Goal: Task Accomplishment & Management: Use online tool/utility

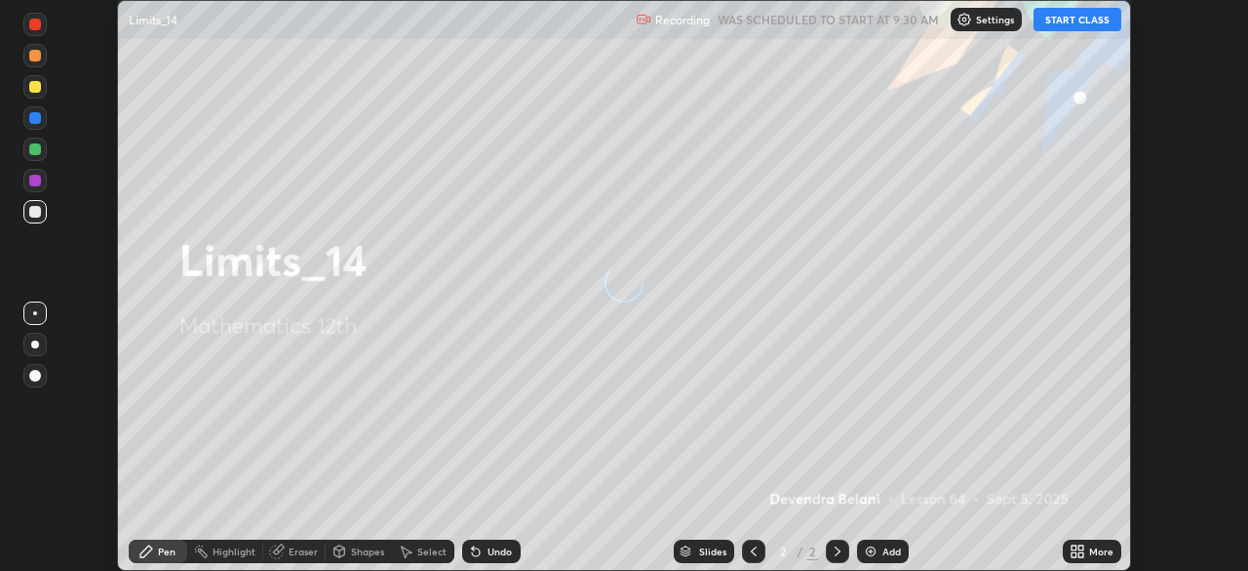
scroll to position [571, 1248]
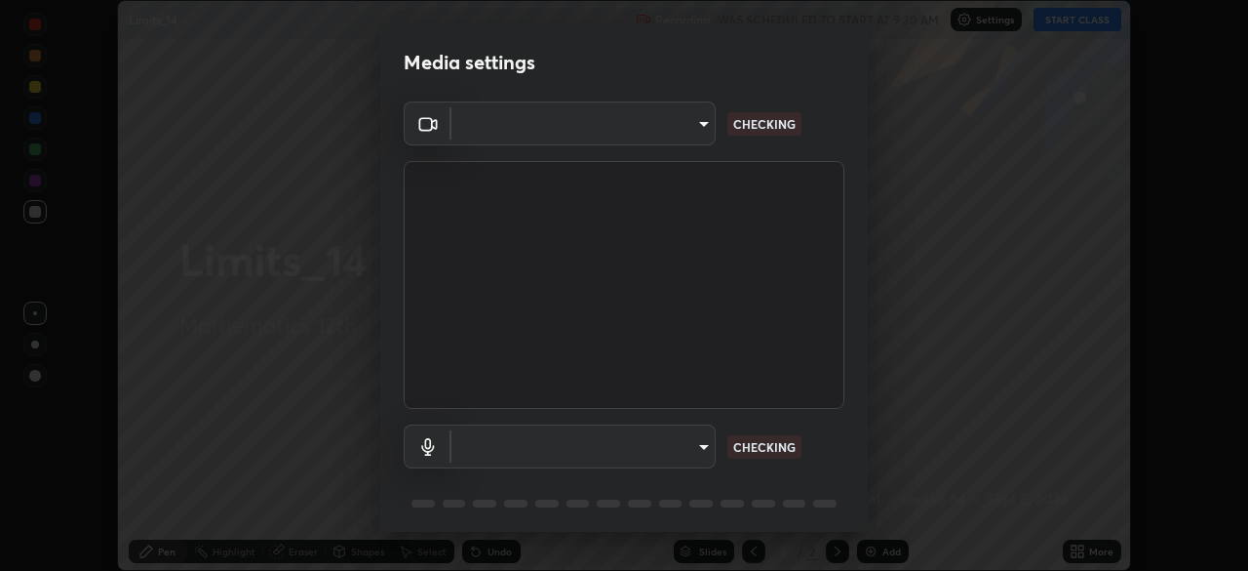
type input "e2b4cb918b4400ba02a0192ae9998b18c1f09d36479f8a70bd3f64f4de27a966"
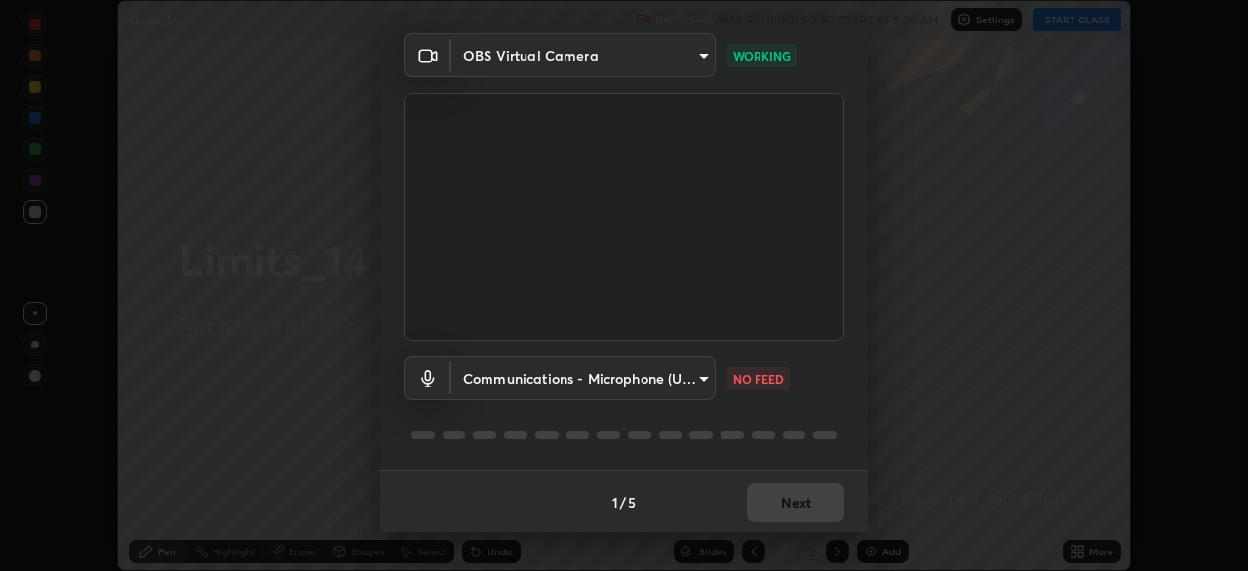
click at [700, 378] on body "Erase all Limits_14 Recording WAS SCHEDULED TO START AT 9:30 AM Settings START …" at bounding box center [624, 285] width 1248 height 571
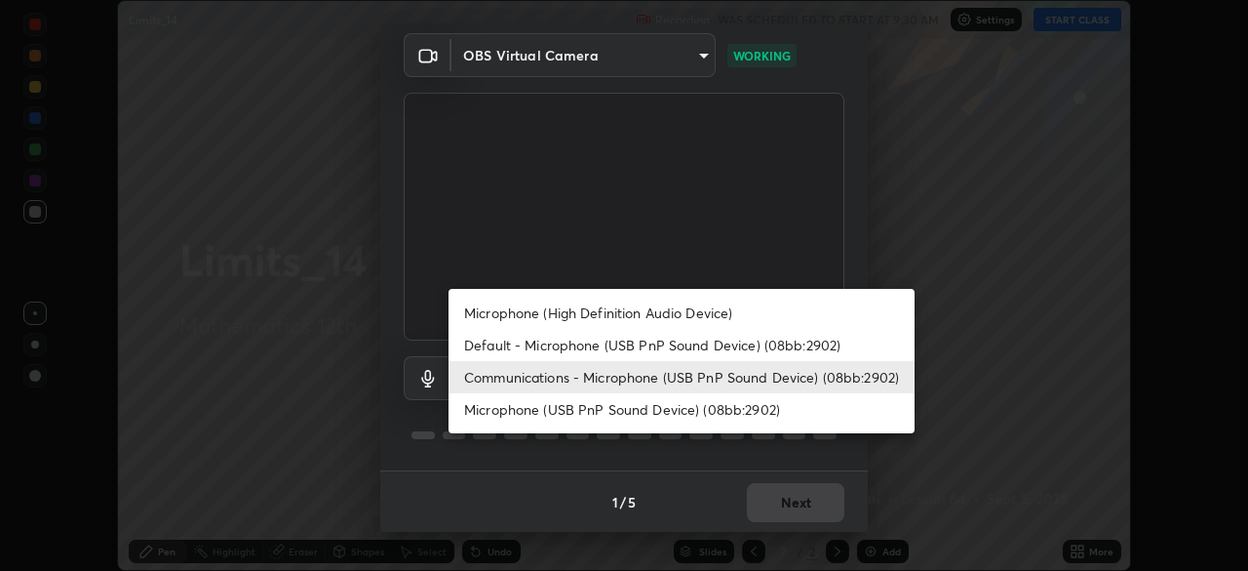
click at [726, 414] on li "Microphone (USB PnP Sound Device) (08bb:2902)" at bounding box center [682, 409] width 466 height 32
type input "fcf889a92cdb4716546fc8b38466bc8cf3e9fbe76a520ef1cf8ac5a5d9d737d1"
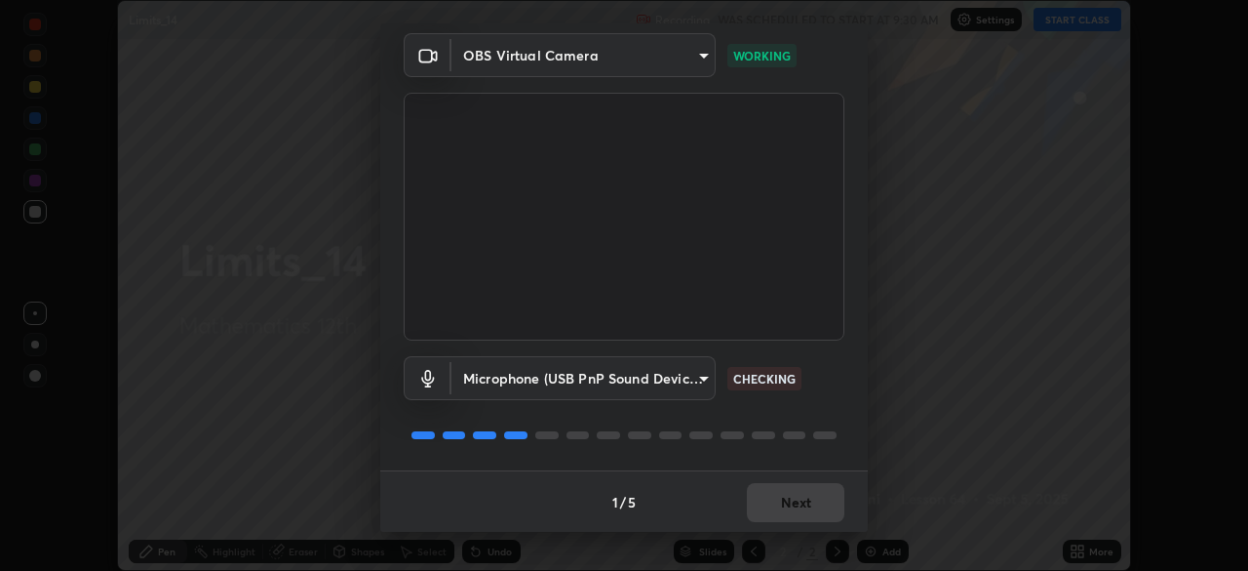
click at [700, 378] on body "Erase all Limits_14 Recording WAS SCHEDULED TO START AT 9:30 AM Settings START …" at bounding box center [624, 285] width 1248 height 571
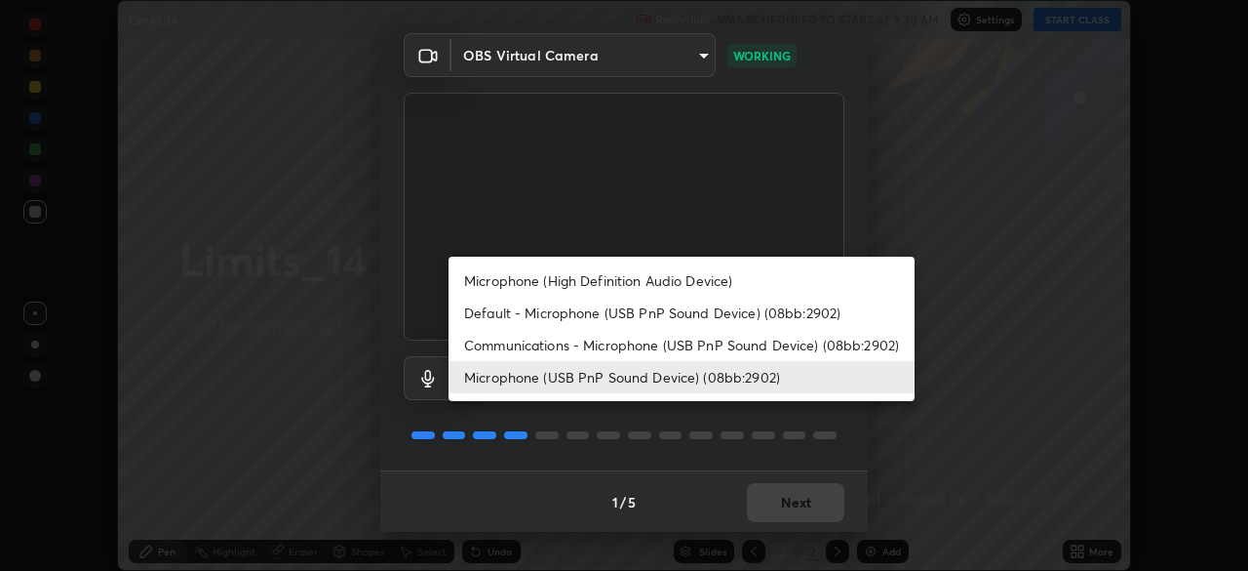
click at [822, 427] on div at bounding box center [624, 285] width 1248 height 571
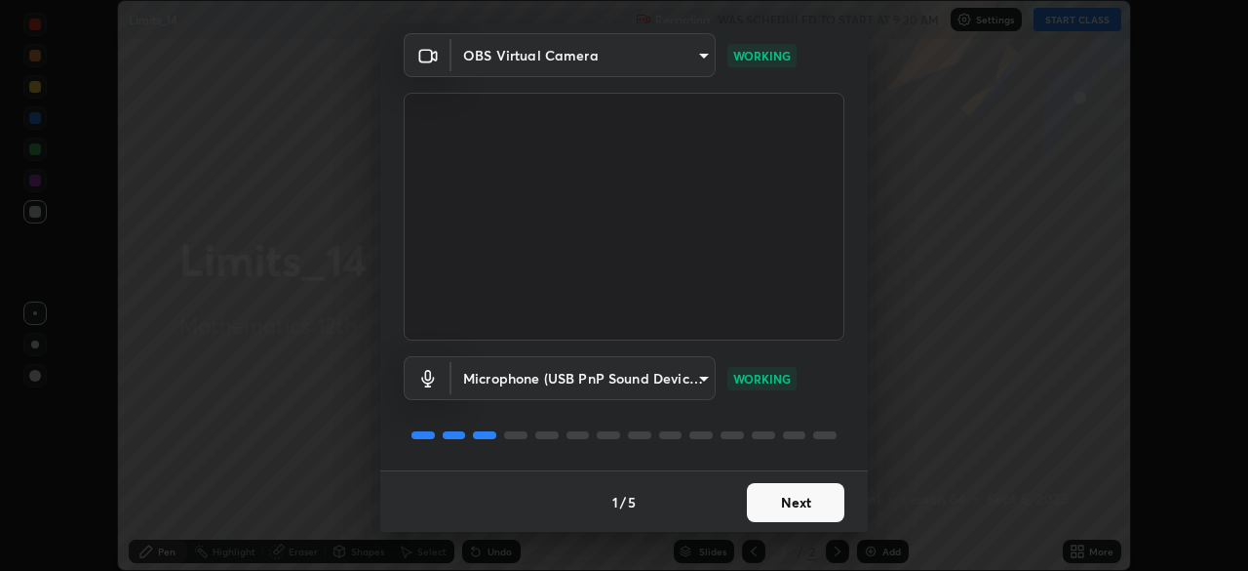
click at [804, 505] on button "Next" at bounding box center [796, 502] width 98 height 39
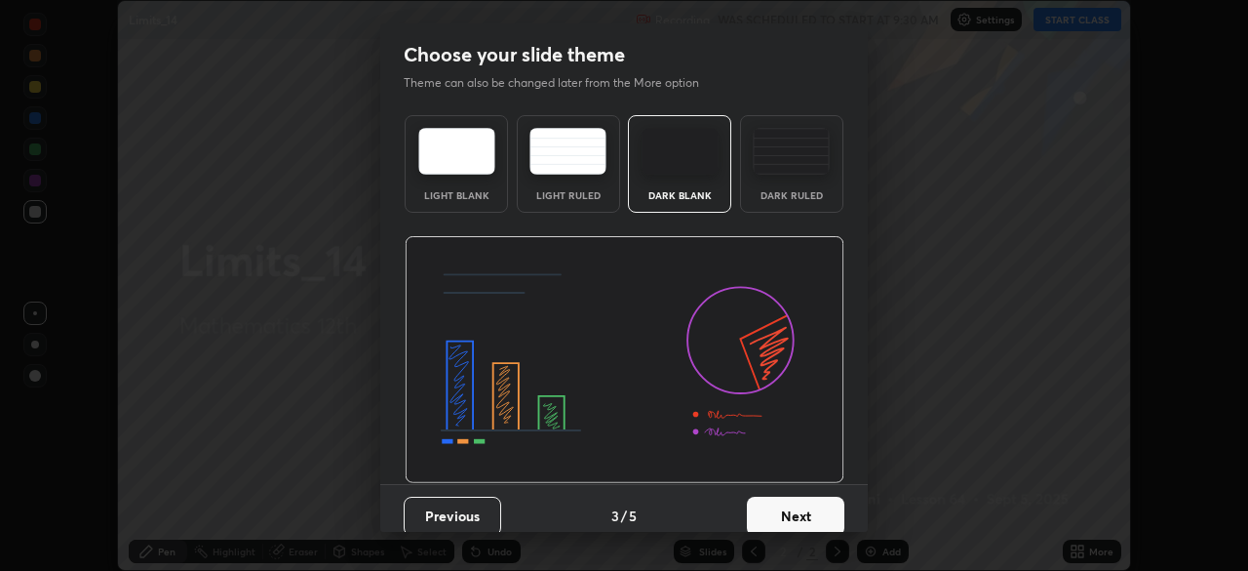
click at [815, 509] on button "Next" at bounding box center [796, 515] width 98 height 39
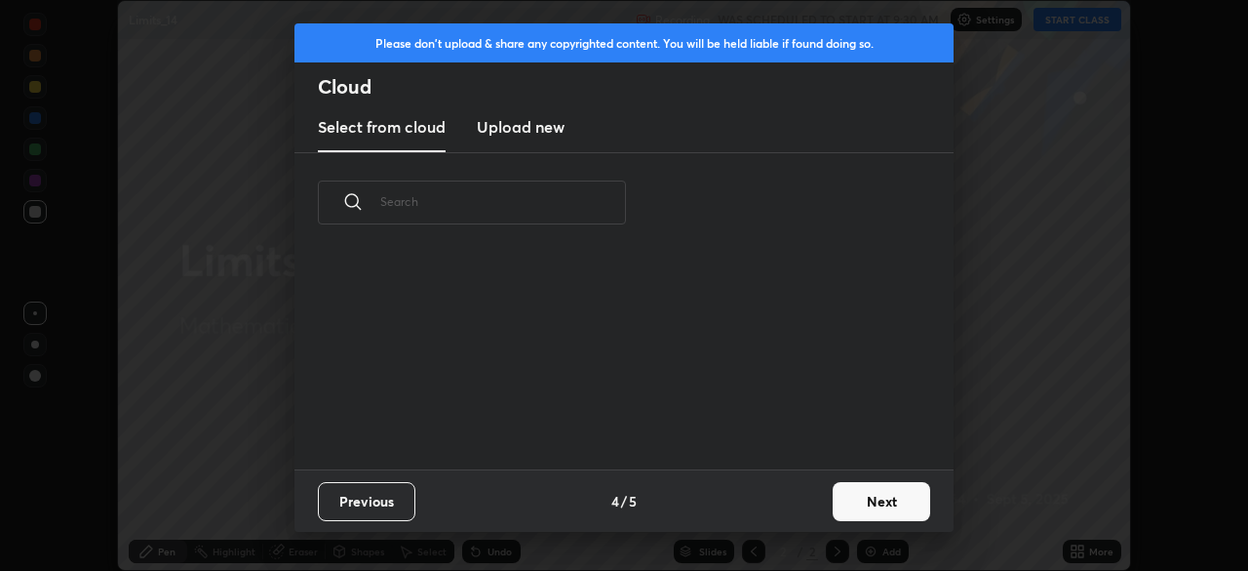
click at [868, 507] on button "Next" at bounding box center [882, 501] width 98 height 39
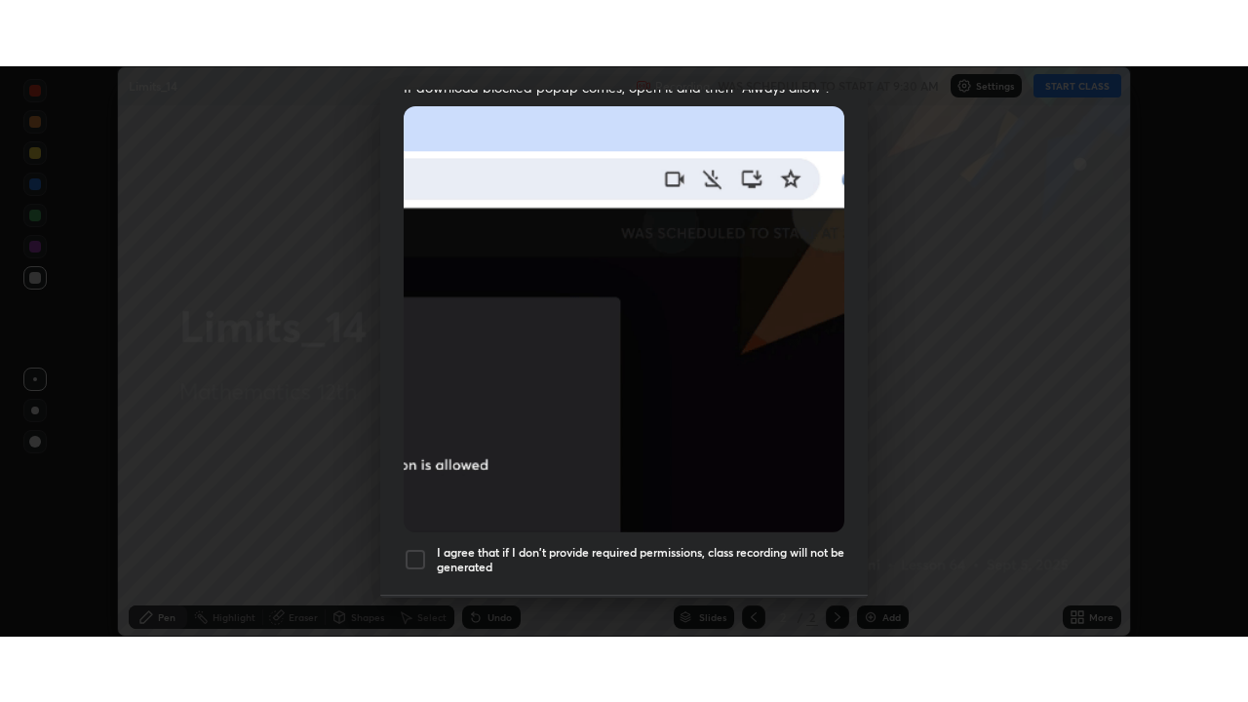
scroll to position [466, 0]
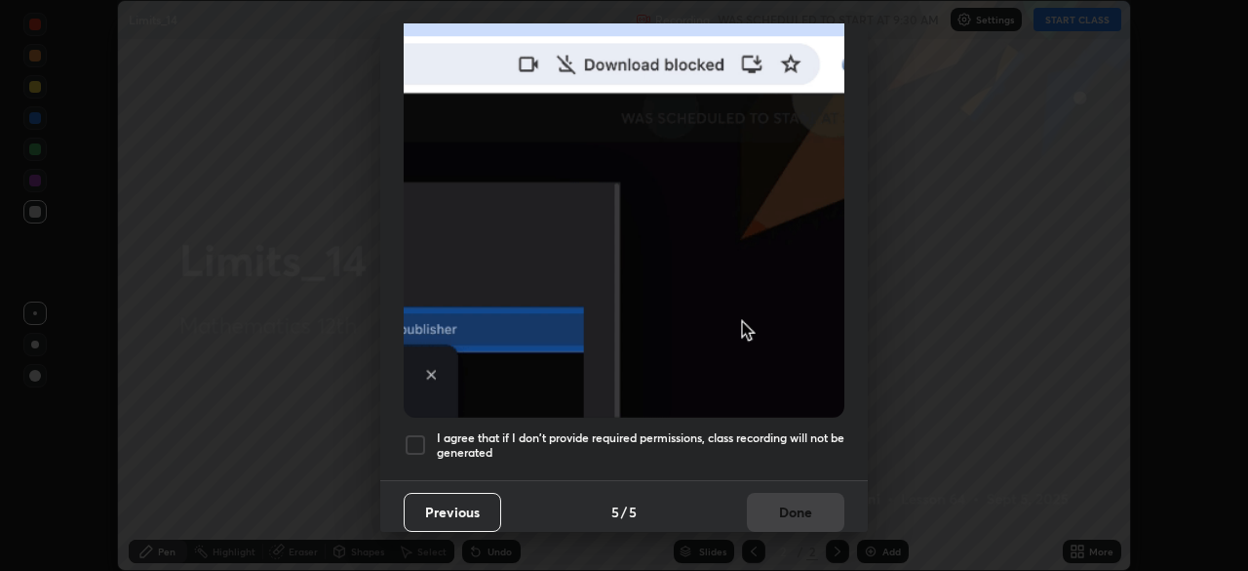
click at [419, 435] on div at bounding box center [415, 444] width 23 height 23
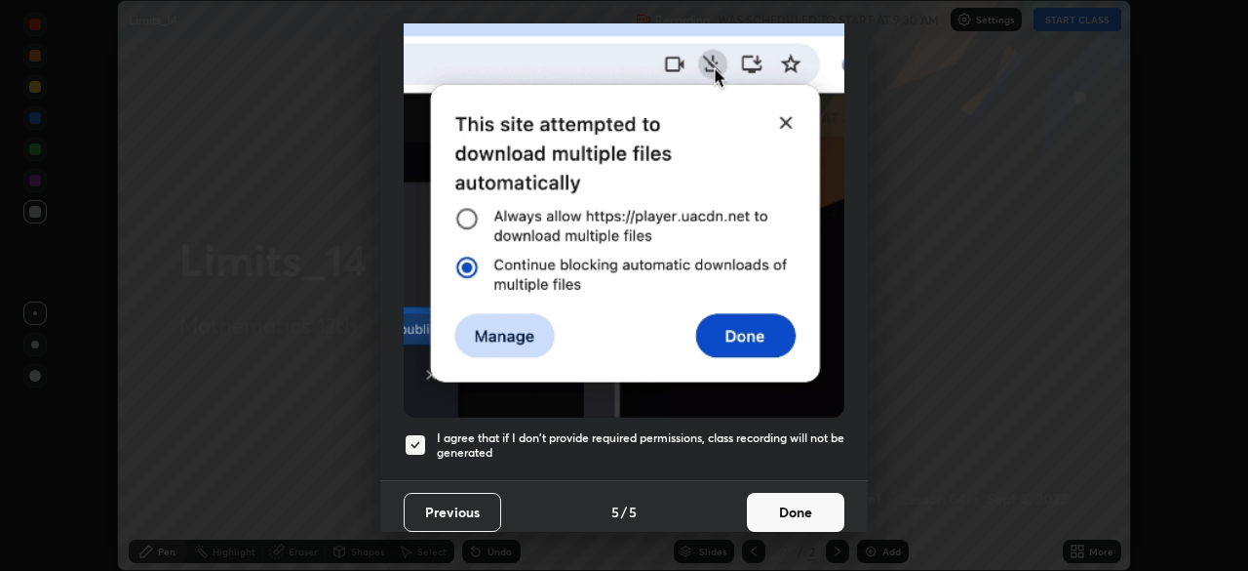
click at [798, 503] on button "Done" at bounding box center [796, 512] width 98 height 39
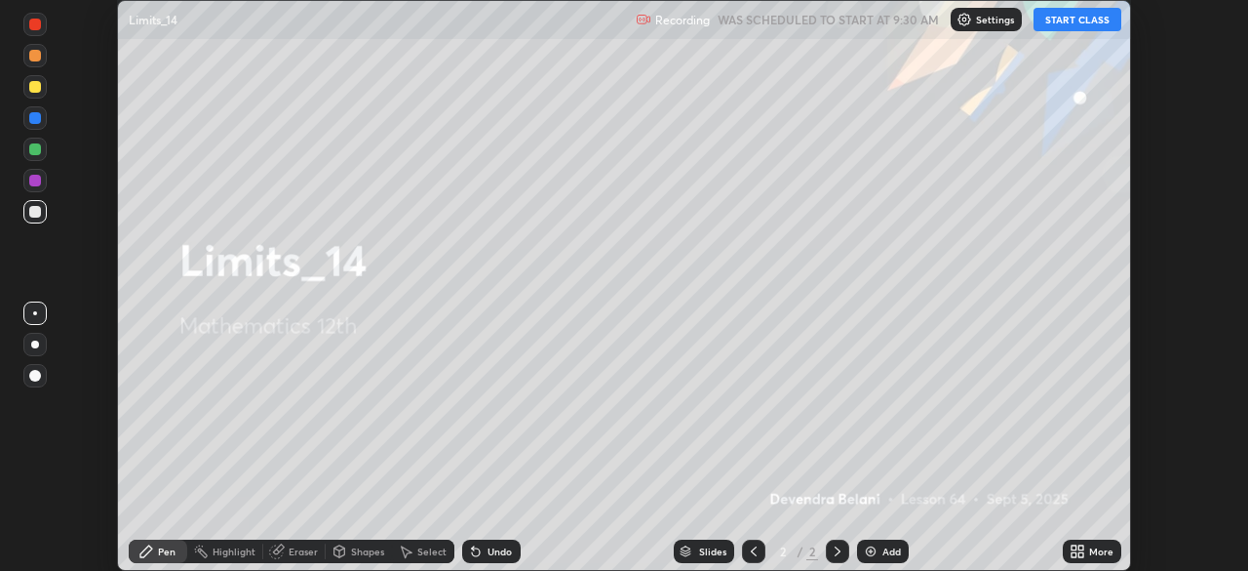
click at [1095, 20] on button "START CLASS" at bounding box center [1078, 19] width 88 height 23
click at [1079, 551] on icon at bounding box center [1078, 551] width 16 height 16
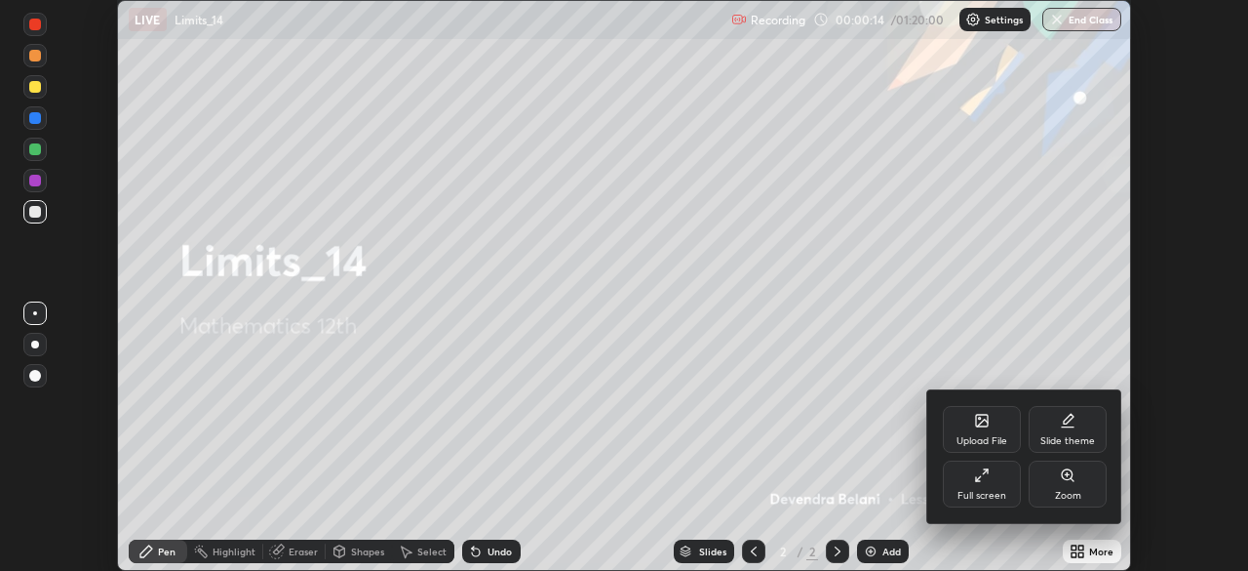
click at [993, 491] on div "Full screen" at bounding box center [982, 496] width 49 height 10
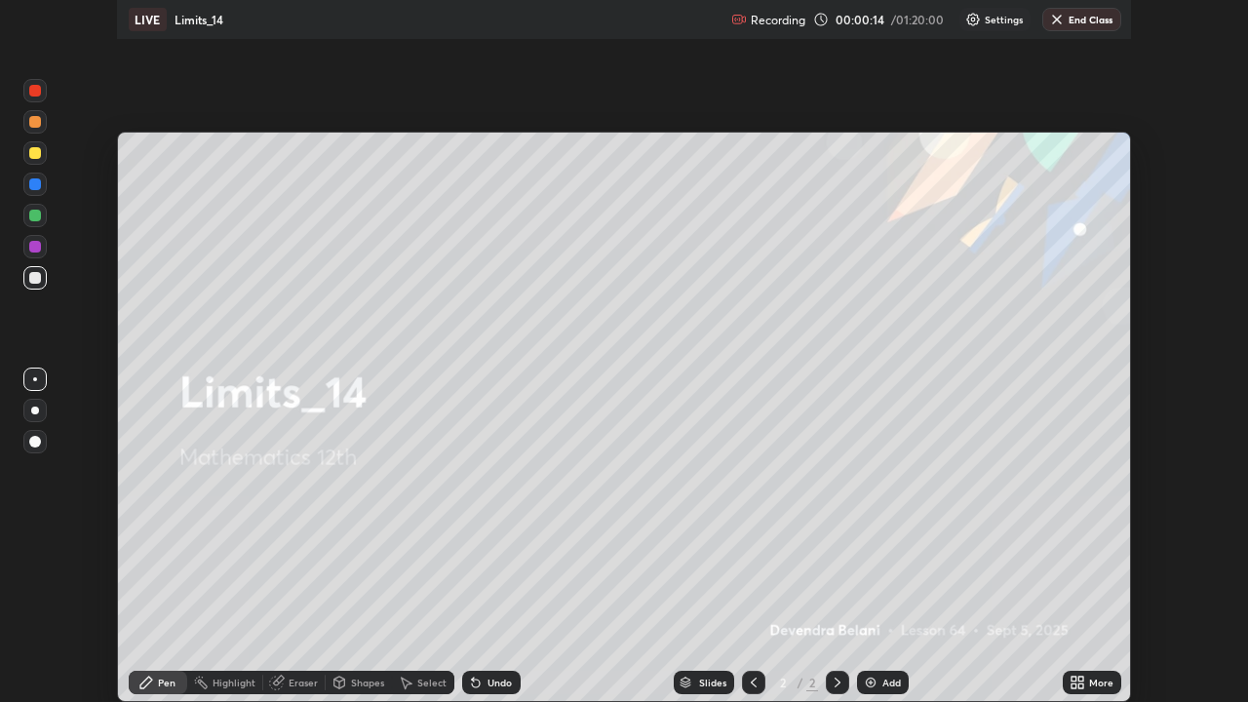
scroll to position [702, 1248]
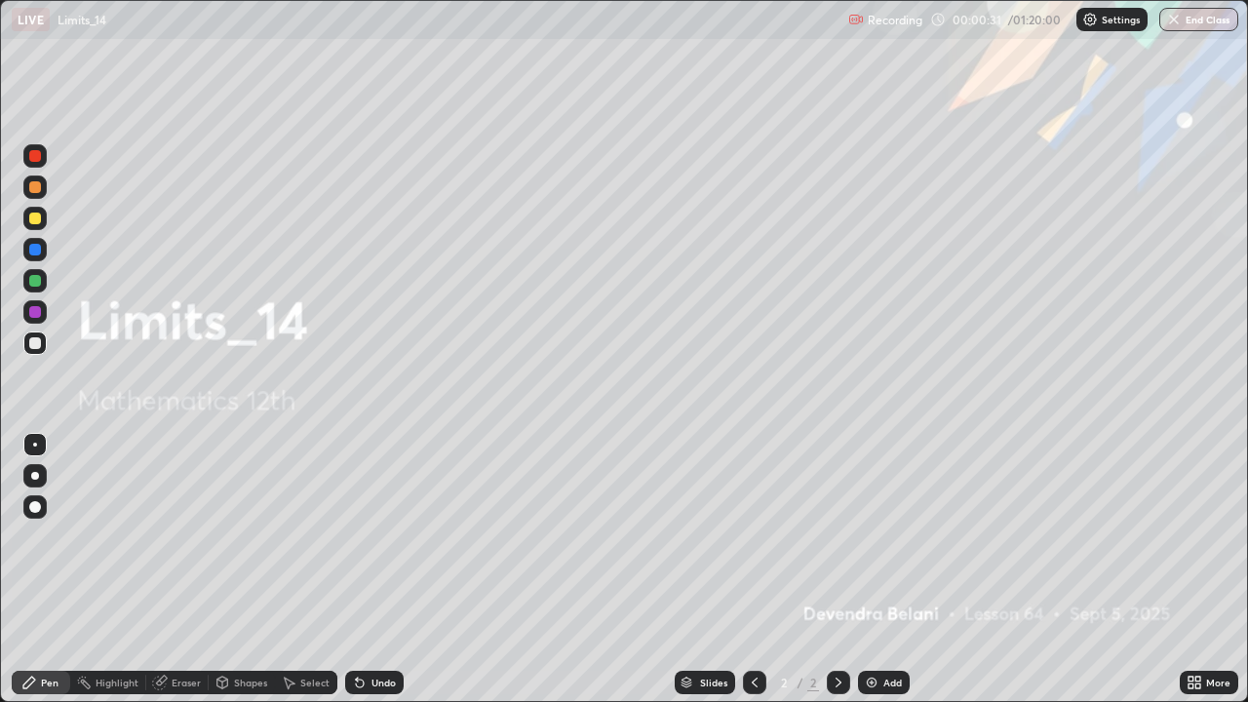
click at [878, 570] on img at bounding box center [872, 683] width 16 height 16
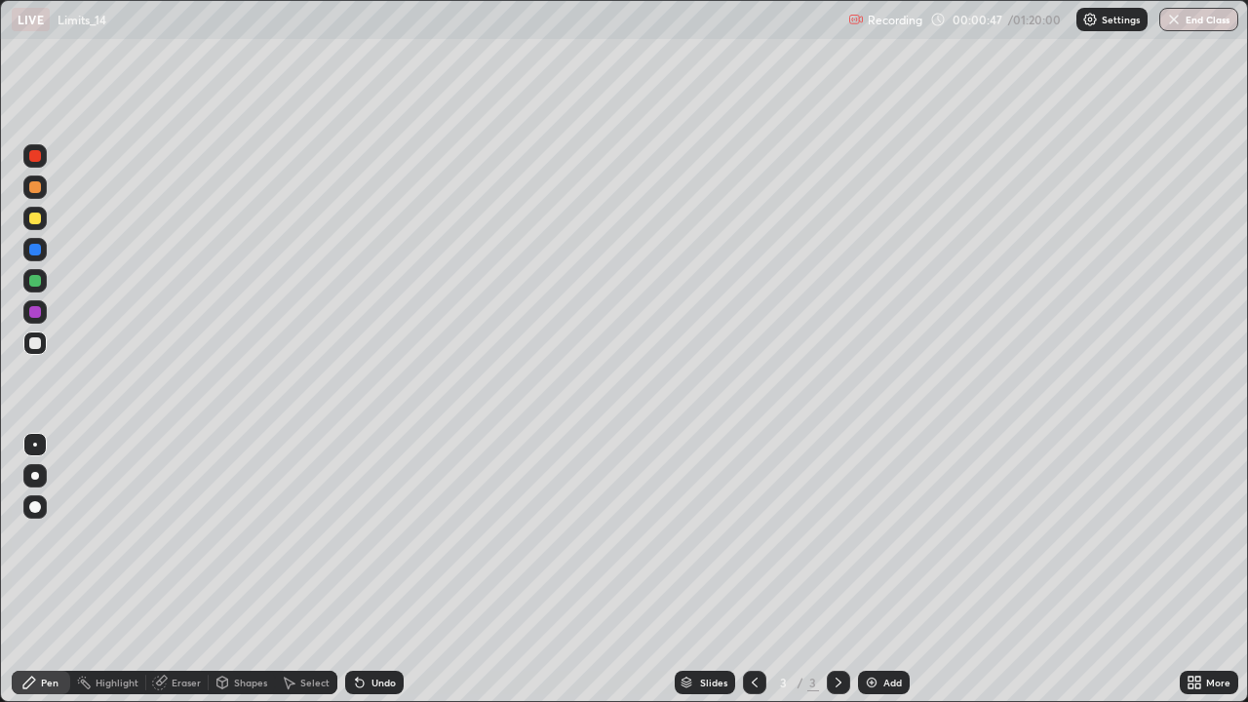
click at [36, 218] on div at bounding box center [35, 219] width 12 height 12
click at [398, 570] on div "Undo" at bounding box center [374, 682] width 59 height 23
click at [401, 570] on div "Undo" at bounding box center [374, 682] width 59 height 23
click at [421, 570] on div "Slides 3 / 3 Add" at bounding box center [792, 682] width 776 height 39
click at [389, 570] on div "Undo" at bounding box center [384, 683] width 24 height 10
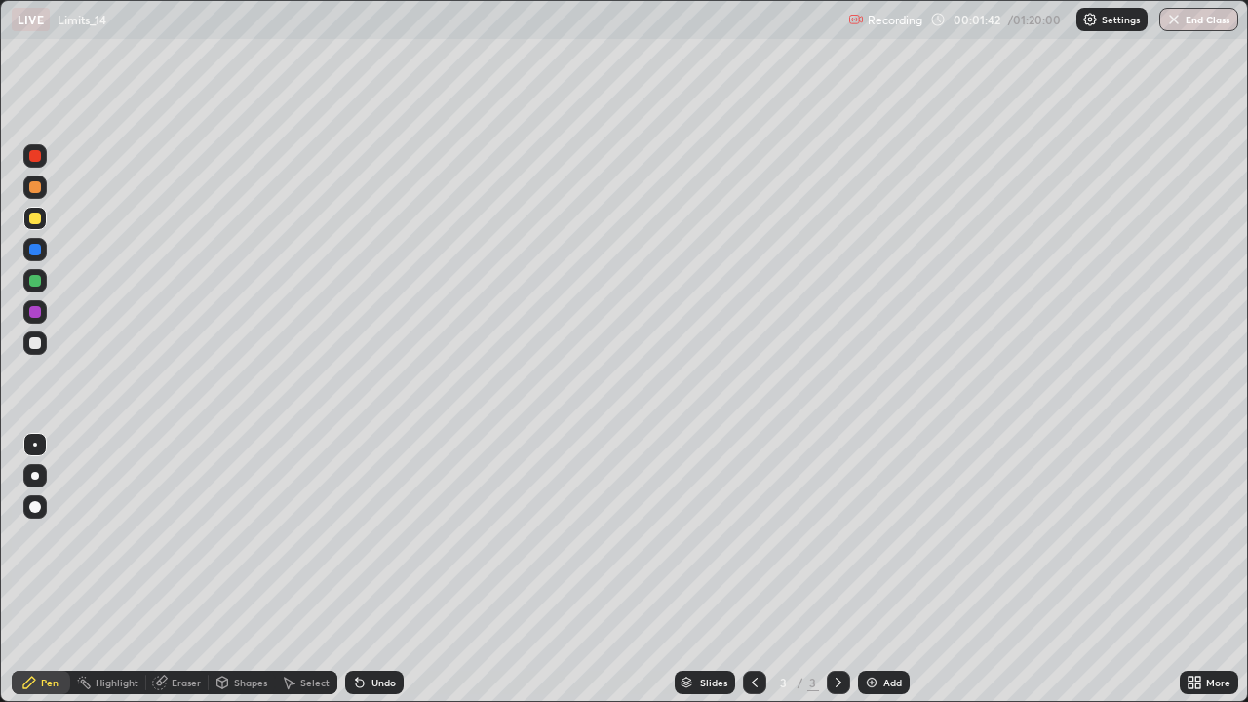
click at [383, 570] on div "Undo" at bounding box center [384, 683] width 24 height 10
click at [867, 570] on img at bounding box center [872, 683] width 16 height 16
click at [36, 187] on div at bounding box center [35, 187] width 12 height 12
click at [384, 570] on div "Undo" at bounding box center [384, 683] width 24 height 10
click at [382, 570] on div "Undo" at bounding box center [384, 683] width 24 height 10
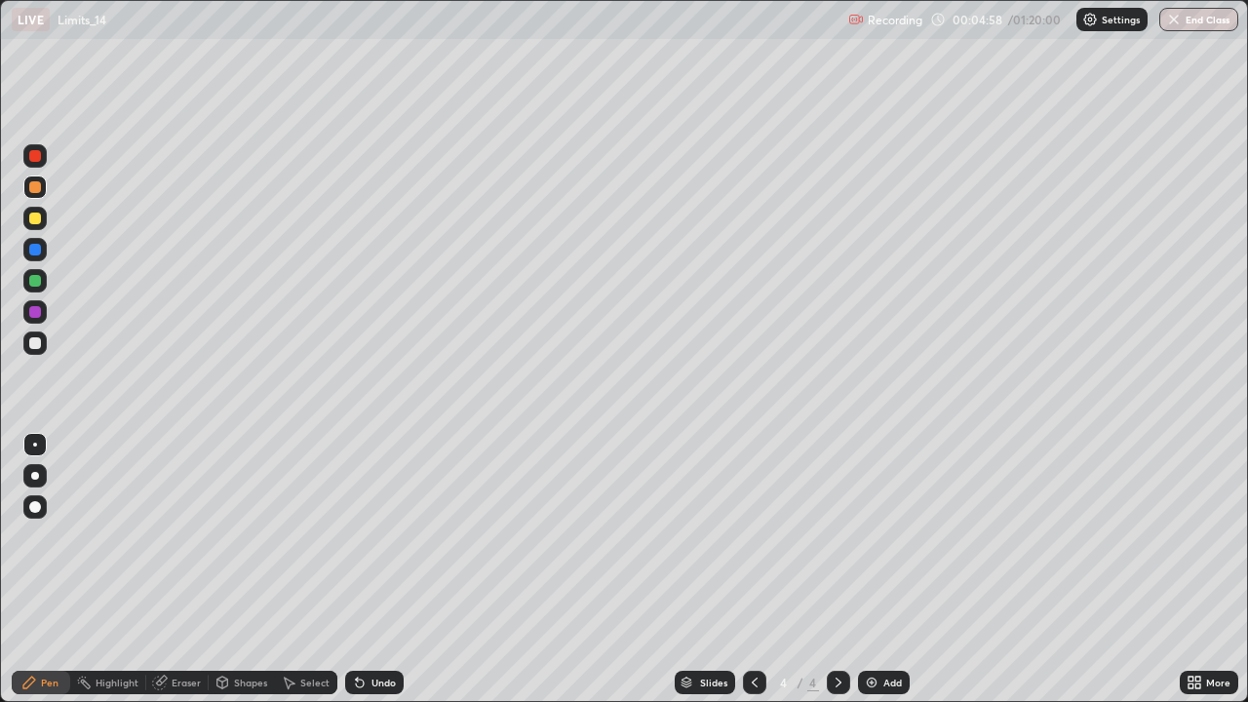
click at [377, 570] on div "Undo" at bounding box center [374, 682] width 59 height 23
click at [394, 570] on div "Undo" at bounding box center [374, 682] width 59 height 23
click at [398, 570] on div "Undo" at bounding box center [374, 682] width 59 height 23
click at [401, 570] on div "Undo" at bounding box center [374, 682] width 59 height 23
click at [37, 226] on div at bounding box center [34, 218] width 23 height 23
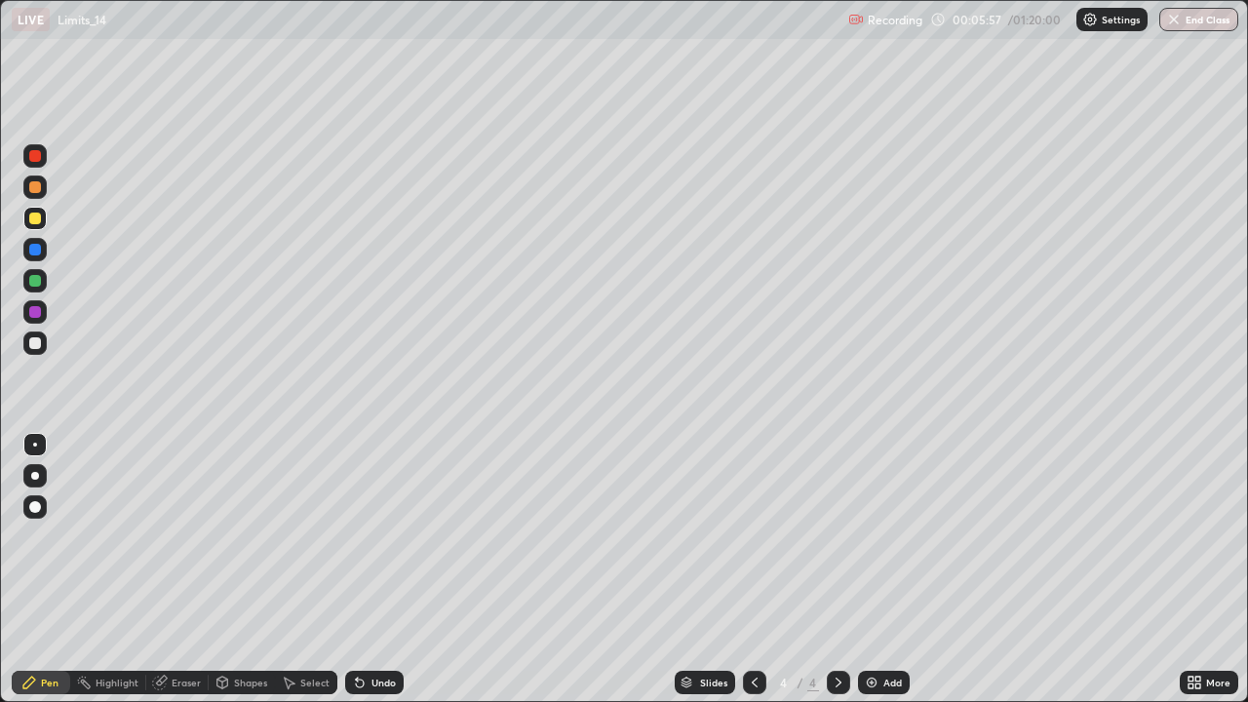
click at [34, 222] on div at bounding box center [35, 219] width 12 height 12
click at [42, 348] on div at bounding box center [34, 343] width 23 height 23
click at [326, 570] on div "Select" at bounding box center [314, 683] width 29 height 10
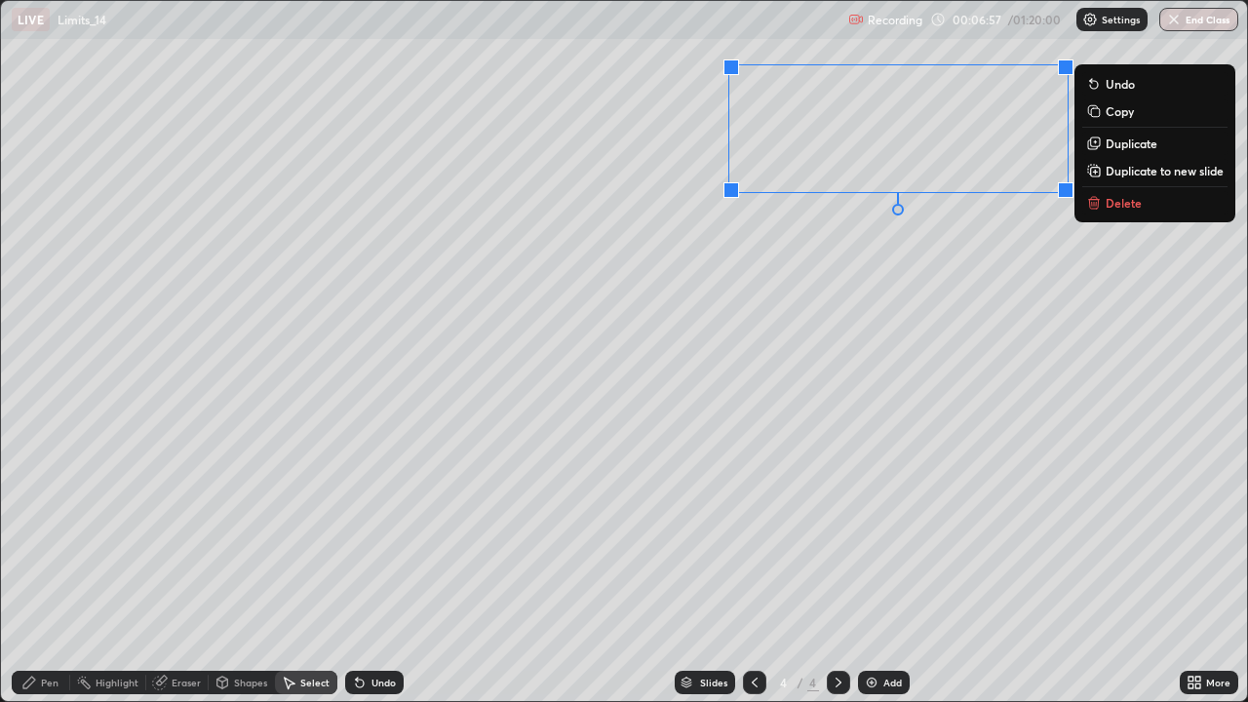
click at [1110, 211] on button "Delete" at bounding box center [1155, 202] width 145 height 23
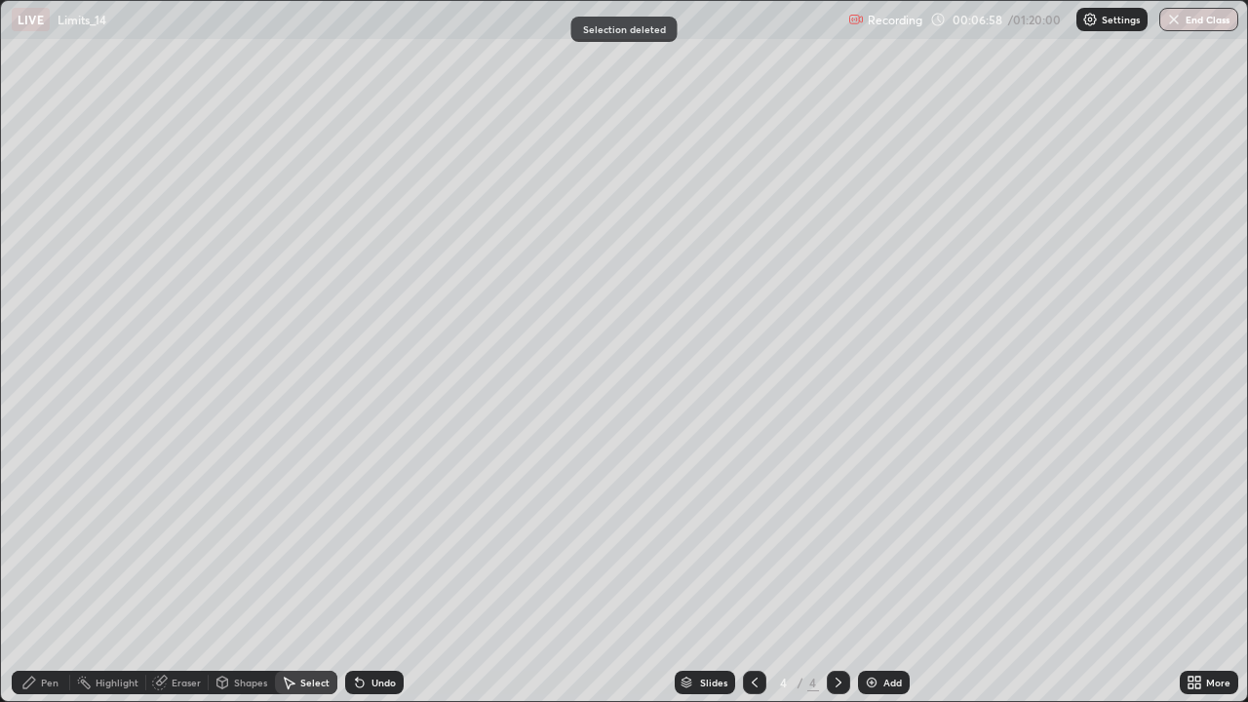
click at [52, 570] on div "Pen" at bounding box center [50, 683] width 18 height 10
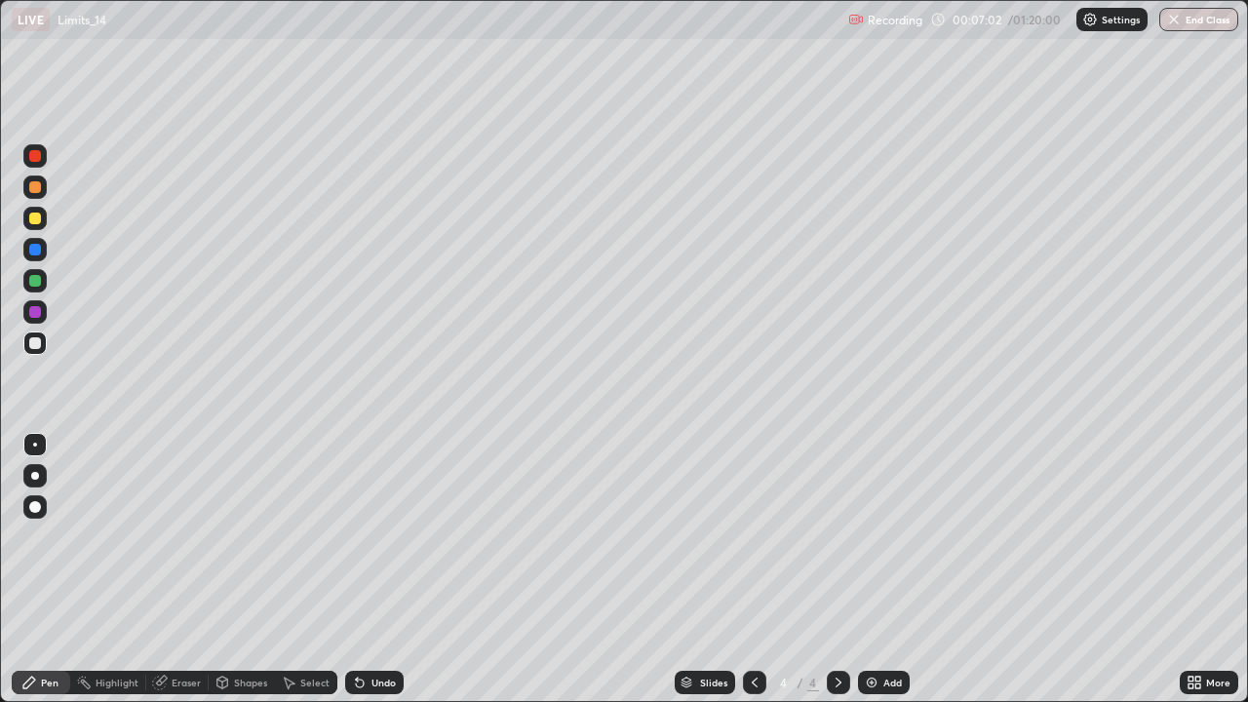
click at [39, 223] on div at bounding box center [35, 219] width 12 height 12
click at [37, 190] on div at bounding box center [35, 187] width 12 height 12
click at [31, 260] on div at bounding box center [34, 249] width 23 height 23
click at [39, 224] on div at bounding box center [34, 218] width 23 height 23
click at [31, 191] on div at bounding box center [35, 187] width 12 height 12
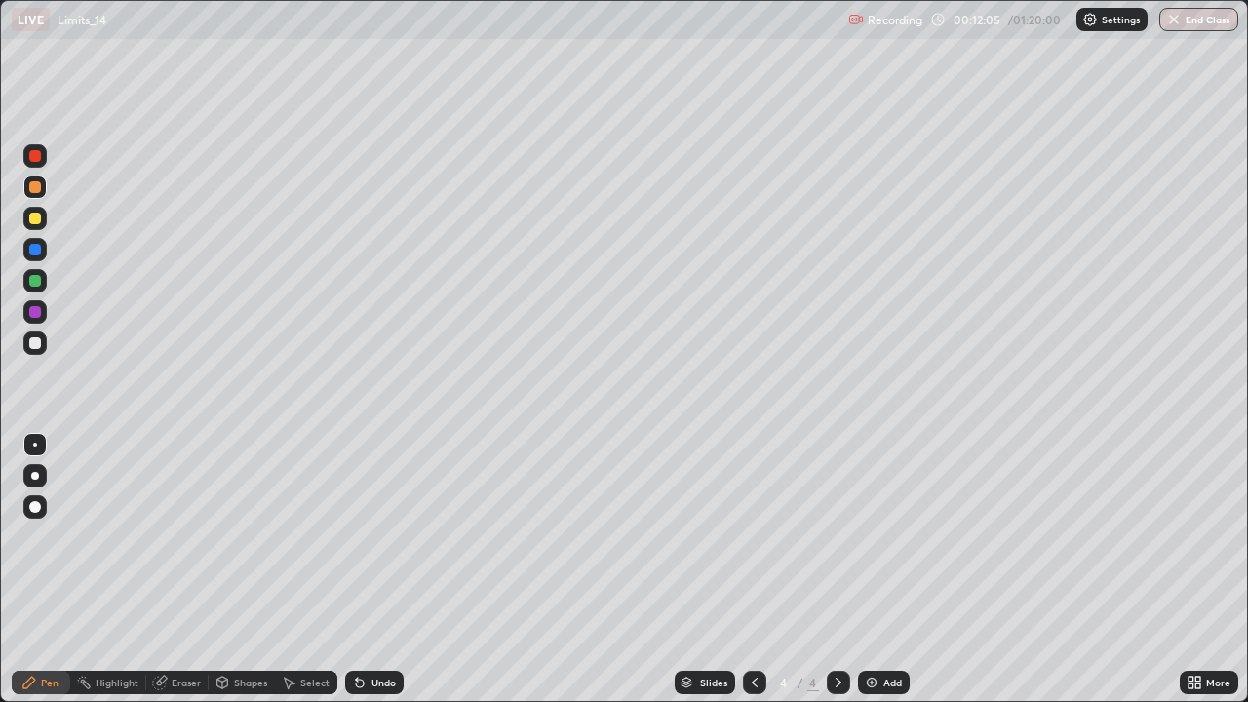
click at [865, 570] on img at bounding box center [872, 683] width 16 height 16
click at [401, 570] on div "Undo" at bounding box center [374, 682] width 59 height 23
click at [32, 218] on div at bounding box center [35, 219] width 12 height 12
click at [372, 570] on div "Undo" at bounding box center [384, 683] width 24 height 10
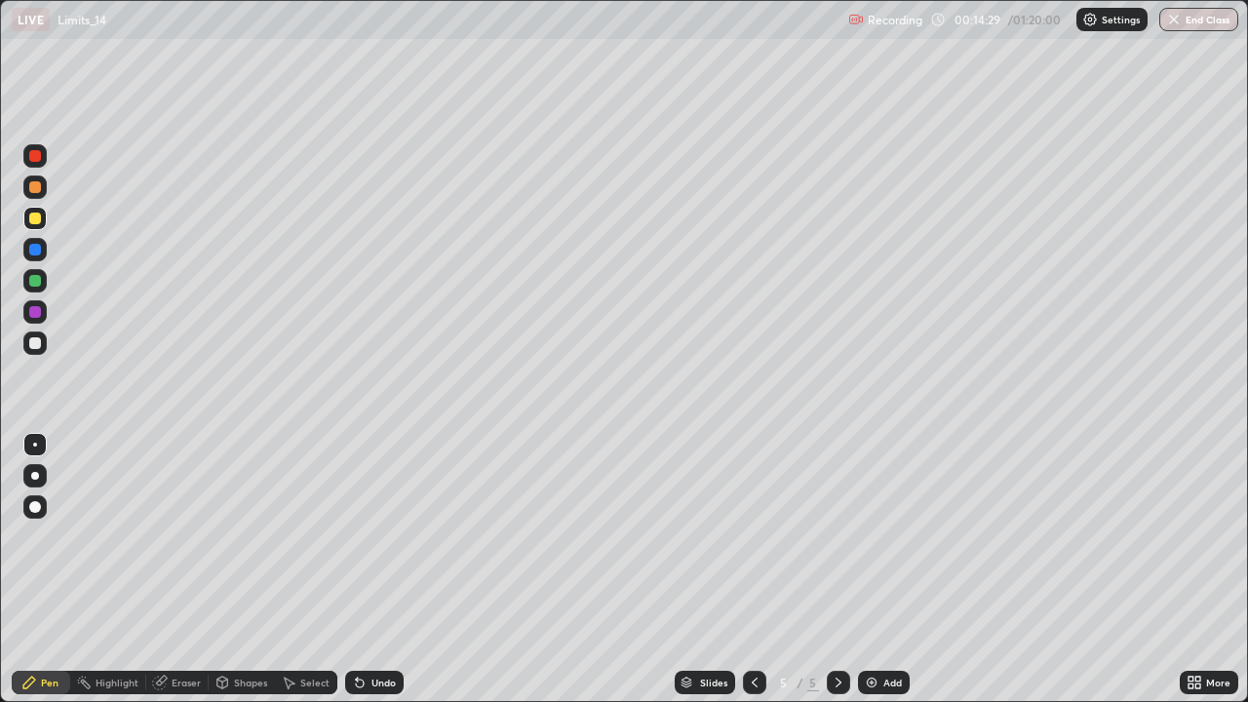
click at [364, 570] on icon at bounding box center [360, 683] width 16 height 16
click at [363, 570] on icon at bounding box center [360, 683] width 16 height 16
click at [181, 570] on div "Eraser" at bounding box center [177, 682] width 62 height 23
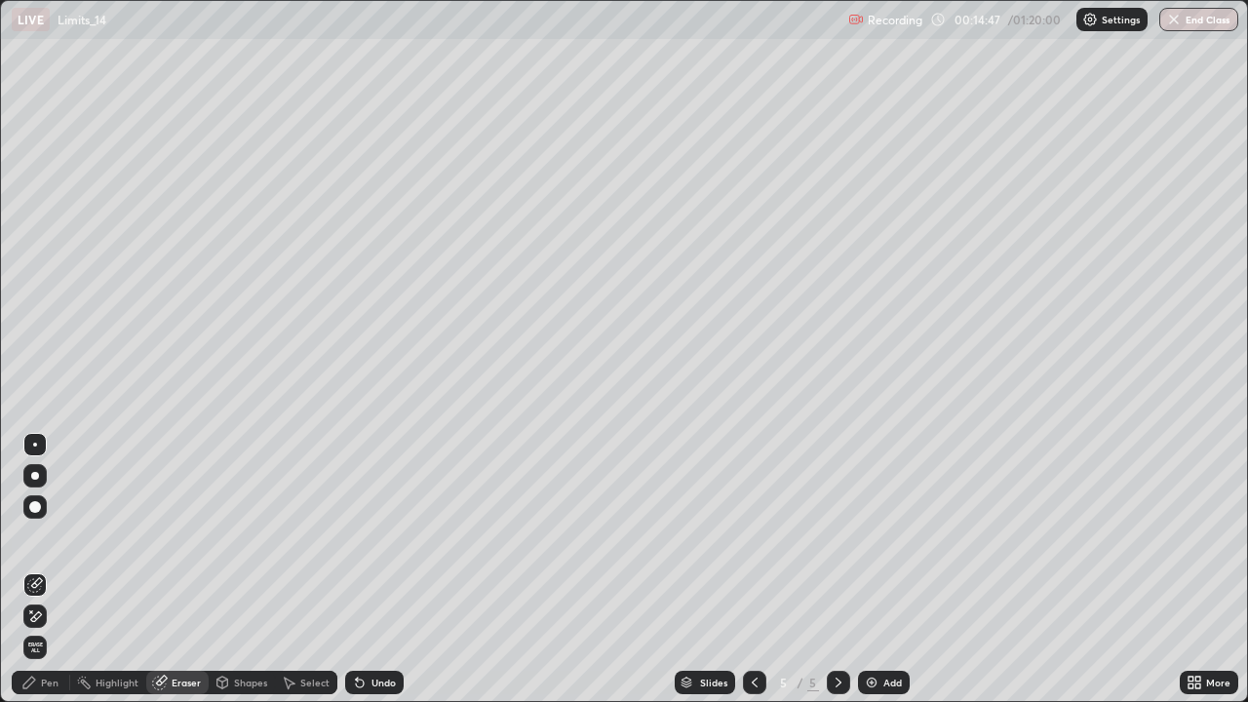
click at [57, 570] on div "Pen" at bounding box center [41, 682] width 59 height 23
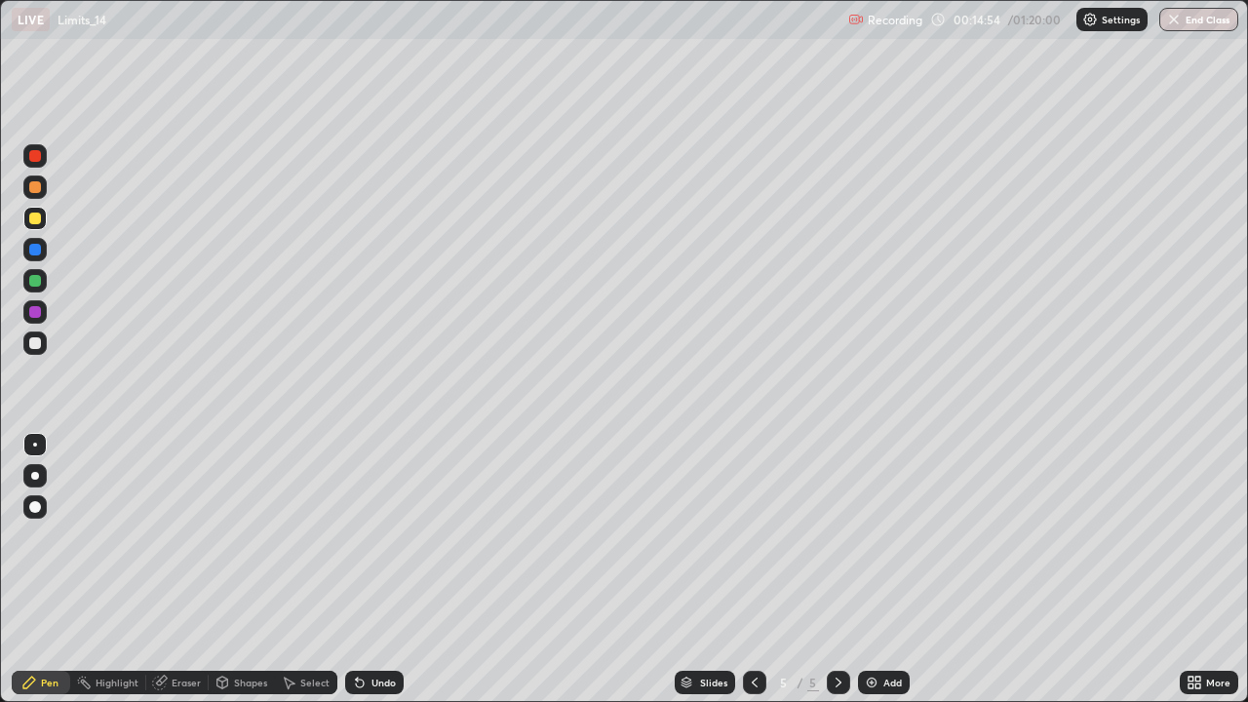
click at [372, 570] on div "Undo" at bounding box center [384, 683] width 24 height 10
click at [400, 570] on div "Undo" at bounding box center [374, 682] width 59 height 23
click at [39, 187] on div at bounding box center [35, 187] width 12 height 12
click at [869, 570] on img at bounding box center [872, 683] width 16 height 16
click at [379, 570] on div "Undo" at bounding box center [384, 683] width 24 height 10
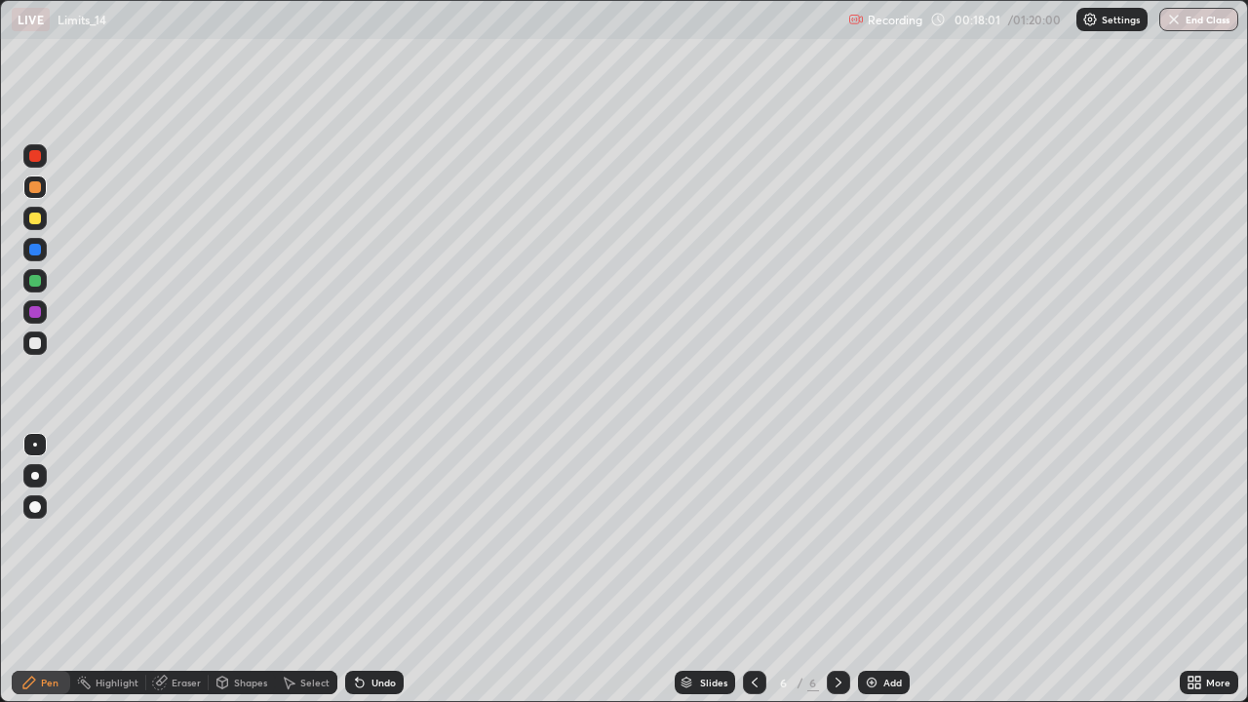
click at [382, 570] on div "Undo" at bounding box center [384, 683] width 24 height 10
click at [377, 570] on div "Undo" at bounding box center [384, 683] width 24 height 10
click at [364, 570] on div "Undo" at bounding box center [374, 682] width 59 height 23
click at [362, 570] on div "Undo" at bounding box center [374, 682] width 59 height 23
click at [367, 570] on div "Undo" at bounding box center [374, 682] width 59 height 23
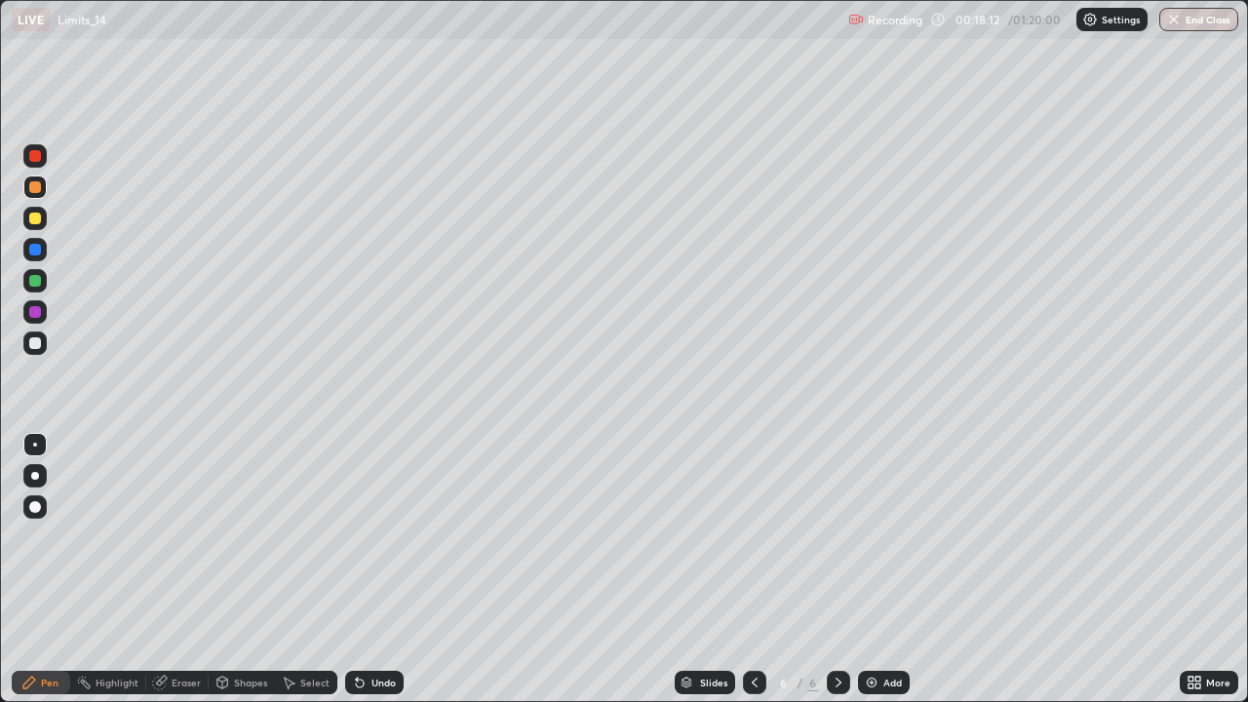
click at [364, 570] on div "Undo" at bounding box center [374, 682] width 59 height 23
click at [35, 252] on div at bounding box center [35, 250] width 12 height 12
click at [39, 285] on div at bounding box center [35, 281] width 12 height 12
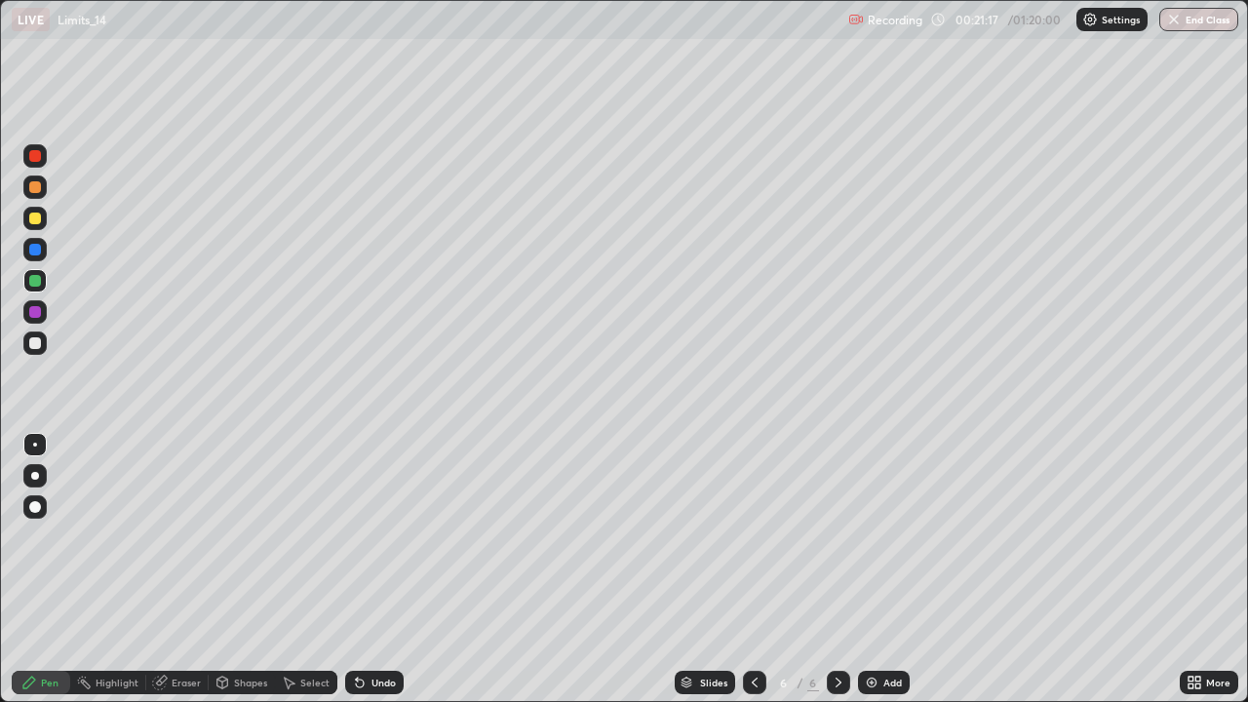
click at [352, 570] on icon at bounding box center [360, 683] width 16 height 16
click at [388, 570] on div "Undo" at bounding box center [374, 682] width 59 height 23
click at [392, 570] on div "Undo" at bounding box center [374, 682] width 59 height 23
click at [394, 570] on div "Undo" at bounding box center [374, 682] width 59 height 23
click at [189, 570] on div "Eraser" at bounding box center [177, 682] width 62 height 23
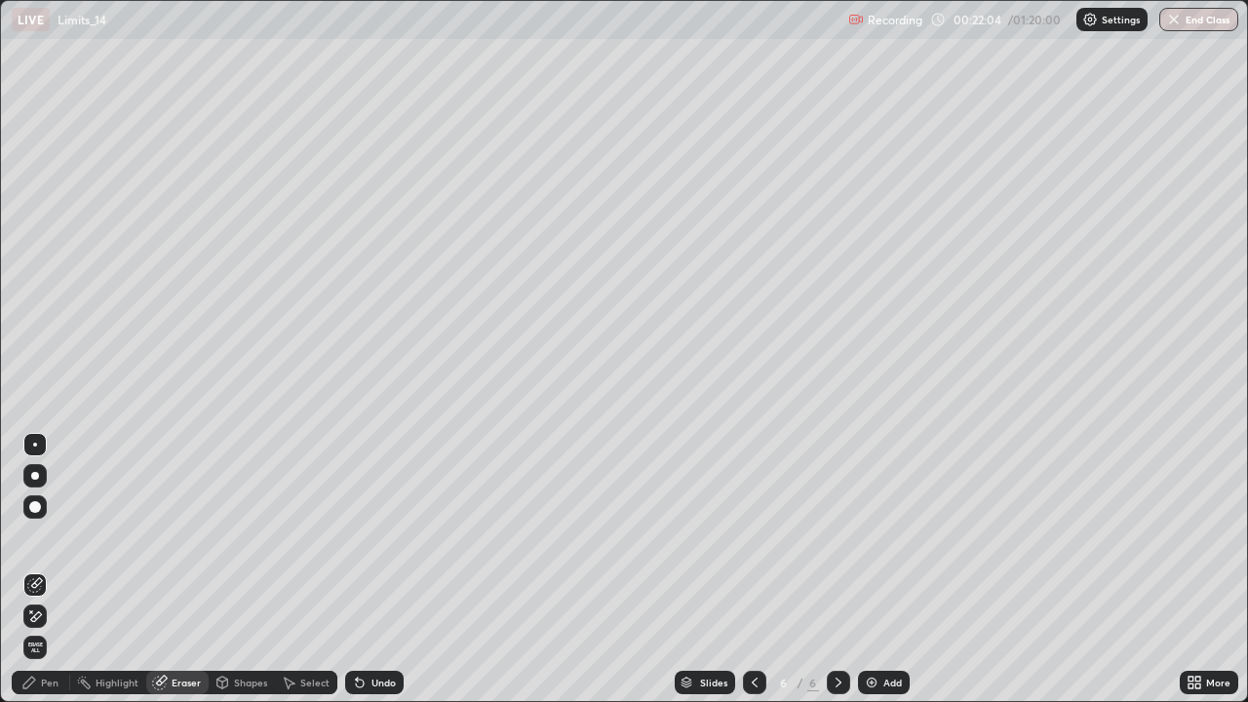
click at [55, 570] on div "Pen" at bounding box center [50, 683] width 18 height 10
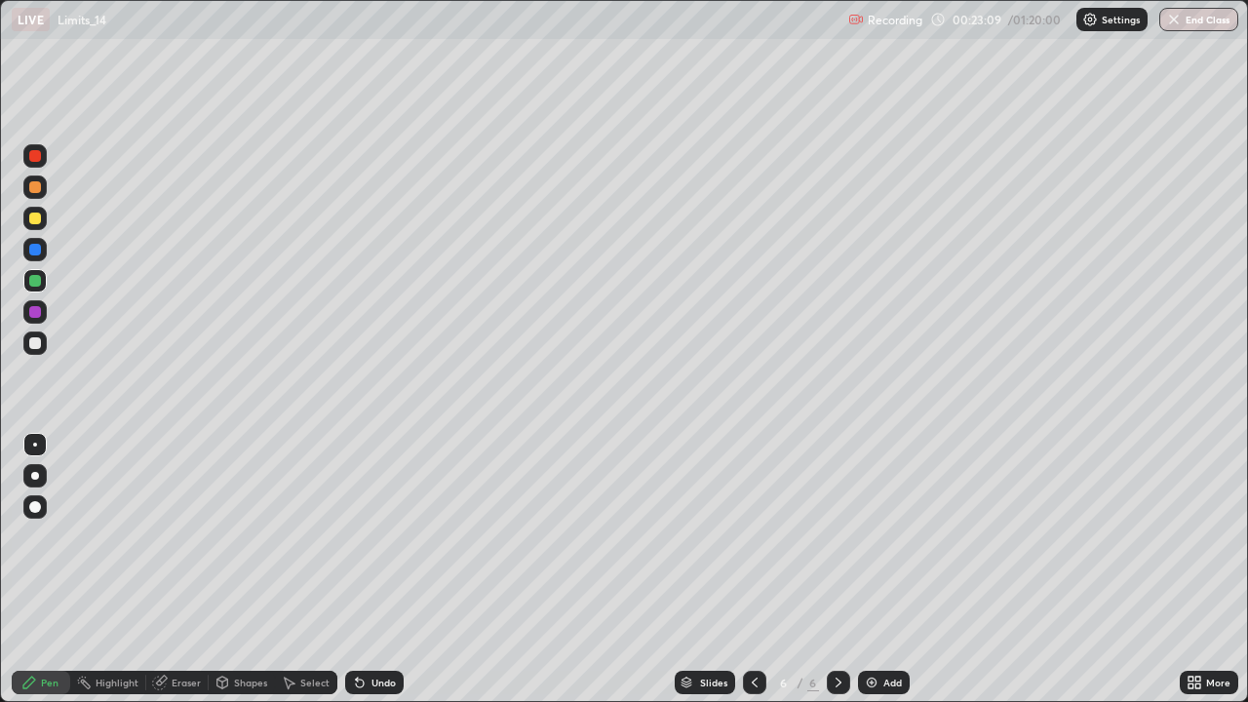
click at [318, 570] on div "Select" at bounding box center [314, 683] width 29 height 10
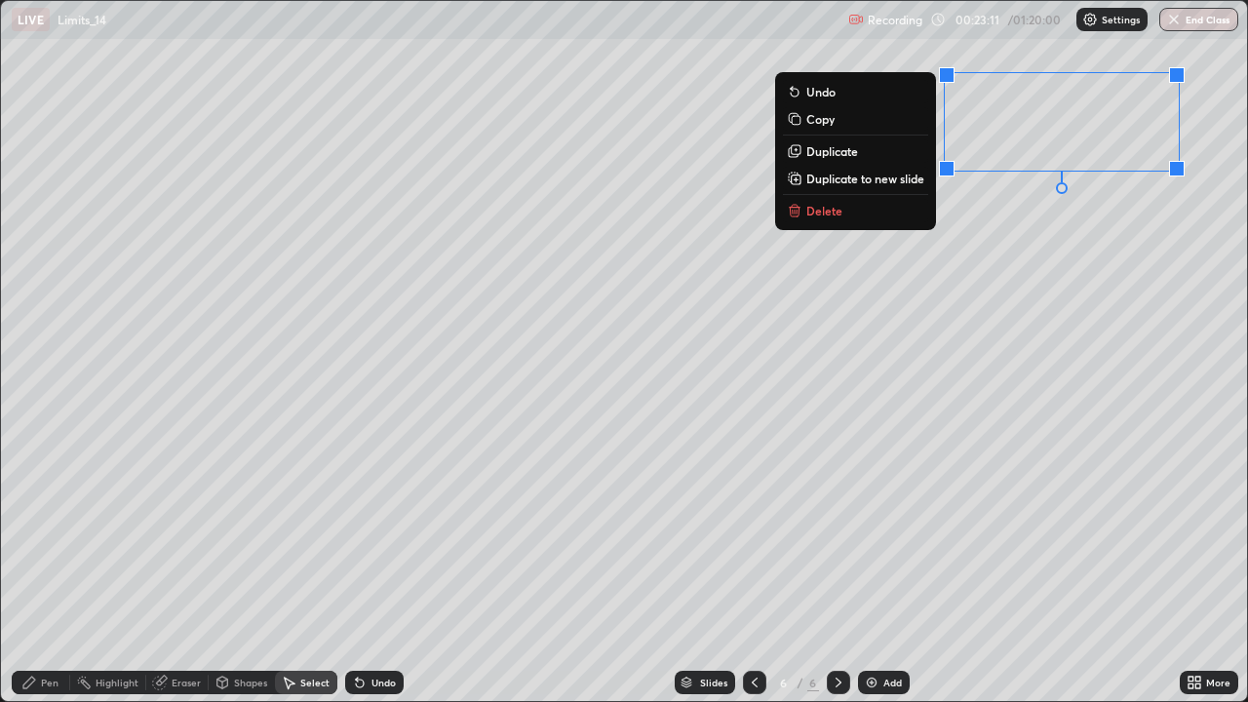
click at [860, 215] on button "Delete" at bounding box center [855, 210] width 145 height 23
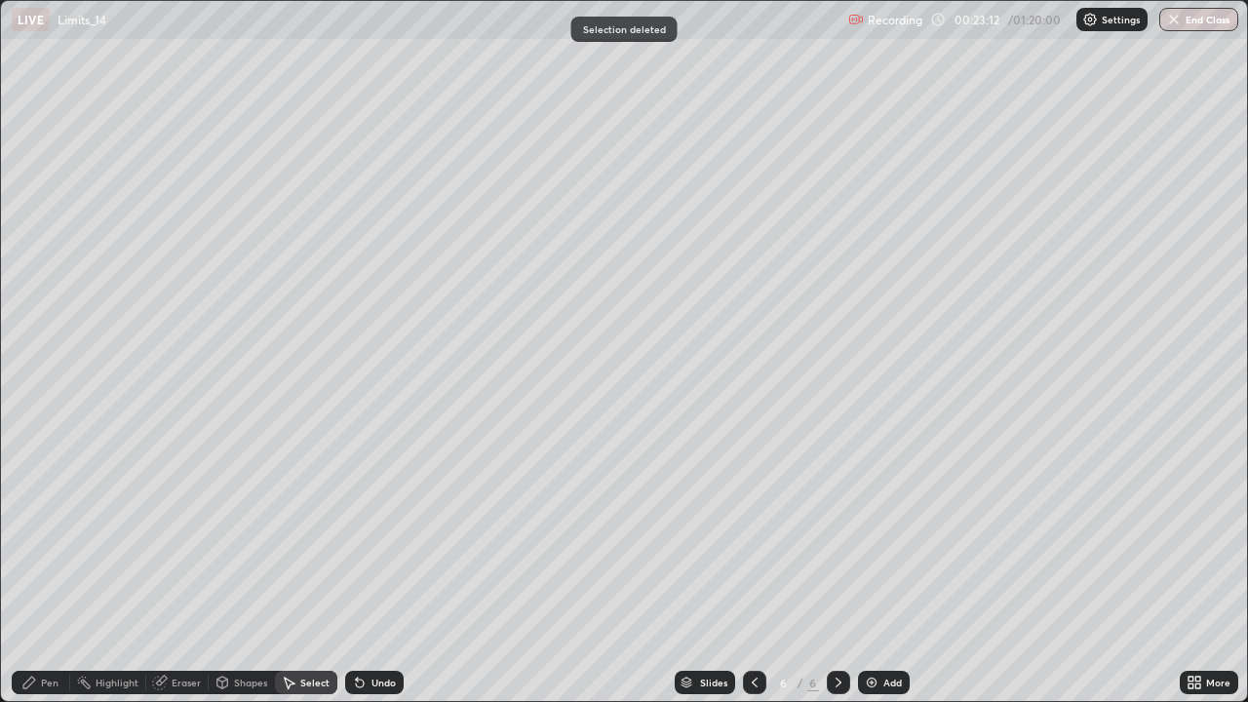
click at [56, 570] on div "Pen" at bounding box center [41, 682] width 59 height 23
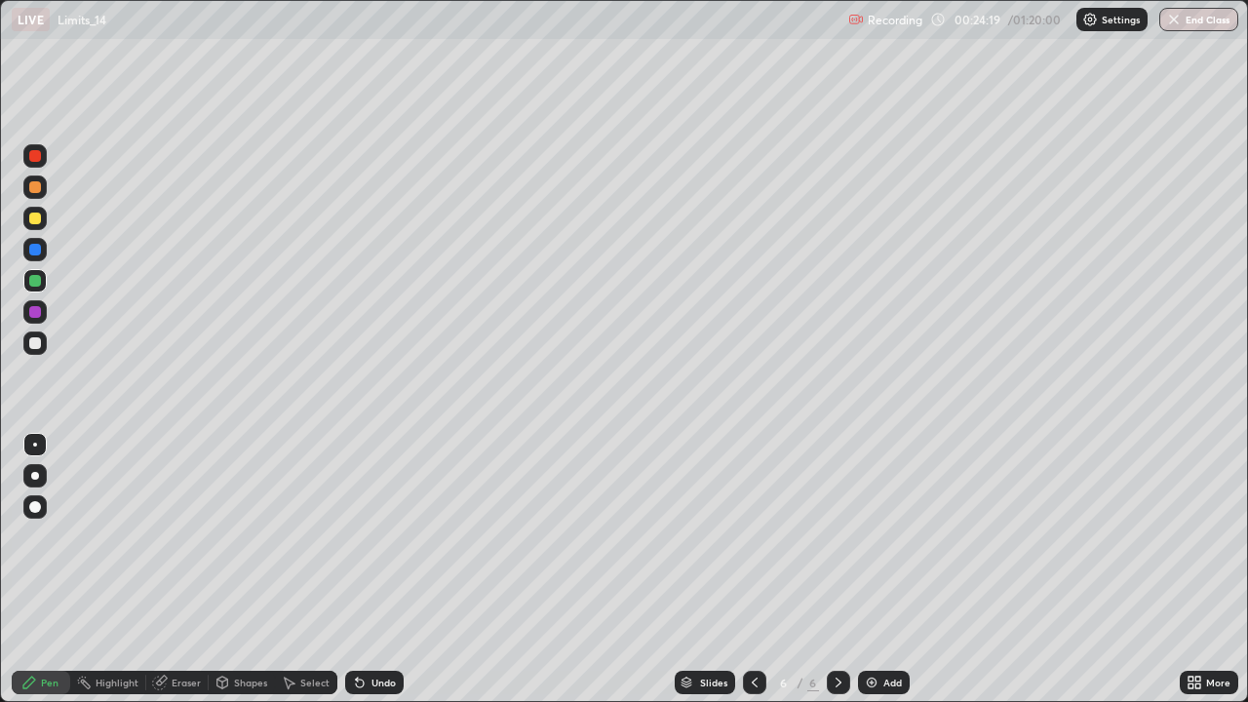
click at [35, 222] on div at bounding box center [35, 219] width 12 height 12
click at [202, 570] on div "Eraser" at bounding box center [177, 682] width 62 height 23
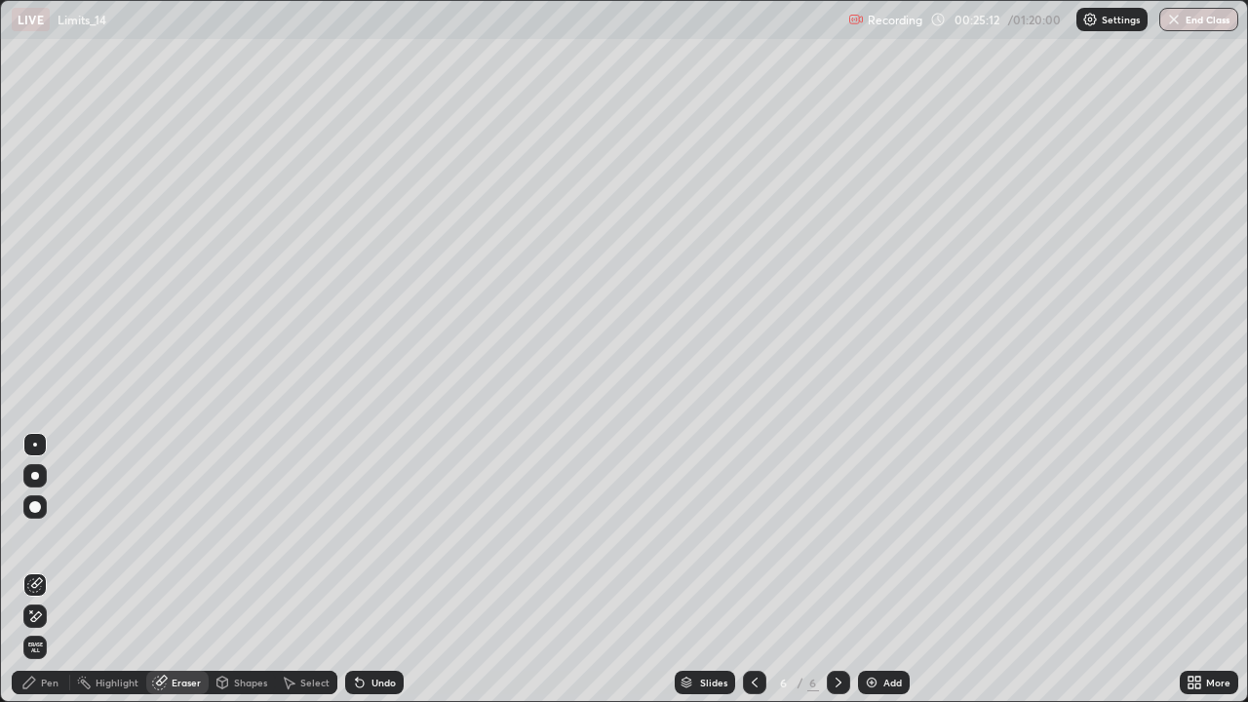
click at [58, 570] on div "Pen" at bounding box center [50, 683] width 18 height 10
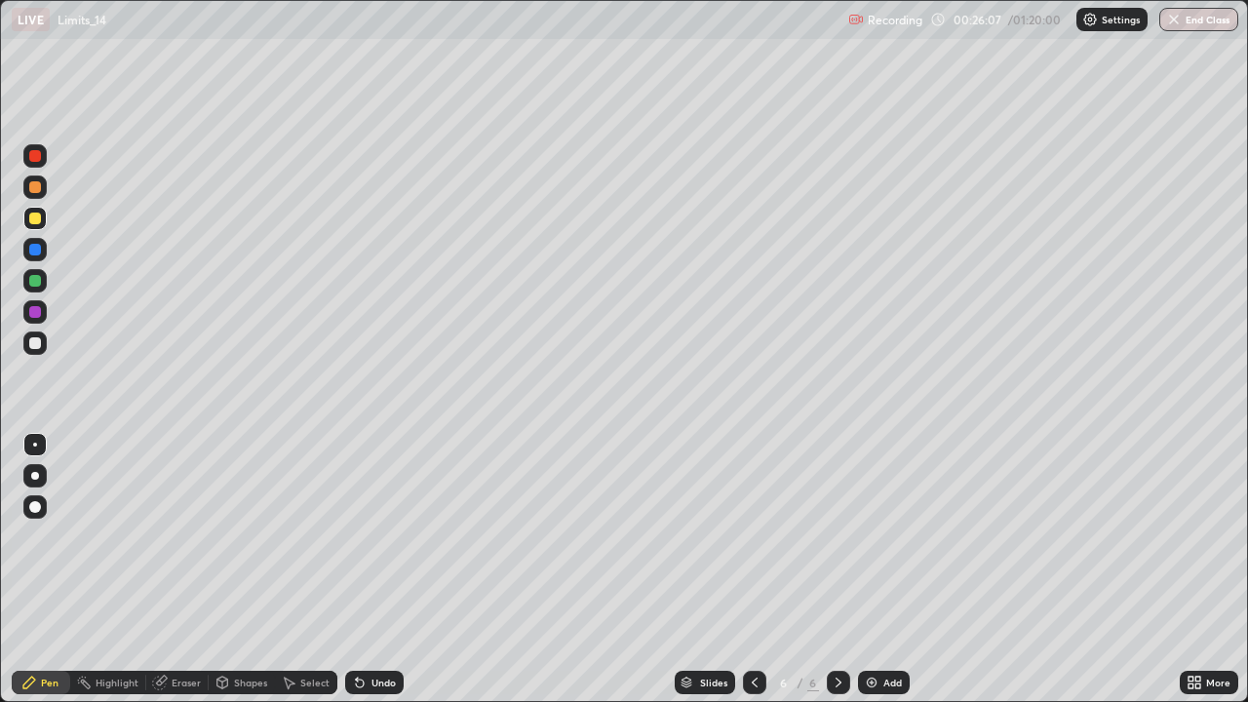
click at [32, 186] on div at bounding box center [35, 187] width 12 height 12
click at [864, 570] on img at bounding box center [872, 683] width 16 height 16
click at [35, 220] on div at bounding box center [35, 219] width 12 height 12
click at [37, 279] on div at bounding box center [35, 281] width 12 height 12
click at [31, 348] on div at bounding box center [35, 343] width 12 height 12
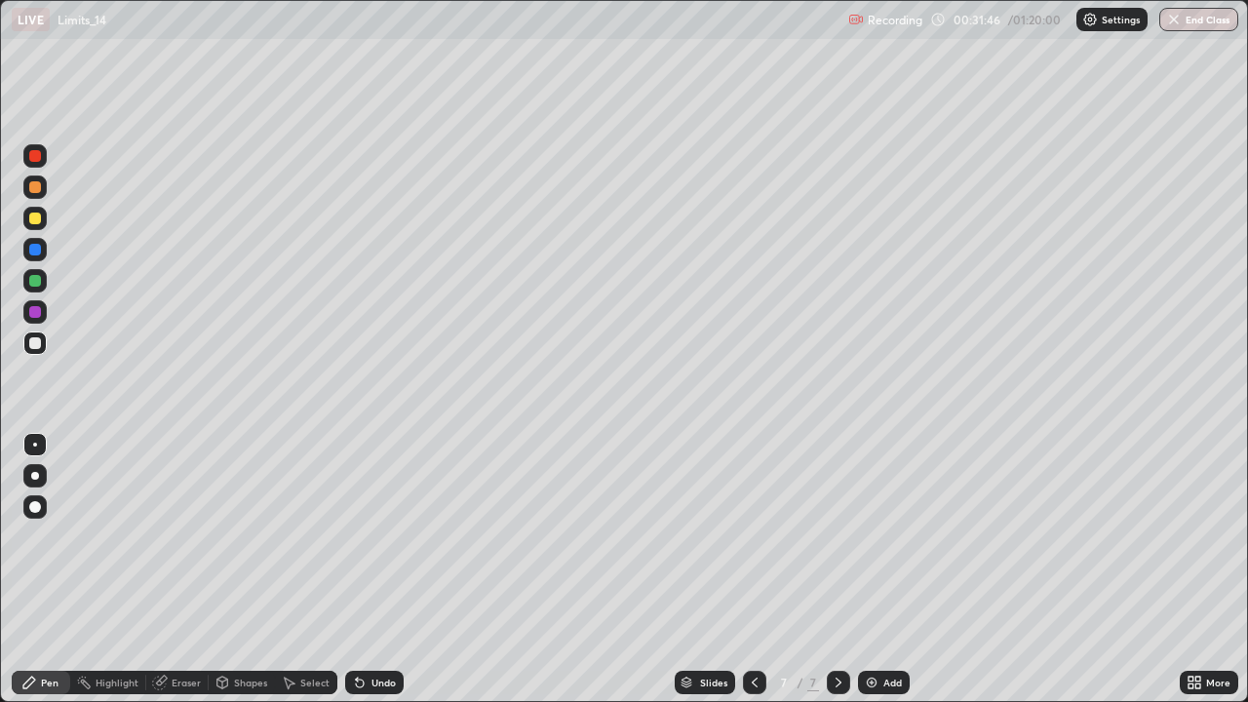
click at [296, 570] on div "Select" at bounding box center [306, 682] width 62 height 23
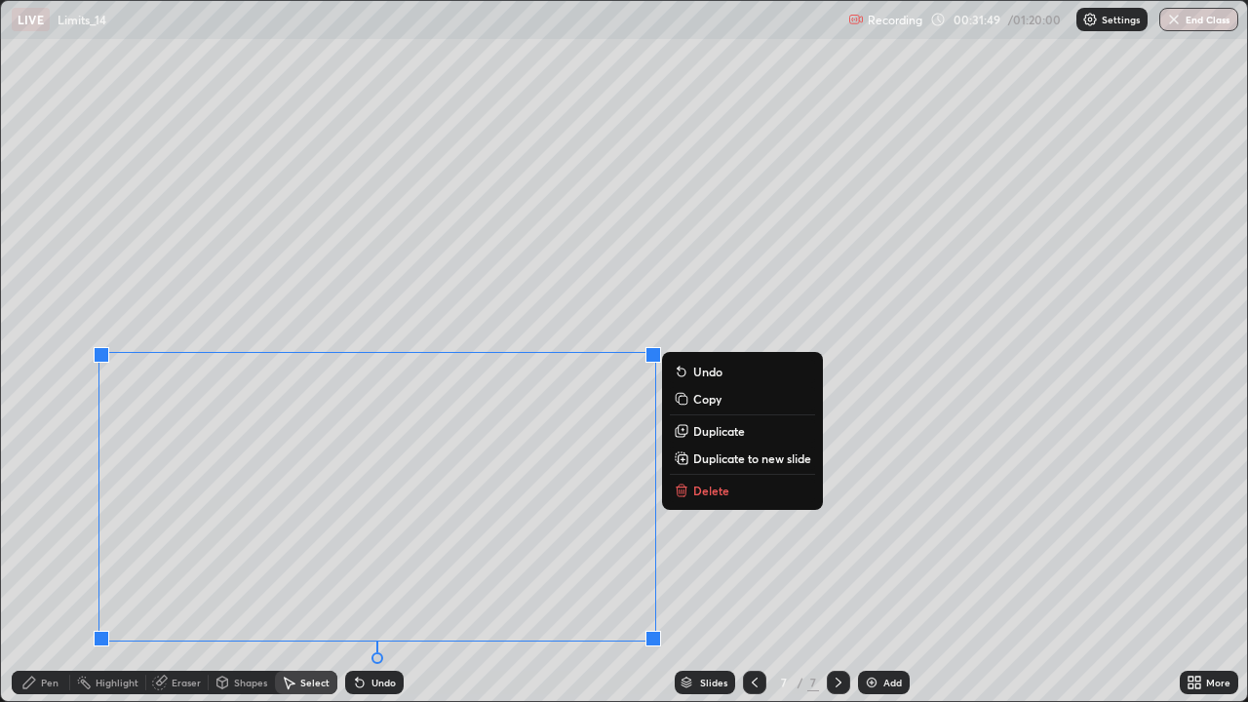
click at [712, 496] on p "Delete" at bounding box center [711, 491] width 36 height 16
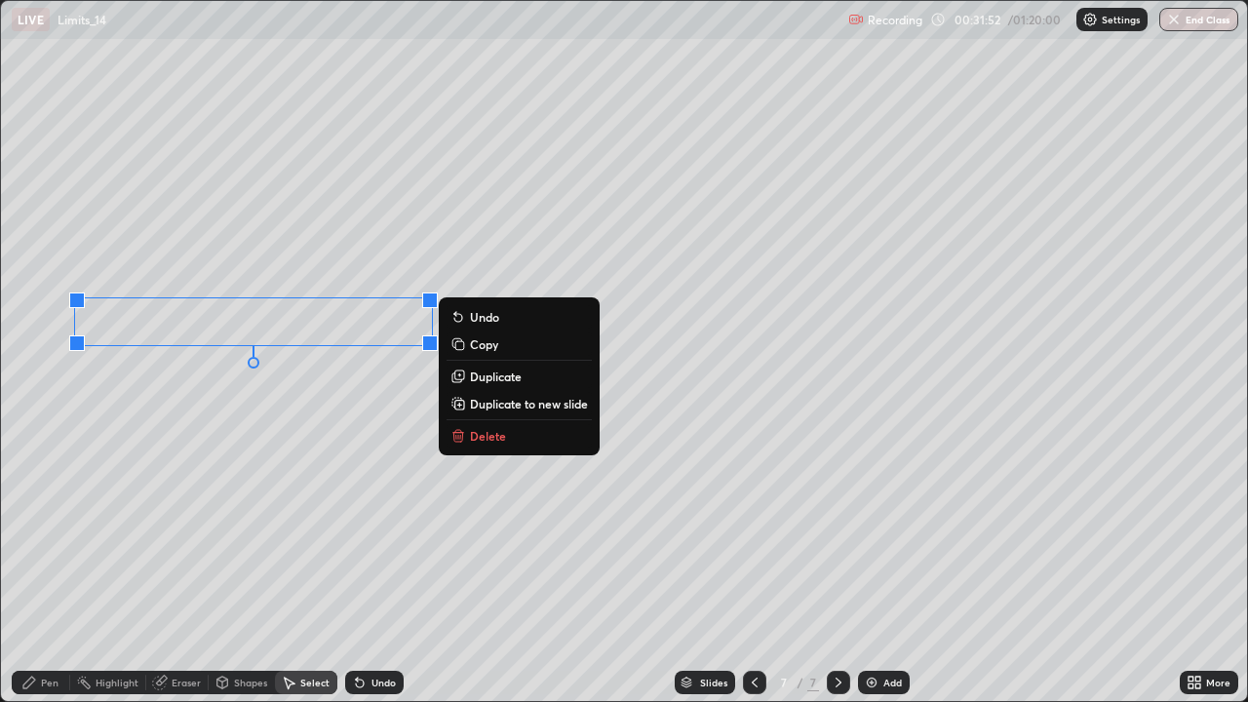
click at [511, 437] on button "Delete" at bounding box center [519, 435] width 145 height 23
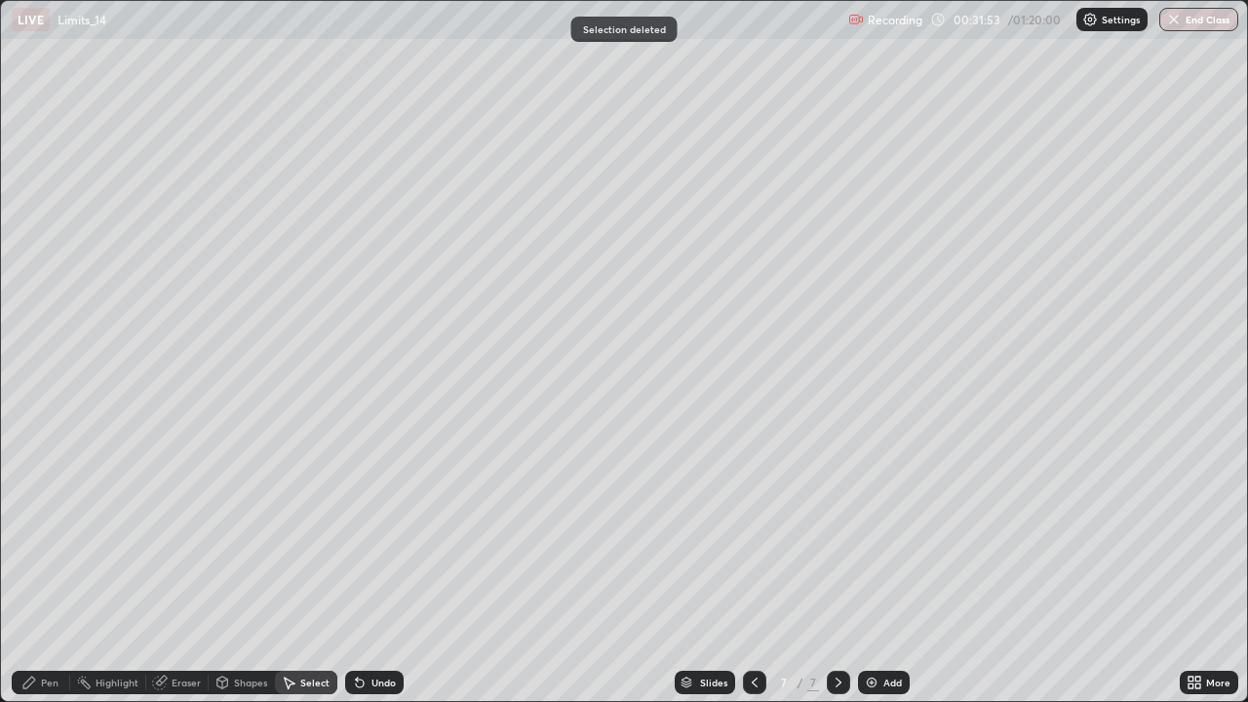
click at [49, 570] on div "Pen" at bounding box center [50, 683] width 18 height 10
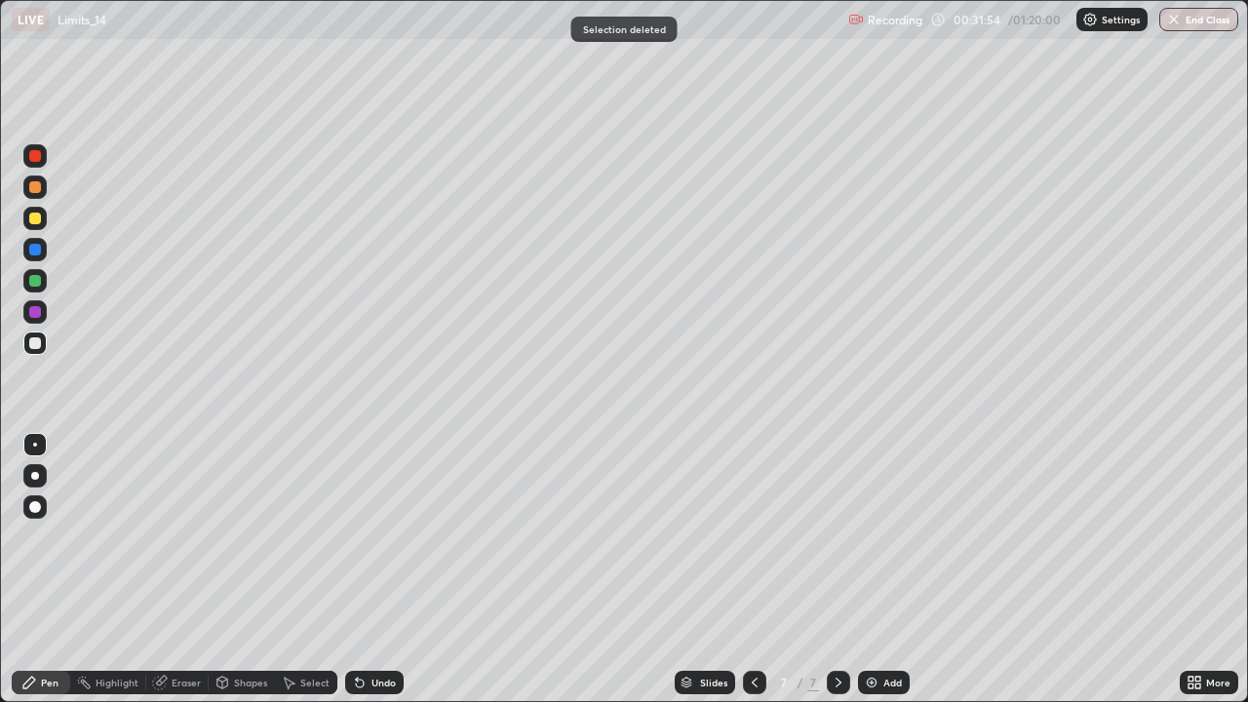
click at [33, 314] on div at bounding box center [35, 312] width 12 height 12
click at [33, 217] on div at bounding box center [35, 219] width 12 height 12
click at [357, 570] on icon at bounding box center [360, 684] width 8 height 8
click at [363, 570] on icon at bounding box center [360, 683] width 16 height 16
click at [378, 570] on div "Undo" at bounding box center [384, 683] width 24 height 10
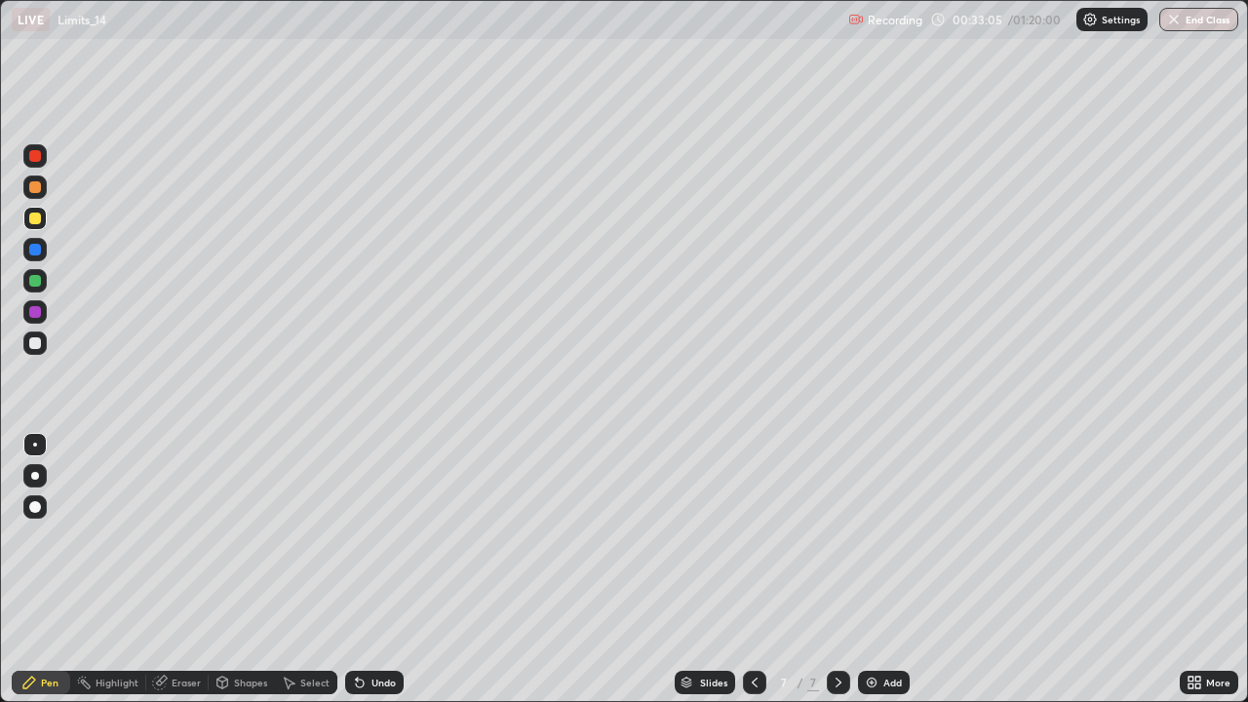
click at [375, 570] on div "Undo" at bounding box center [374, 682] width 59 height 23
click at [376, 570] on div "Undo" at bounding box center [384, 683] width 24 height 10
click at [376, 570] on div "Undo" at bounding box center [374, 682] width 59 height 23
click at [385, 570] on div "Undo" at bounding box center [384, 683] width 24 height 10
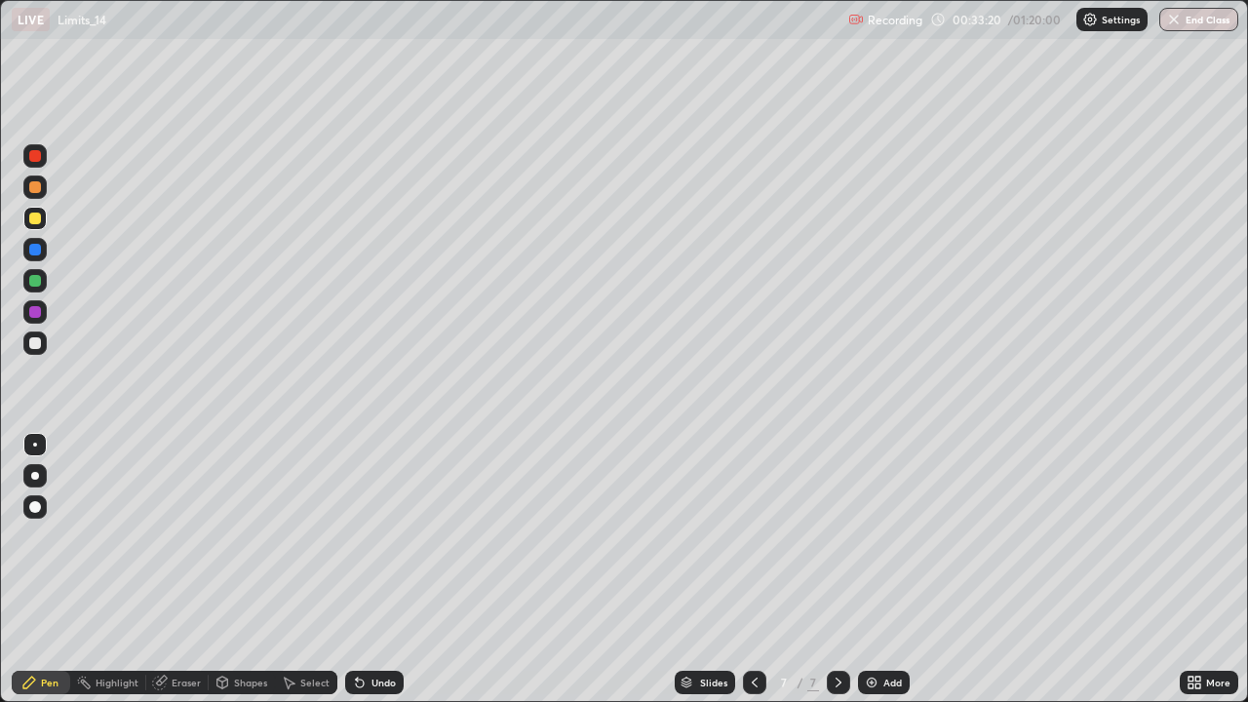
click at [380, 570] on div "Undo" at bounding box center [384, 683] width 24 height 10
click at [381, 570] on div "Undo" at bounding box center [384, 683] width 24 height 10
click at [31, 252] on div at bounding box center [35, 250] width 12 height 12
click at [324, 570] on div "Select" at bounding box center [314, 683] width 29 height 10
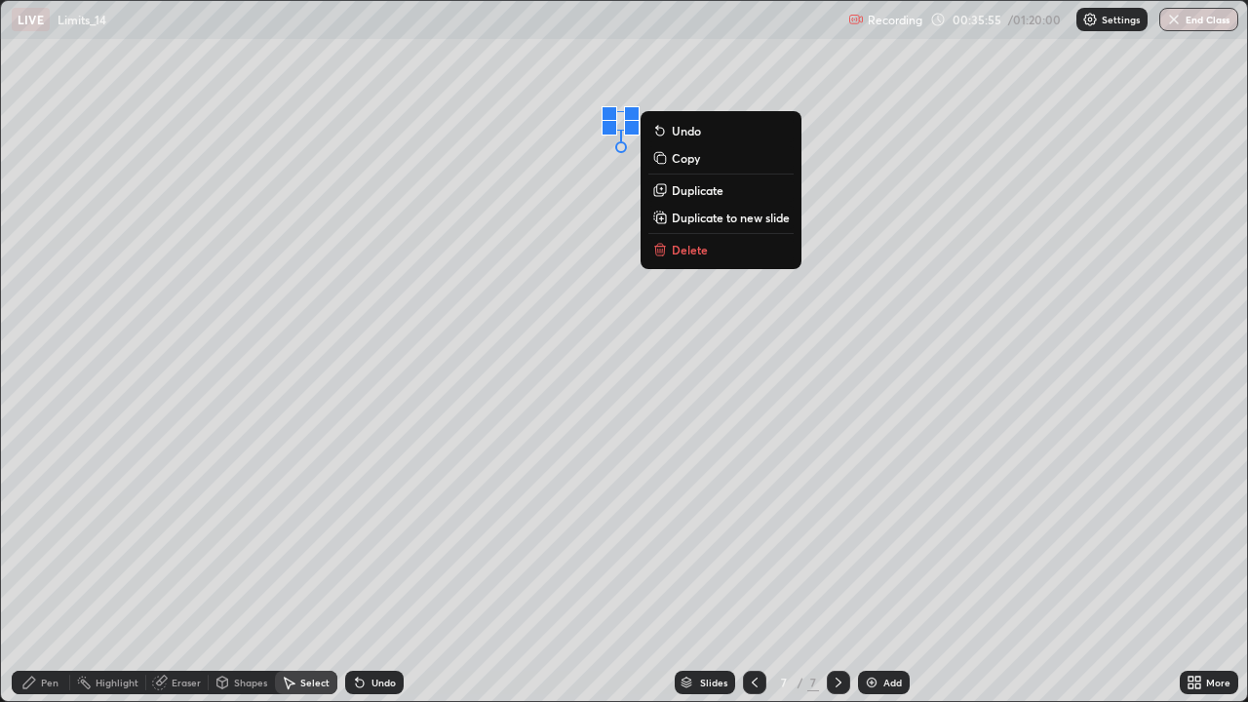
click at [572, 82] on div "0 ° Undo Copy Duplicate Duplicate to new slide Delete" at bounding box center [624, 351] width 1247 height 701
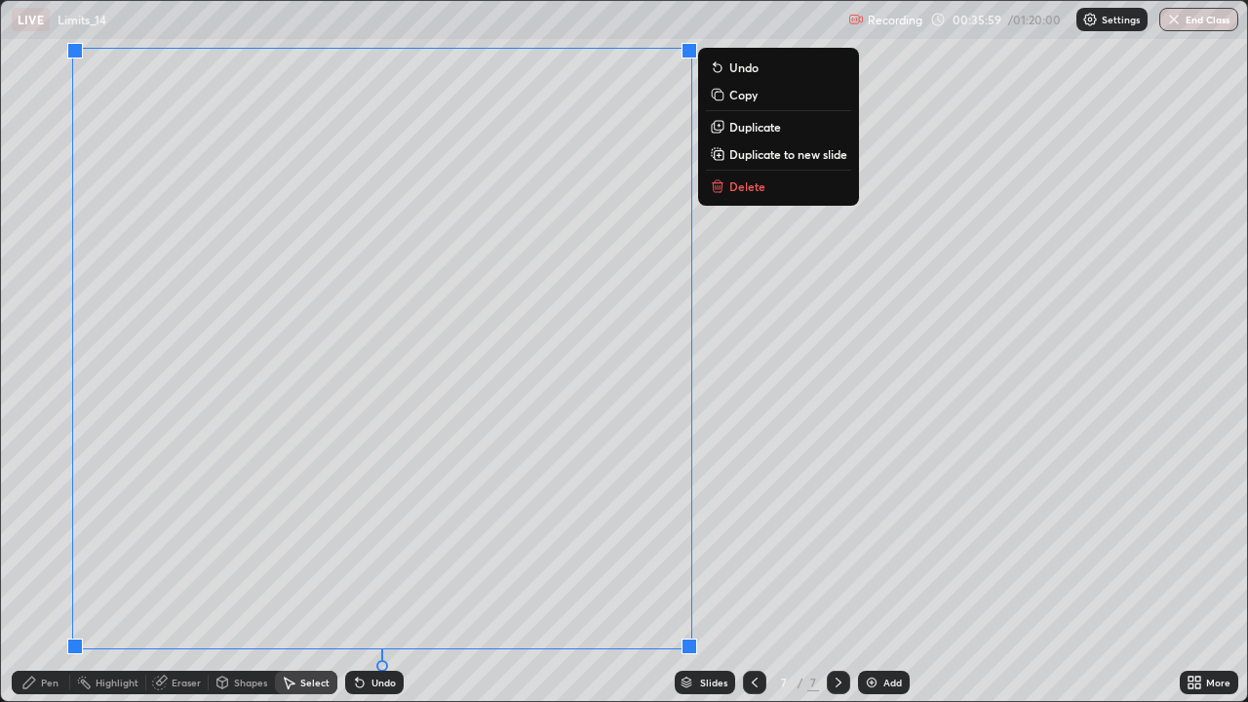
click at [749, 184] on p "Delete" at bounding box center [748, 186] width 36 height 16
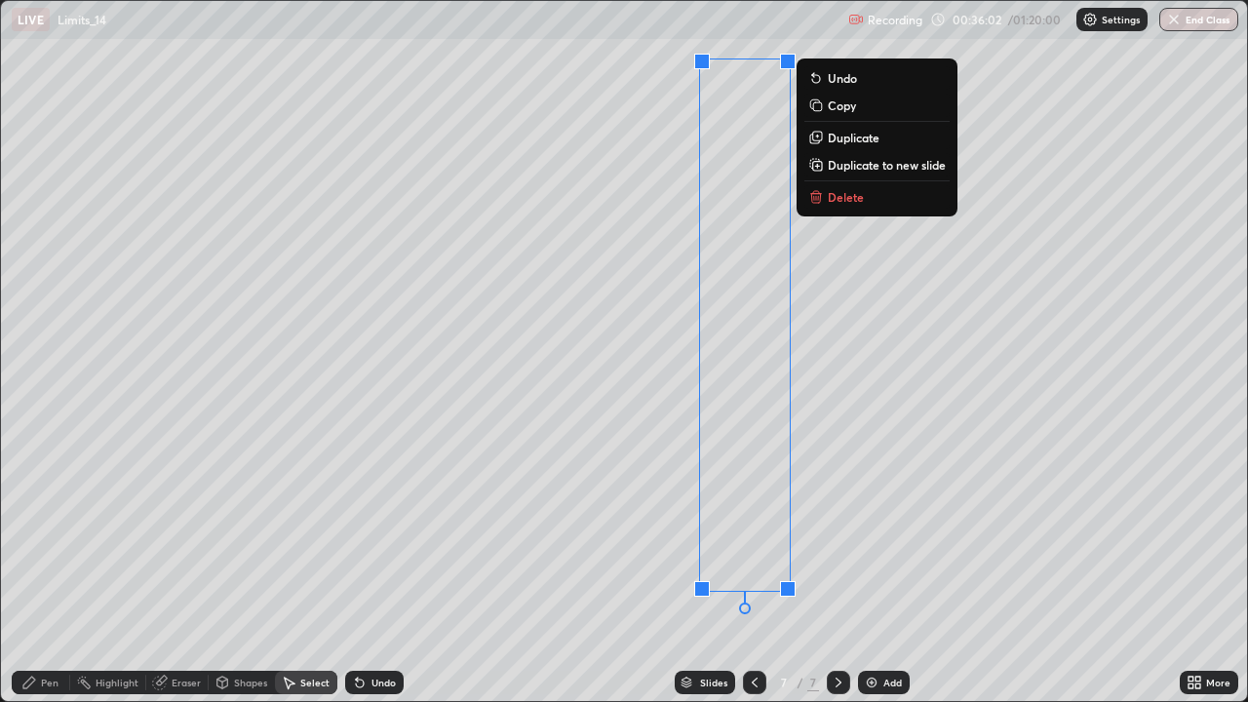
click at [825, 200] on button "Delete" at bounding box center [877, 196] width 145 height 23
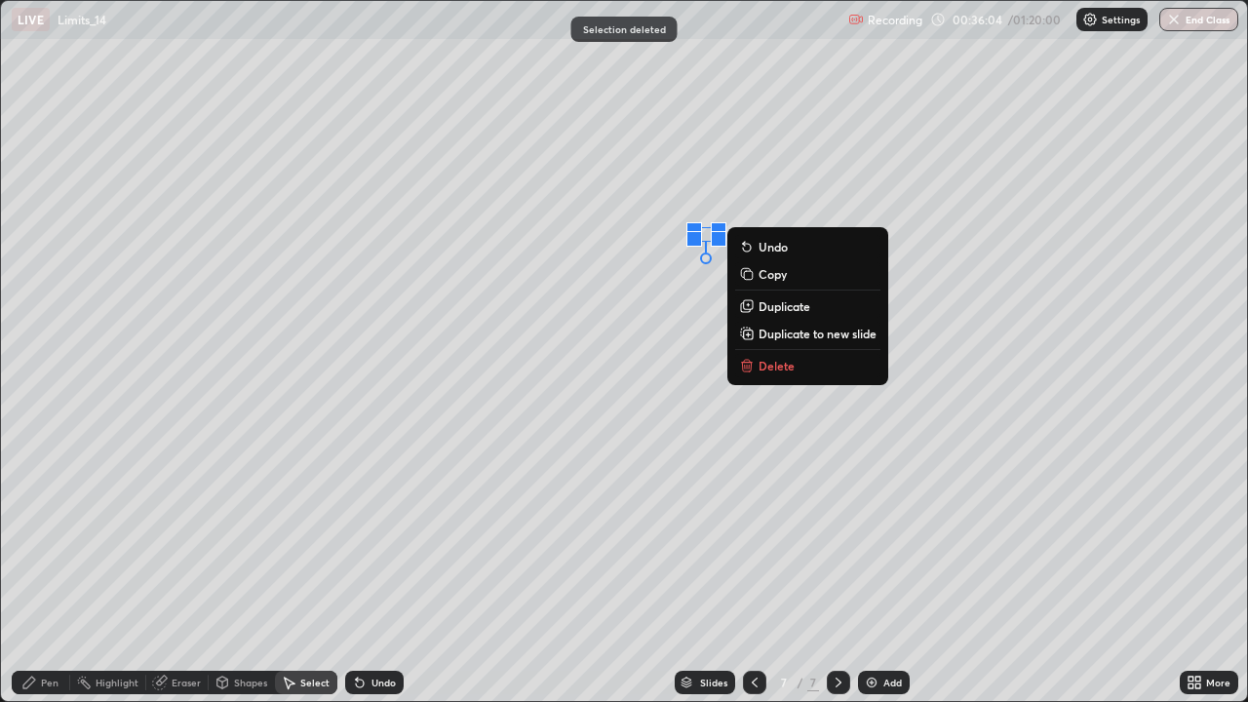
click at [774, 369] on p "Delete" at bounding box center [777, 366] width 36 height 16
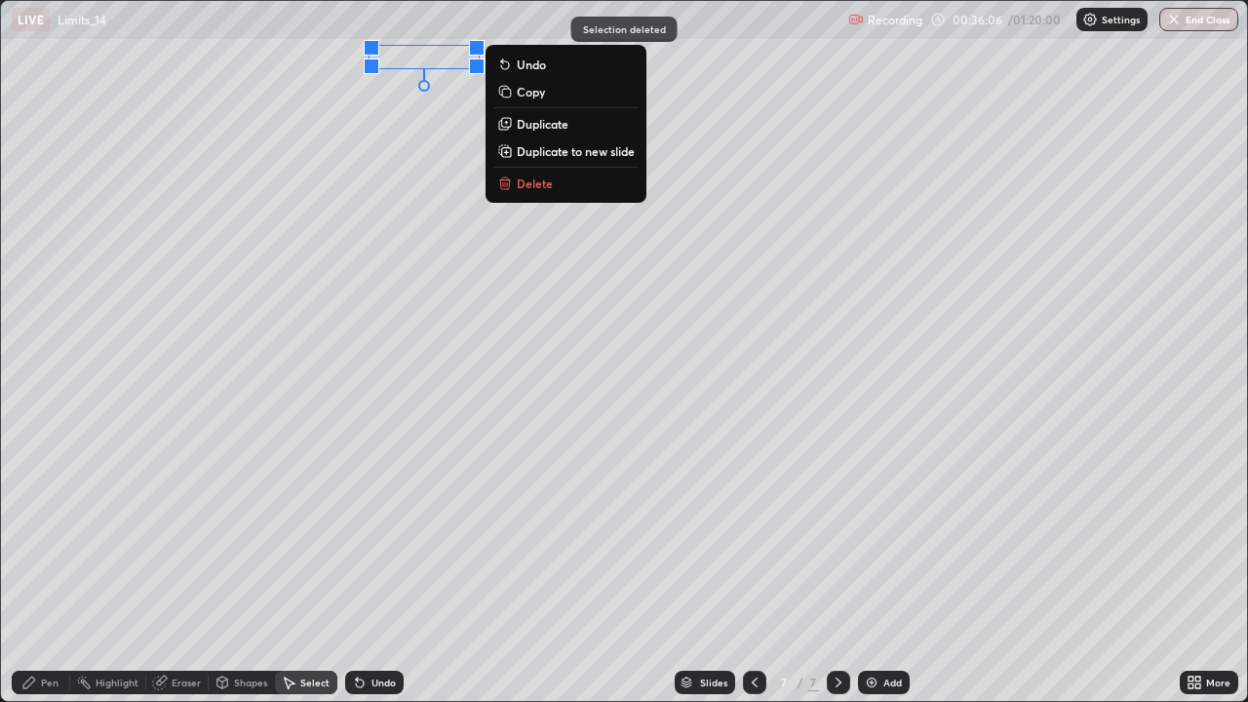
click at [600, 185] on button "Delete" at bounding box center [565, 183] width 145 height 23
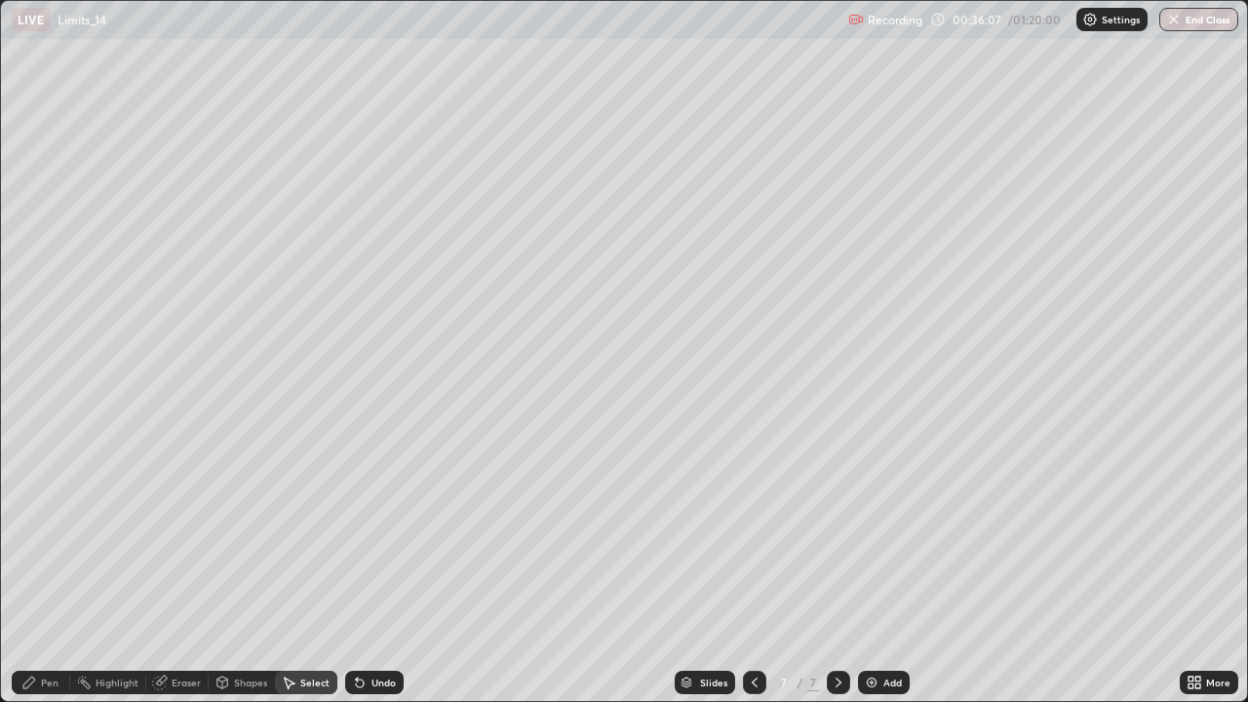
click at [39, 570] on div "Pen" at bounding box center [41, 682] width 59 height 23
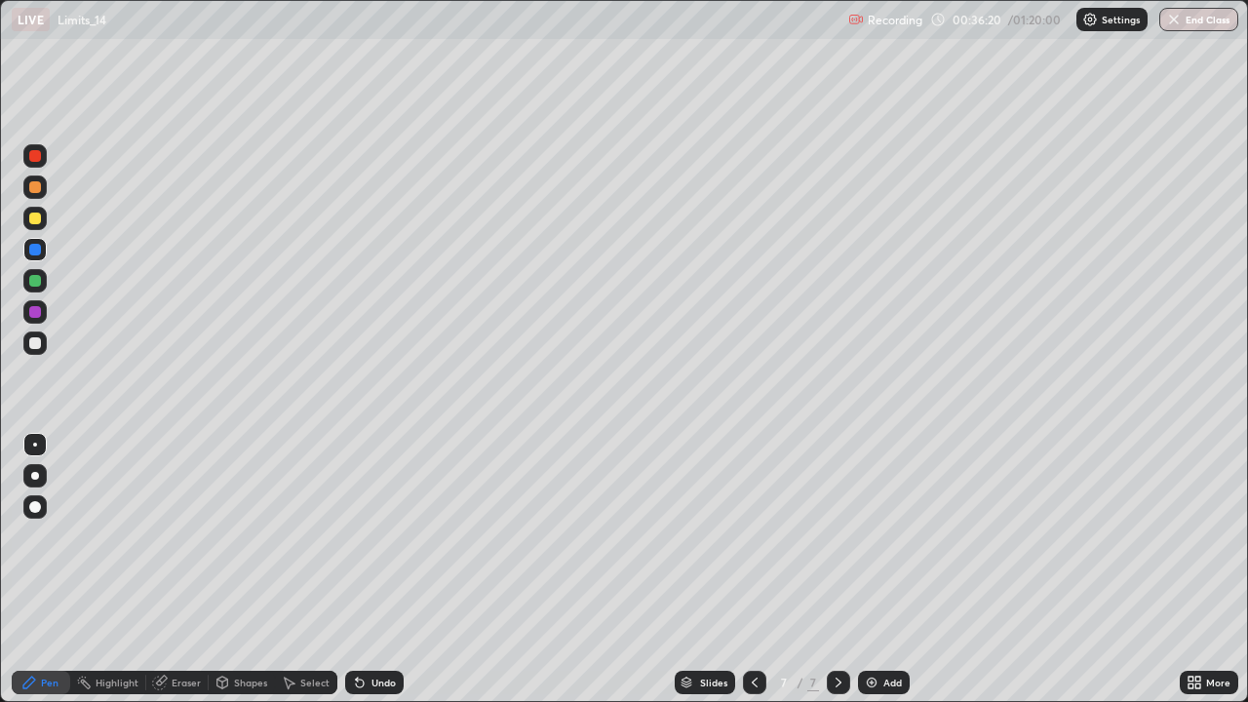
click at [359, 570] on icon at bounding box center [360, 684] width 8 height 8
click at [364, 570] on icon at bounding box center [360, 683] width 16 height 16
click at [360, 570] on icon at bounding box center [360, 683] width 16 height 16
click at [34, 353] on div at bounding box center [34, 343] width 23 height 23
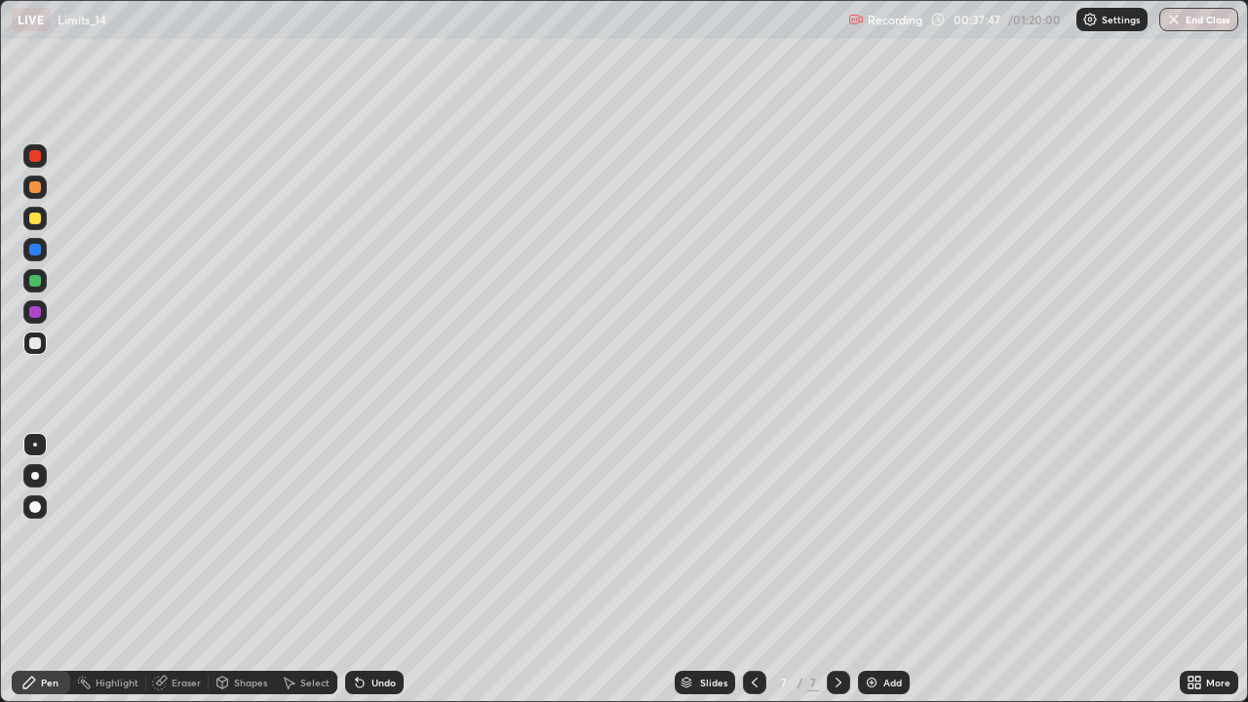
click at [196, 570] on div "Eraser" at bounding box center [177, 682] width 62 height 23
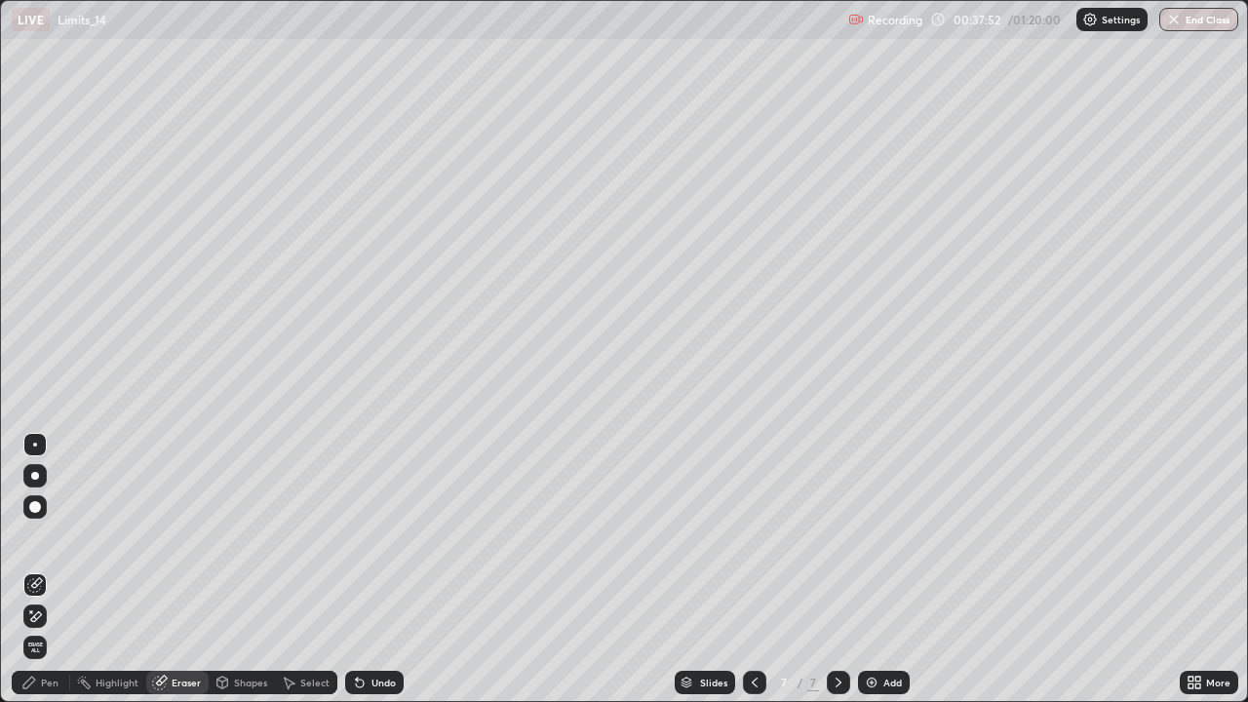
click at [57, 570] on div "Pen" at bounding box center [50, 683] width 18 height 10
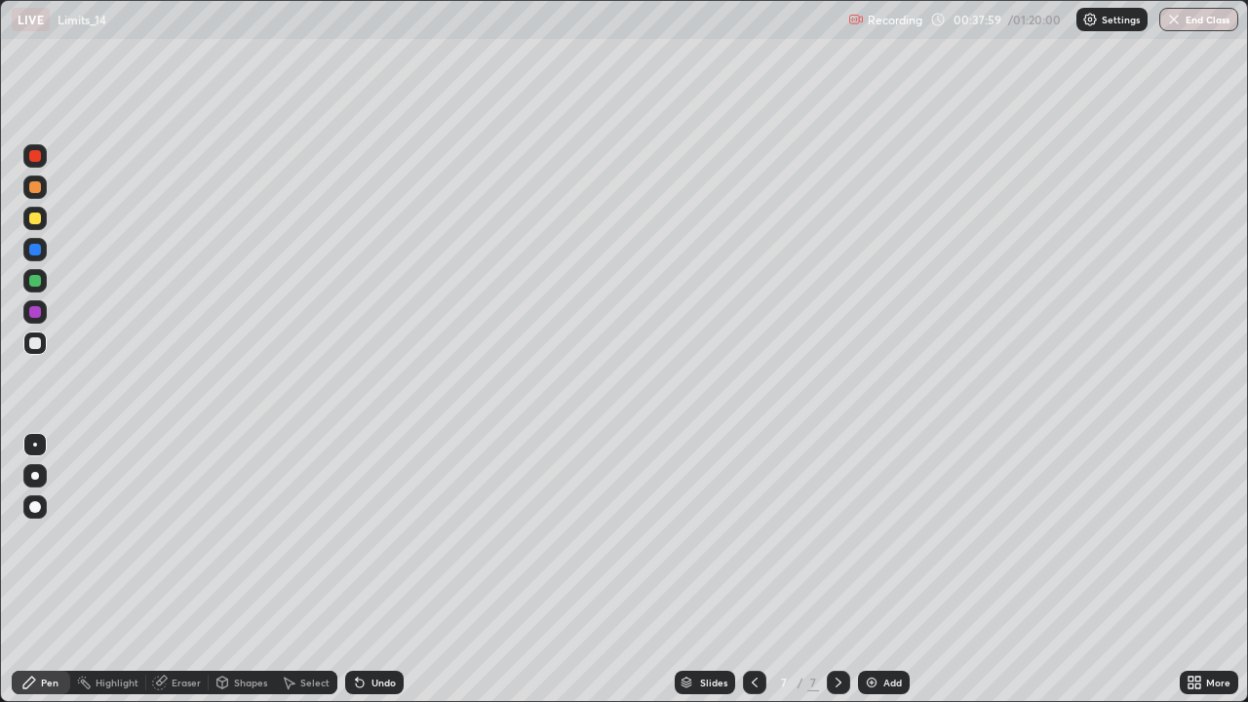
click at [189, 570] on div "Eraser" at bounding box center [186, 683] width 29 height 10
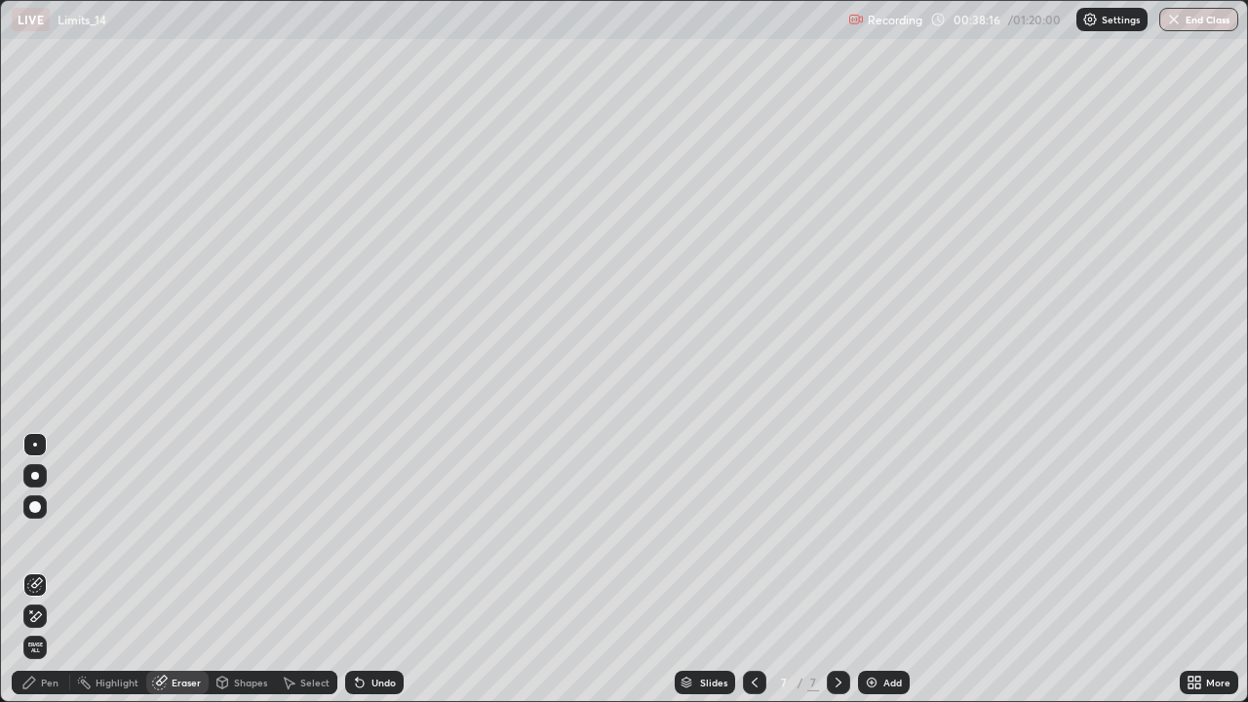
click at [41, 570] on div "Pen" at bounding box center [50, 683] width 18 height 10
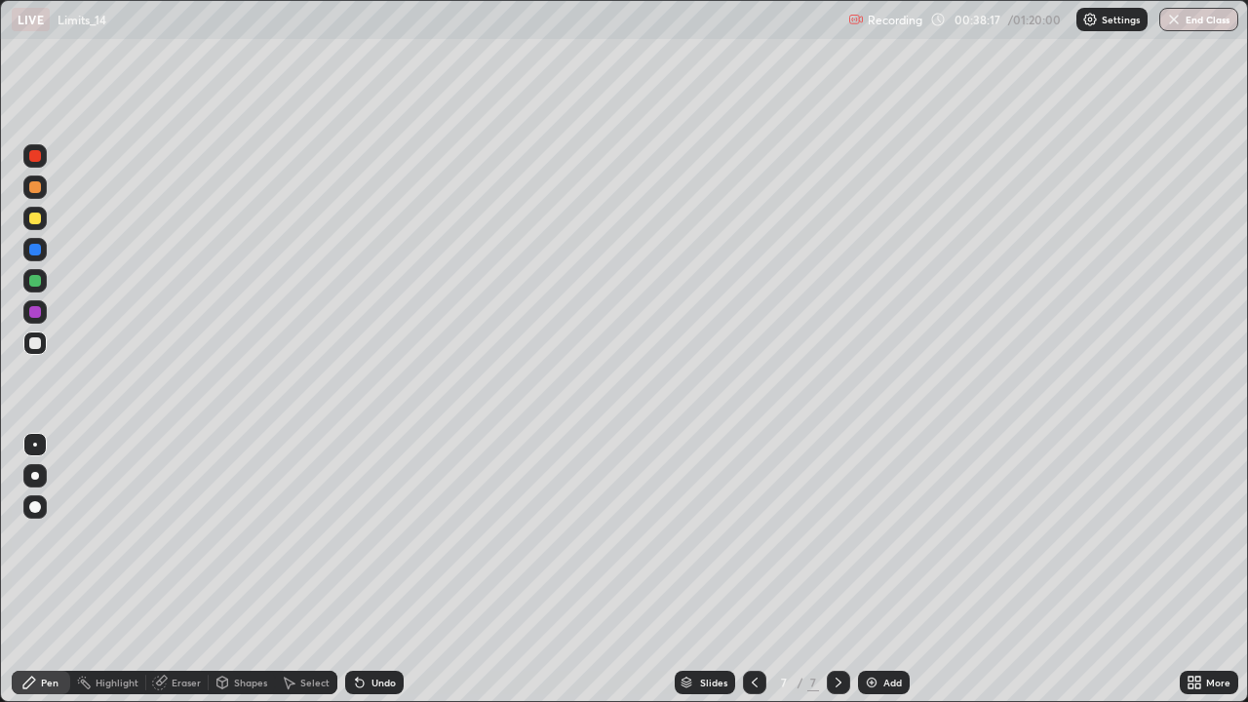
click at [35, 222] on div at bounding box center [35, 219] width 12 height 12
click at [381, 570] on div "Undo" at bounding box center [384, 683] width 24 height 10
click at [375, 570] on div "Undo" at bounding box center [374, 682] width 59 height 23
click at [374, 570] on div "Undo" at bounding box center [384, 683] width 24 height 10
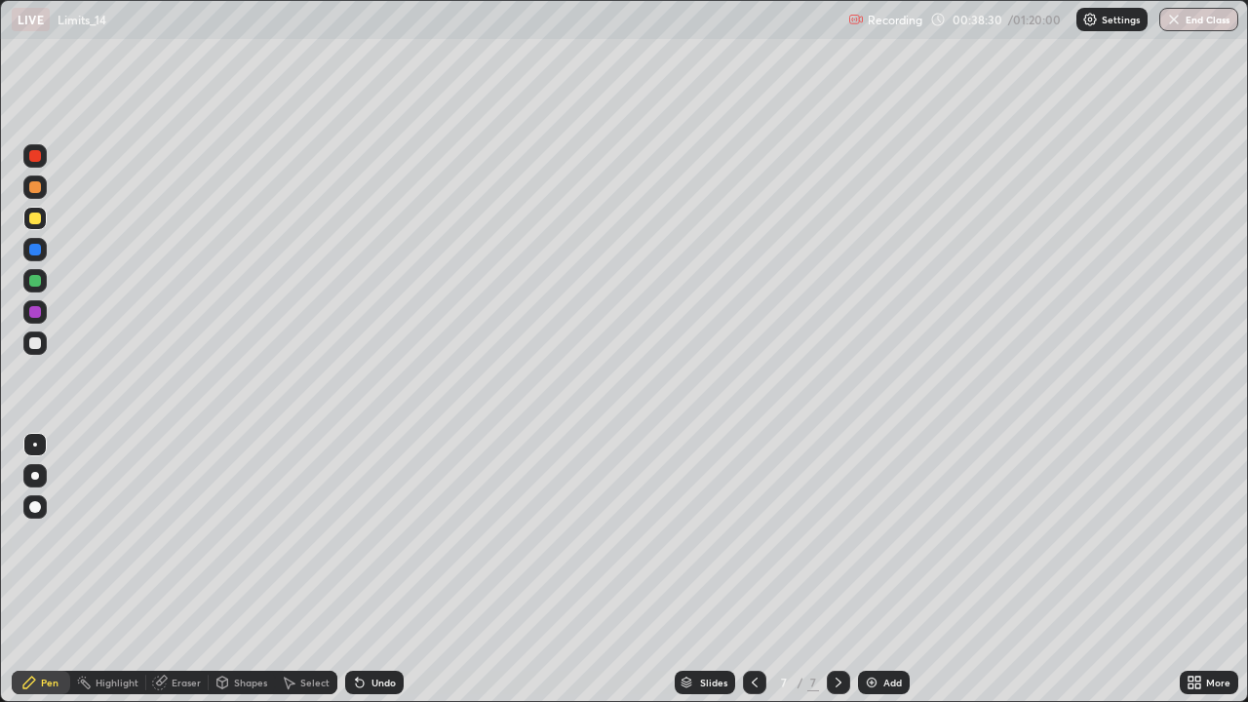
click at [374, 570] on div "Undo" at bounding box center [384, 683] width 24 height 10
click at [376, 570] on div "Undo" at bounding box center [384, 683] width 24 height 10
click at [379, 570] on div "Undo" at bounding box center [384, 683] width 24 height 10
click at [183, 570] on div "Eraser" at bounding box center [186, 683] width 29 height 10
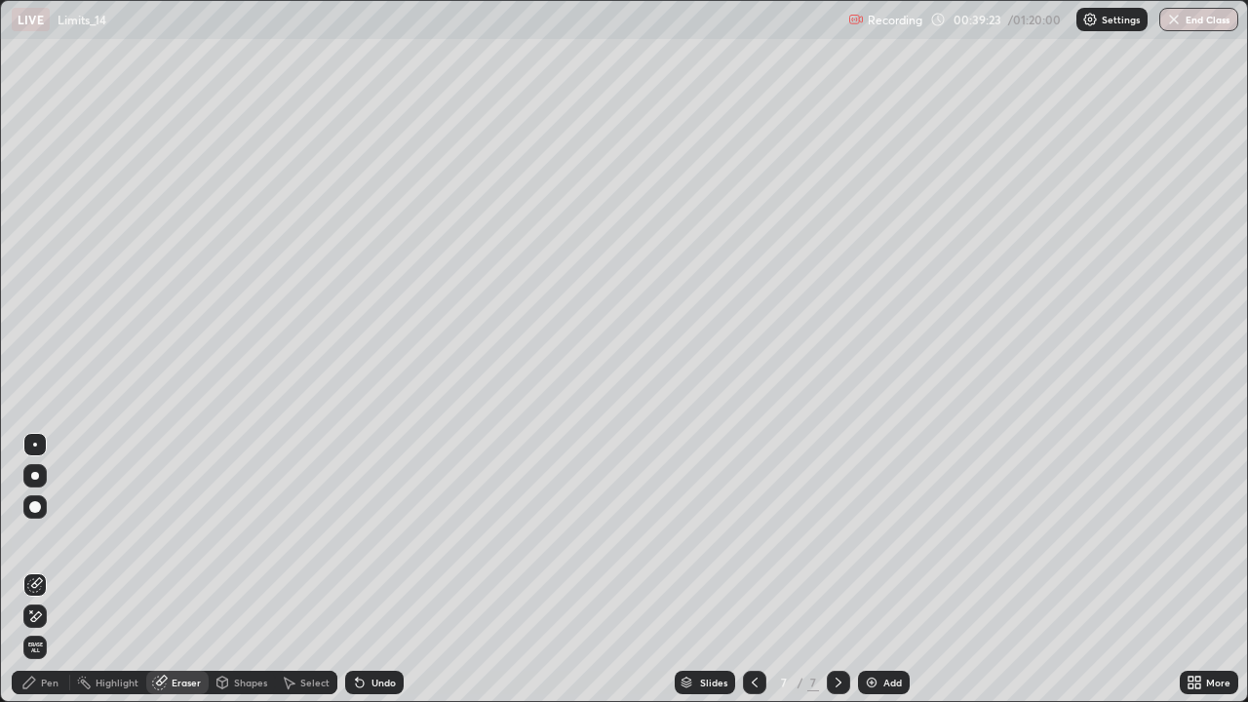
click at [55, 570] on div "Pen" at bounding box center [50, 683] width 18 height 10
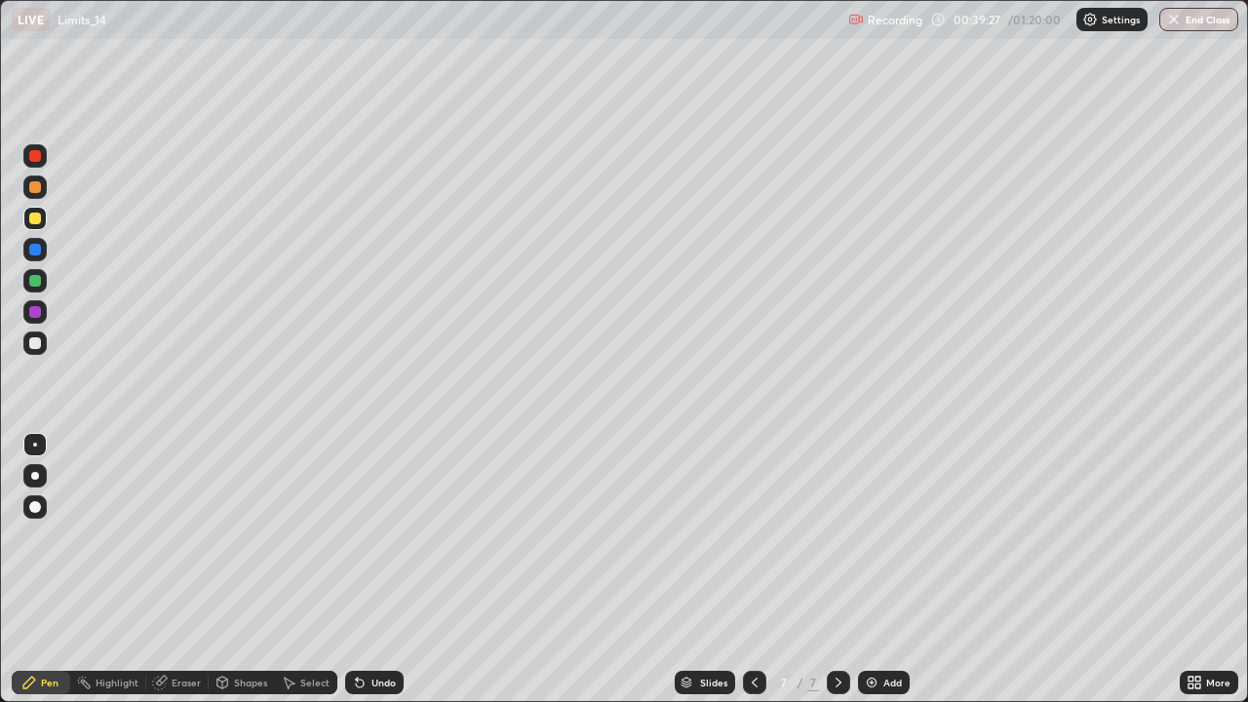
click at [381, 570] on div "Undo" at bounding box center [384, 683] width 24 height 10
click at [380, 570] on div "Undo" at bounding box center [384, 683] width 24 height 10
click at [376, 570] on div "Undo" at bounding box center [384, 683] width 24 height 10
click at [331, 570] on div "Select" at bounding box center [306, 682] width 62 height 23
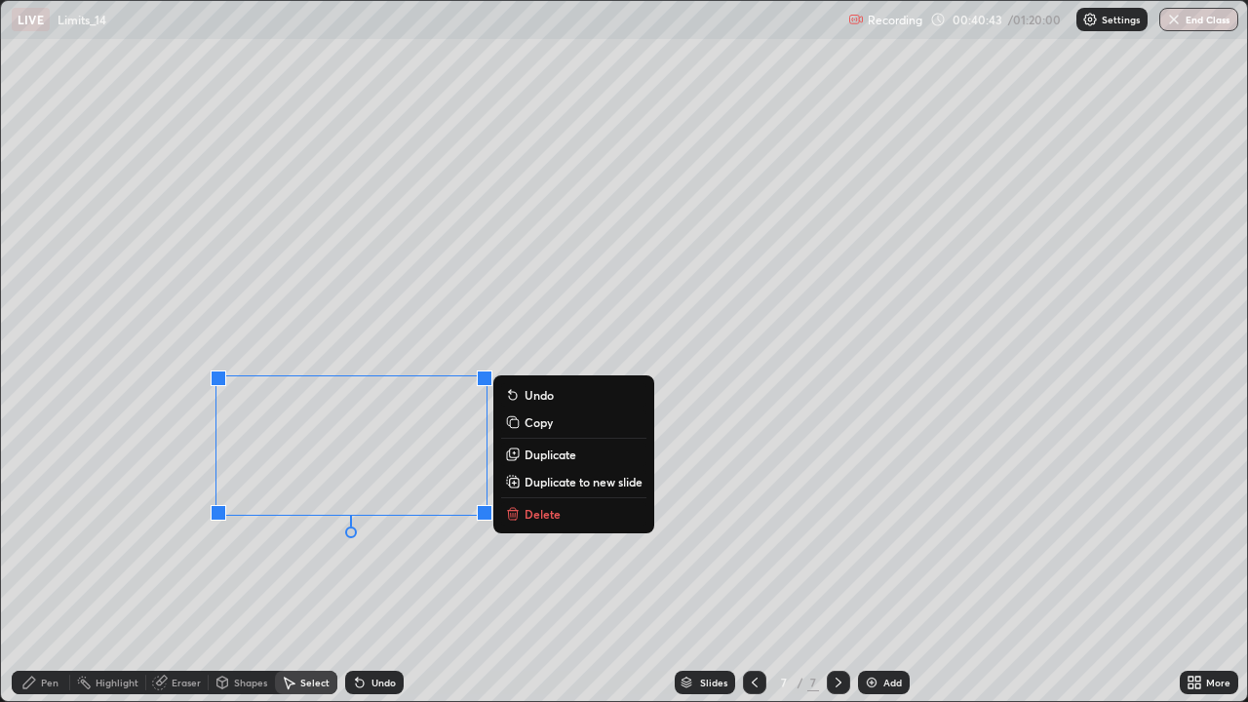
click at [557, 516] on p "Delete" at bounding box center [543, 514] width 36 height 16
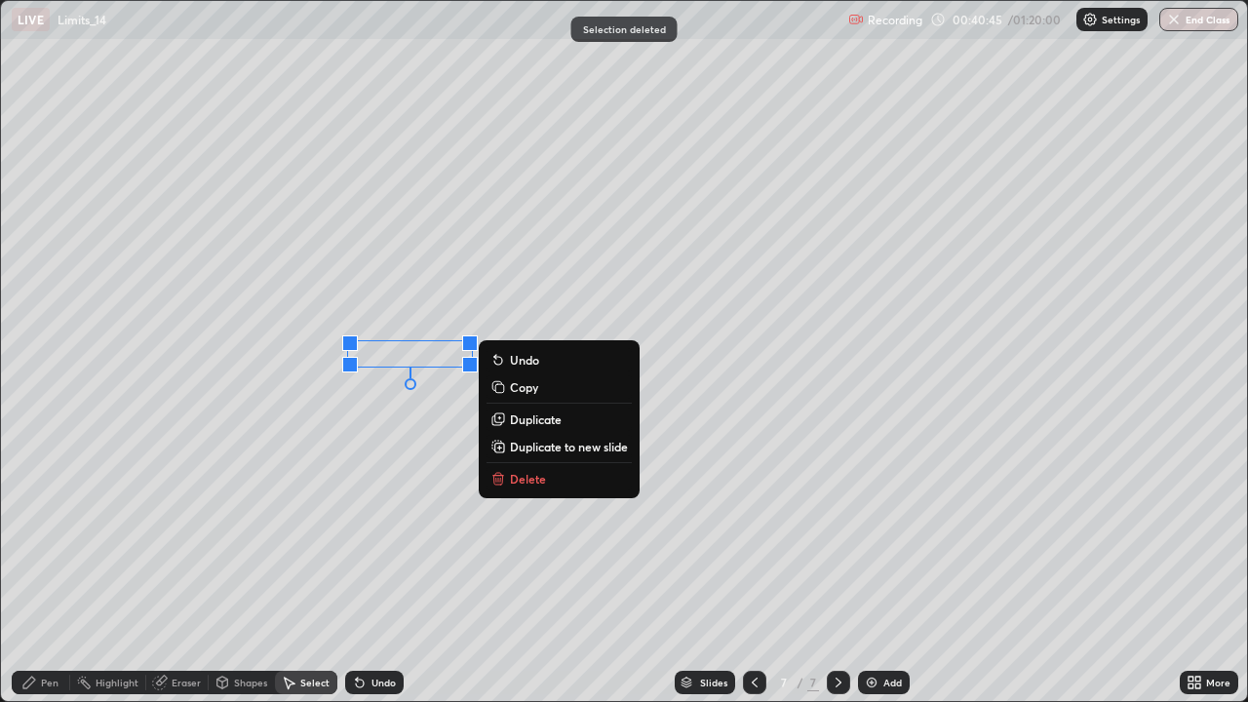
click at [522, 484] on p "Delete" at bounding box center [528, 479] width 36 height 16
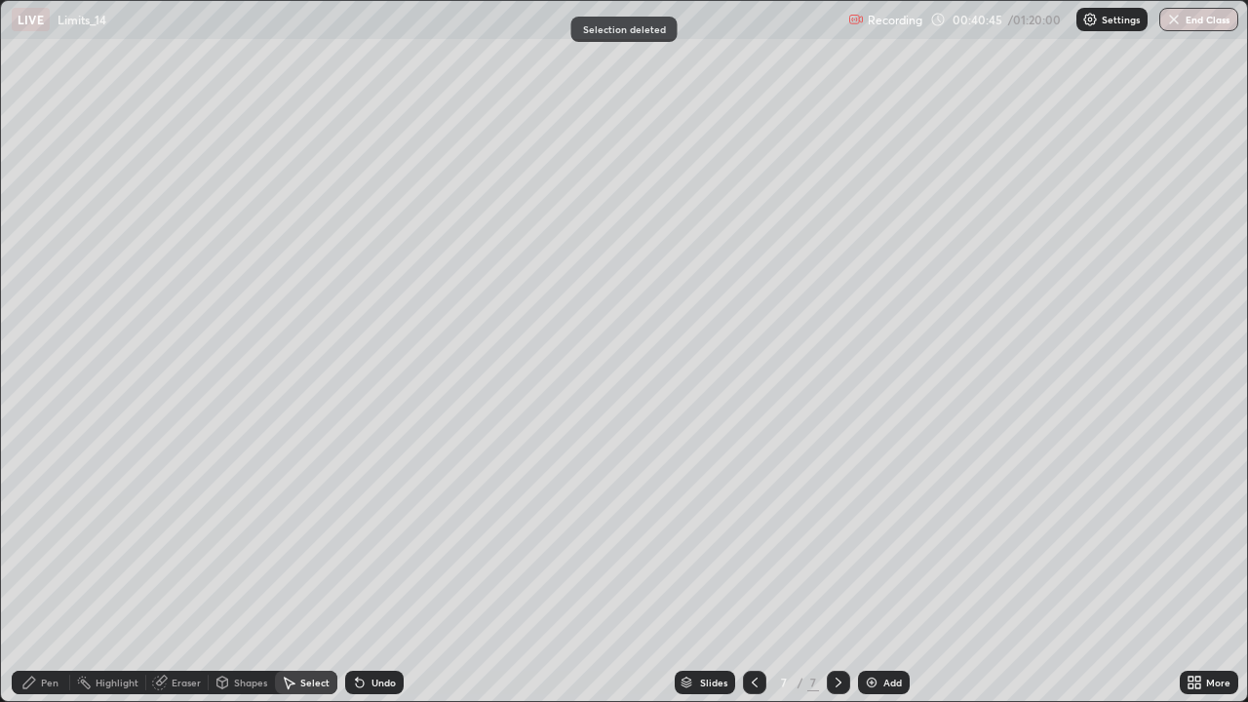
click at [42, 570] on div "Pen" at bounding box center [50, 683] width 18 height 10
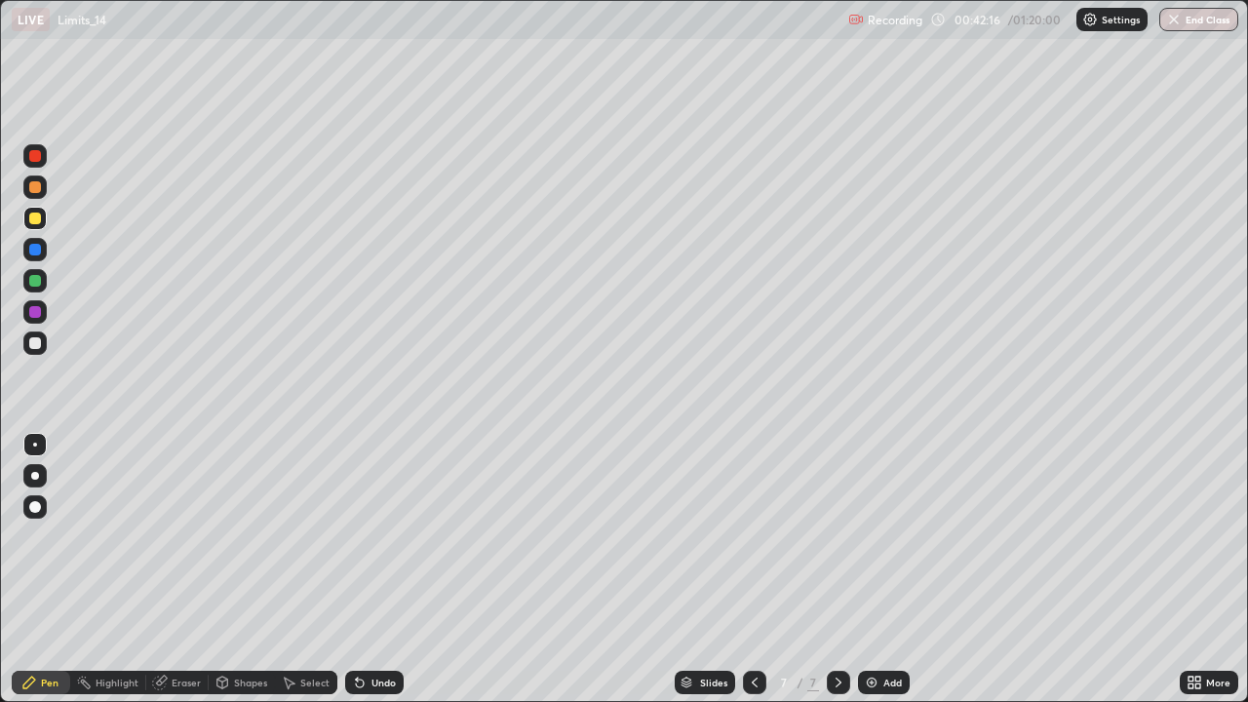
click at [296, 570] on div "Select" at bounding box center [306, 682] width 62 height 23
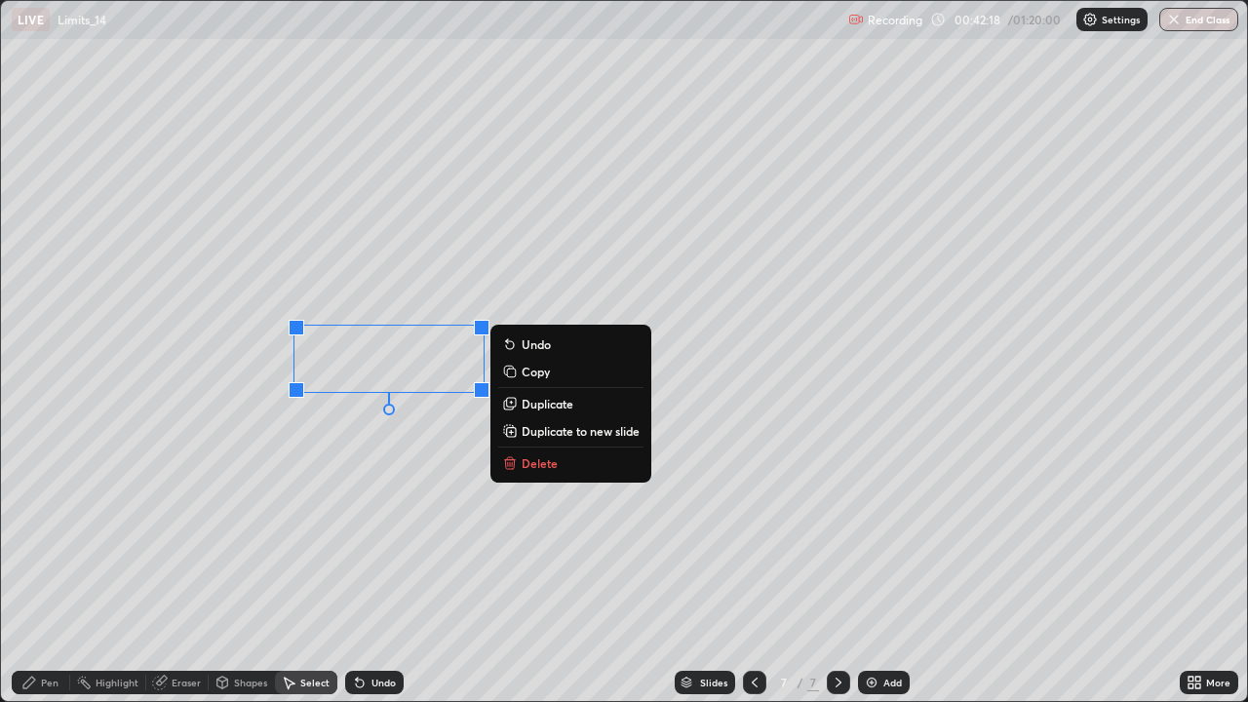
click at [533, 468] on p "Delete" at bounding box center [540, 463] width 36 height 16
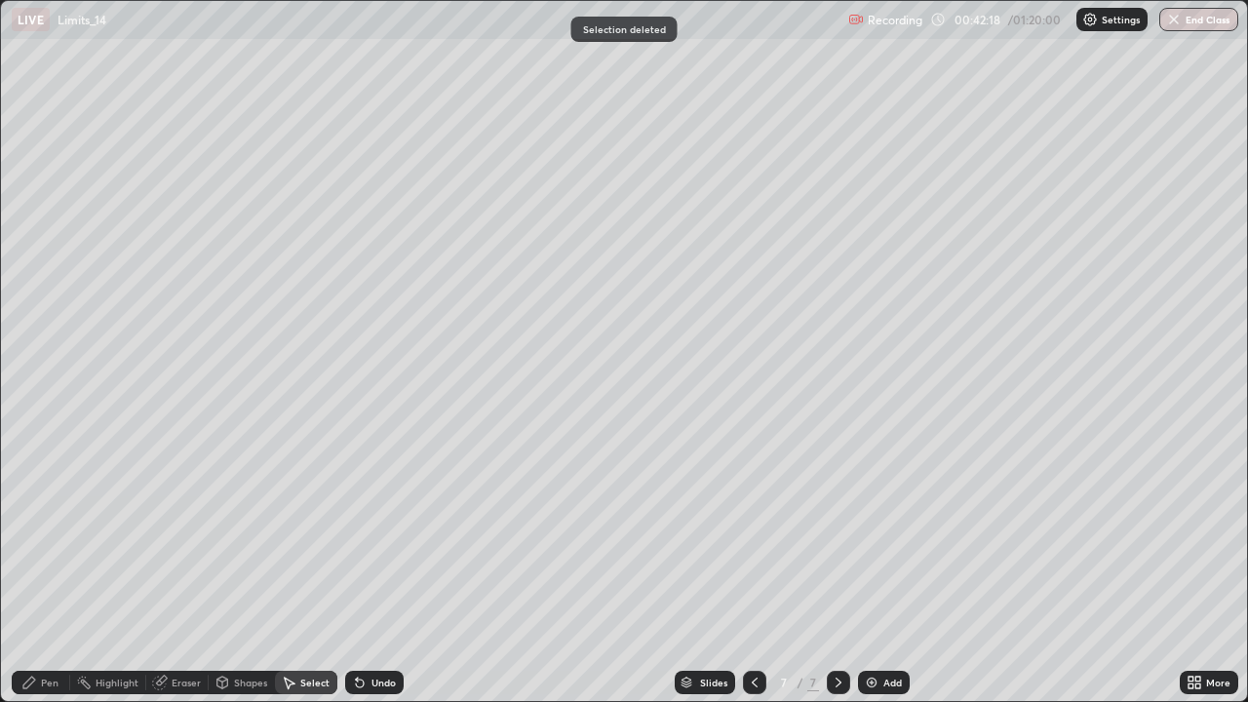
click at [45, 570] on div "Pen" at bounding box center [41, 682] width 59 height 23
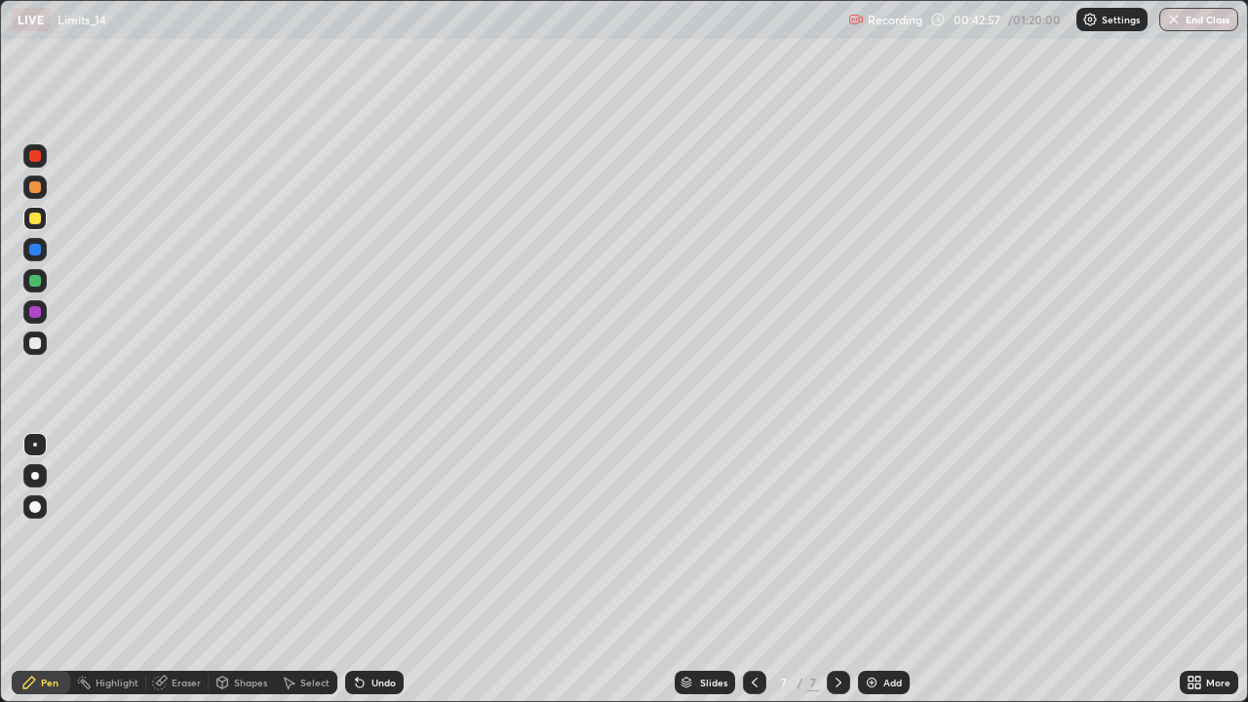
click at [319, 570] on div "Select" at bounding box center [314, 683] width 29 height 10
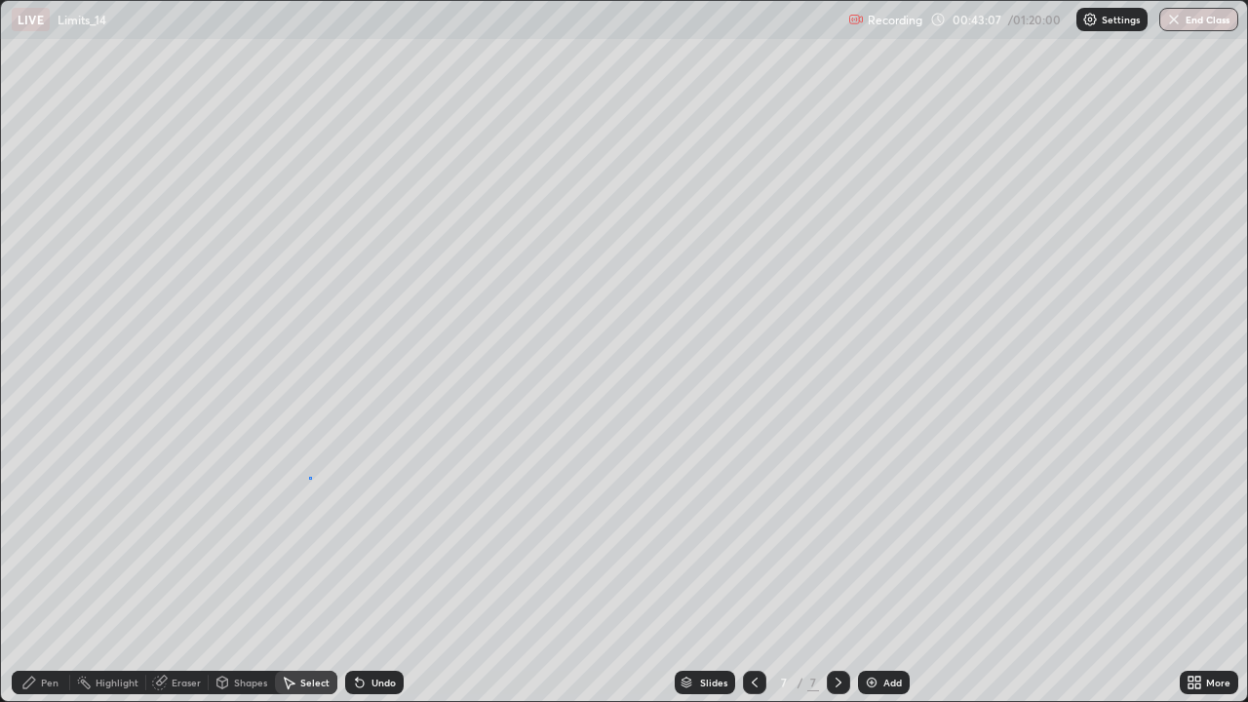
click at [308, 476] on div "0 ° Undo Copy Duplicate Duplicate to new slide Delete" at bounding box center [624, 351] width 1247 height 701
click at [318, 570] on div "Select" at bounding box center [314, 683] width 29 height 10
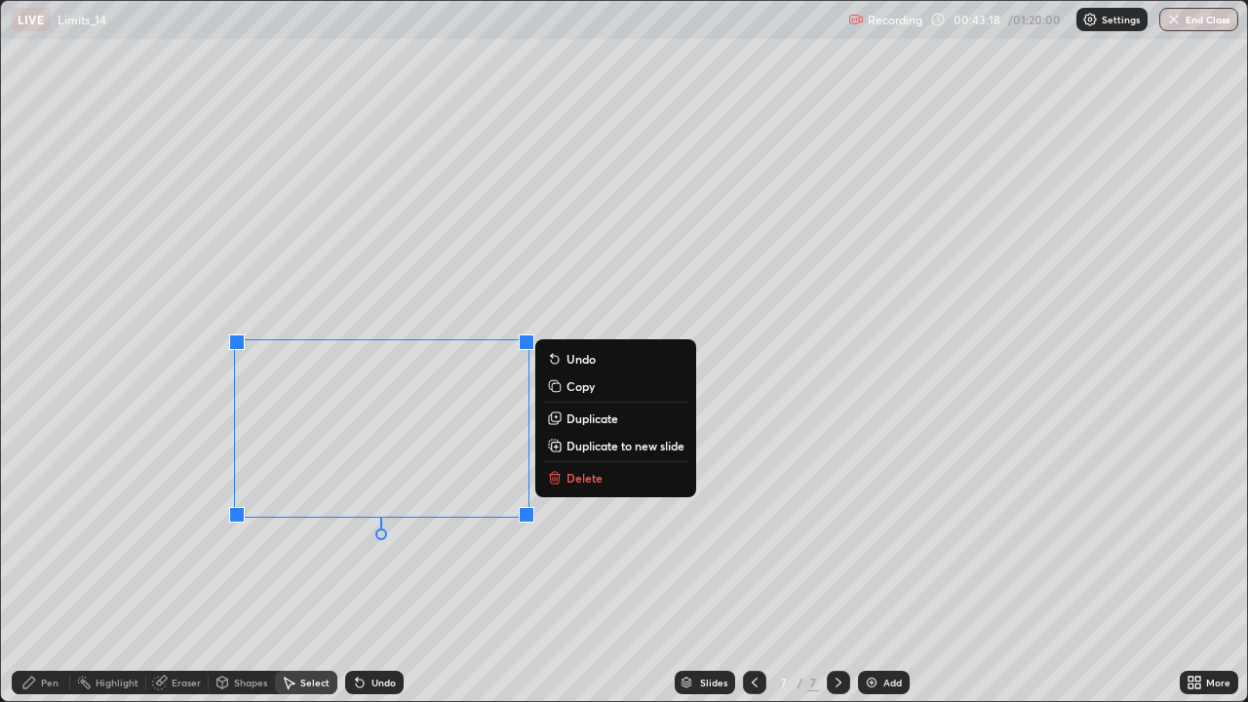
click at [591, 490] on button "Delete" at bounding box center [615, 477] width 145 height 23
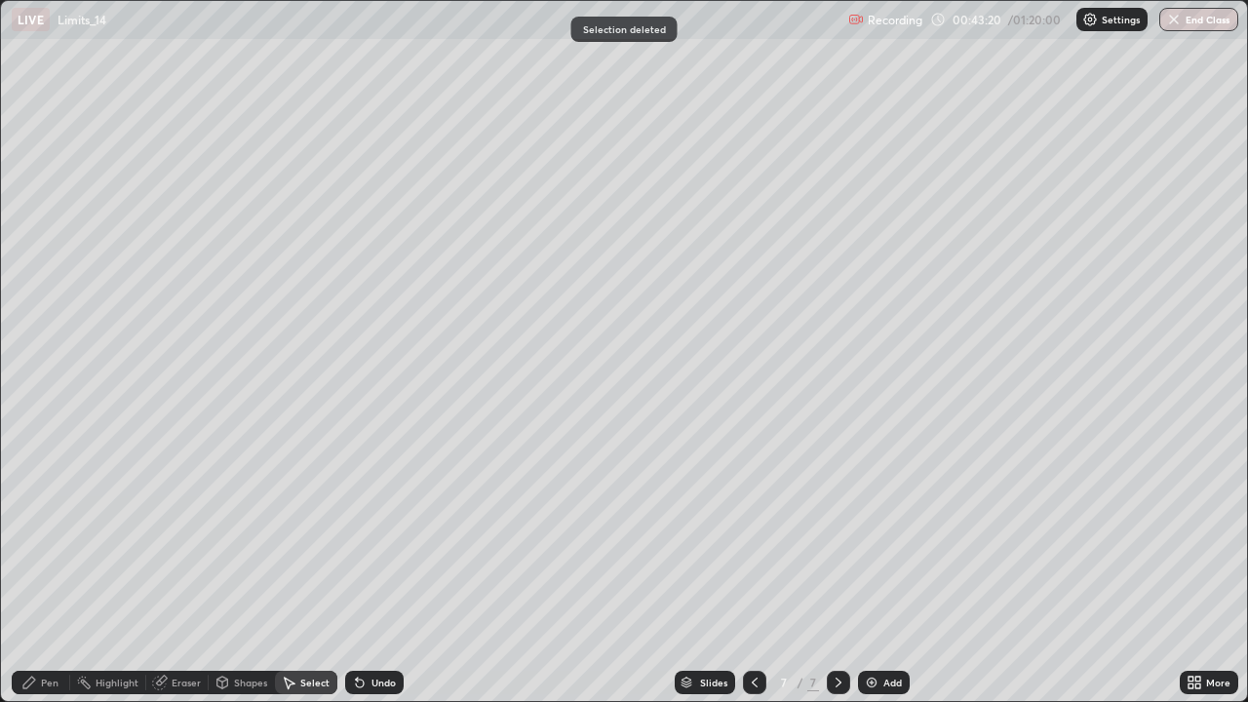
click at [59, 570] on div "Pen" at bounding box center [41, 682] width 59 height 23
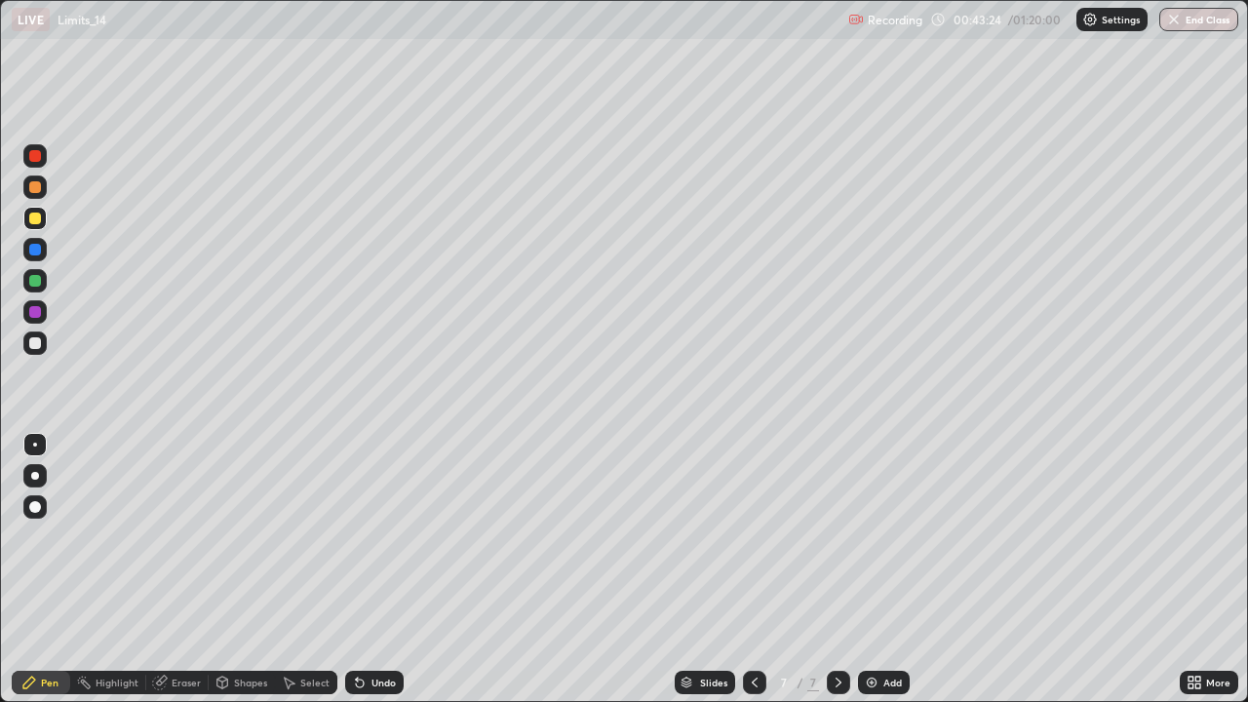
click at [186, 570] on div "Eraser" at bounding box center [186, 683] width 29 height 10
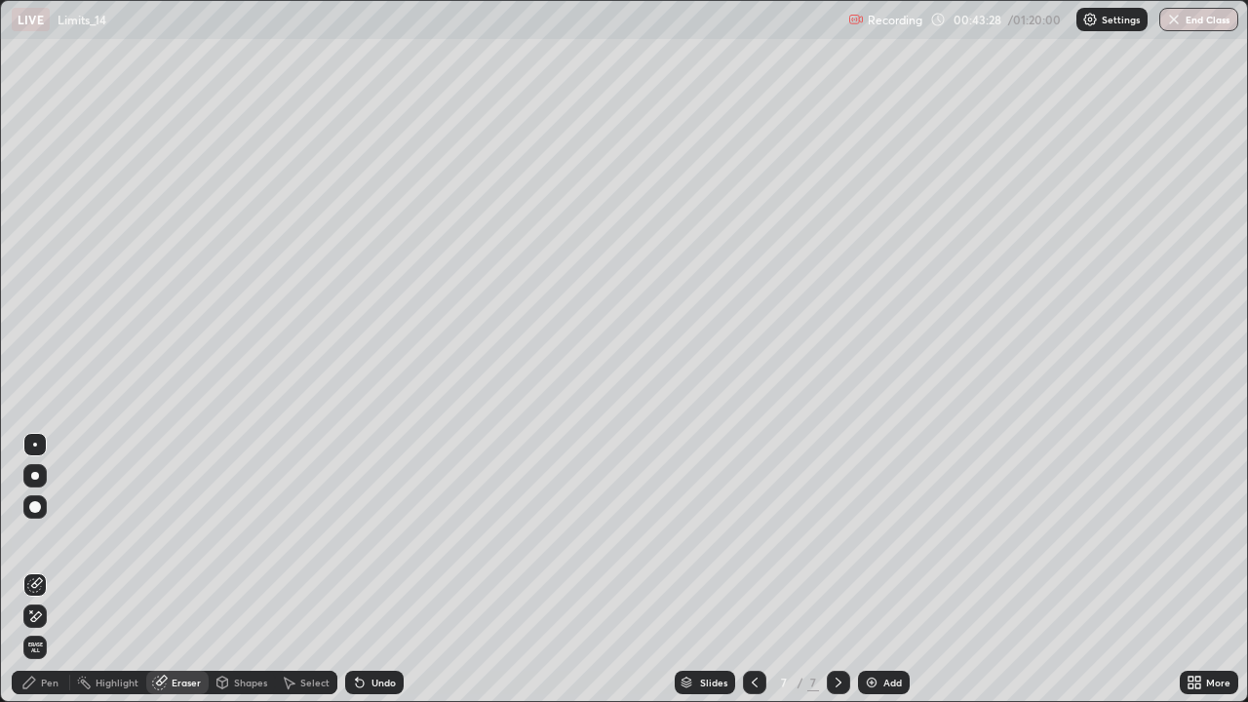
click at [60, 570] on div "Pen" at bounding box center [41, 682] width 59 height 23
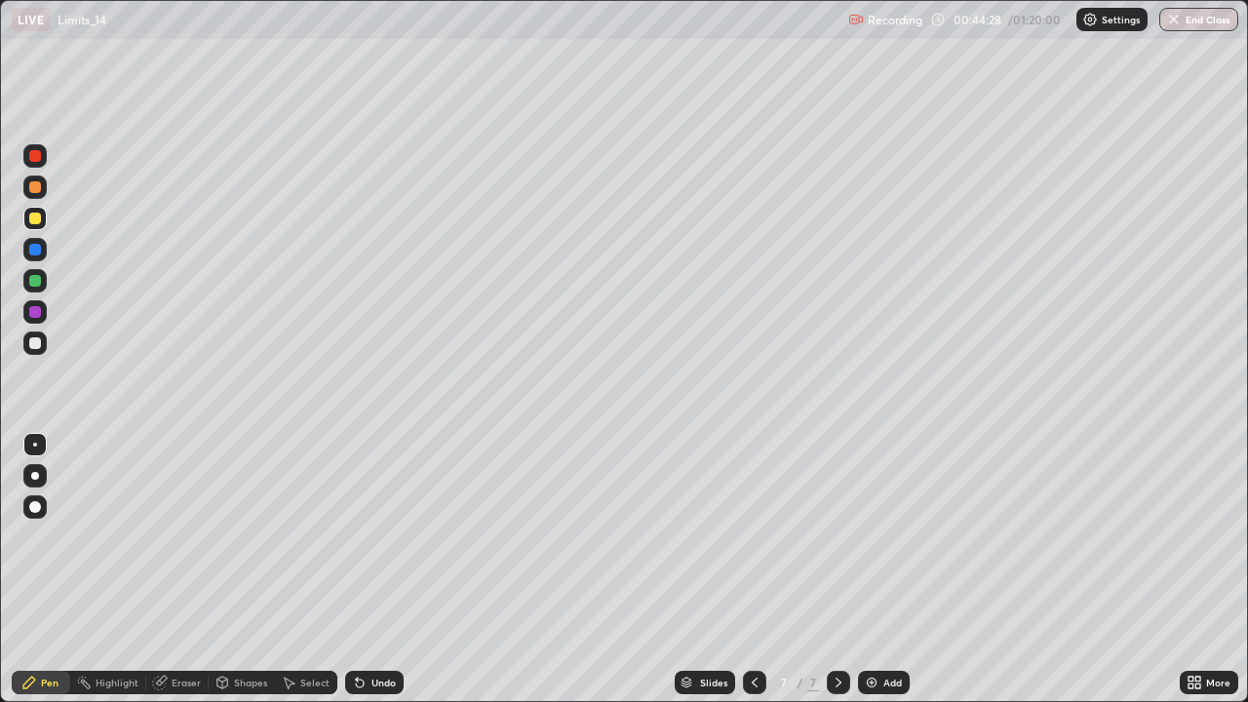
click at [301, 570] on div "Select" at bounding box center [314, 683] width 29 height 10
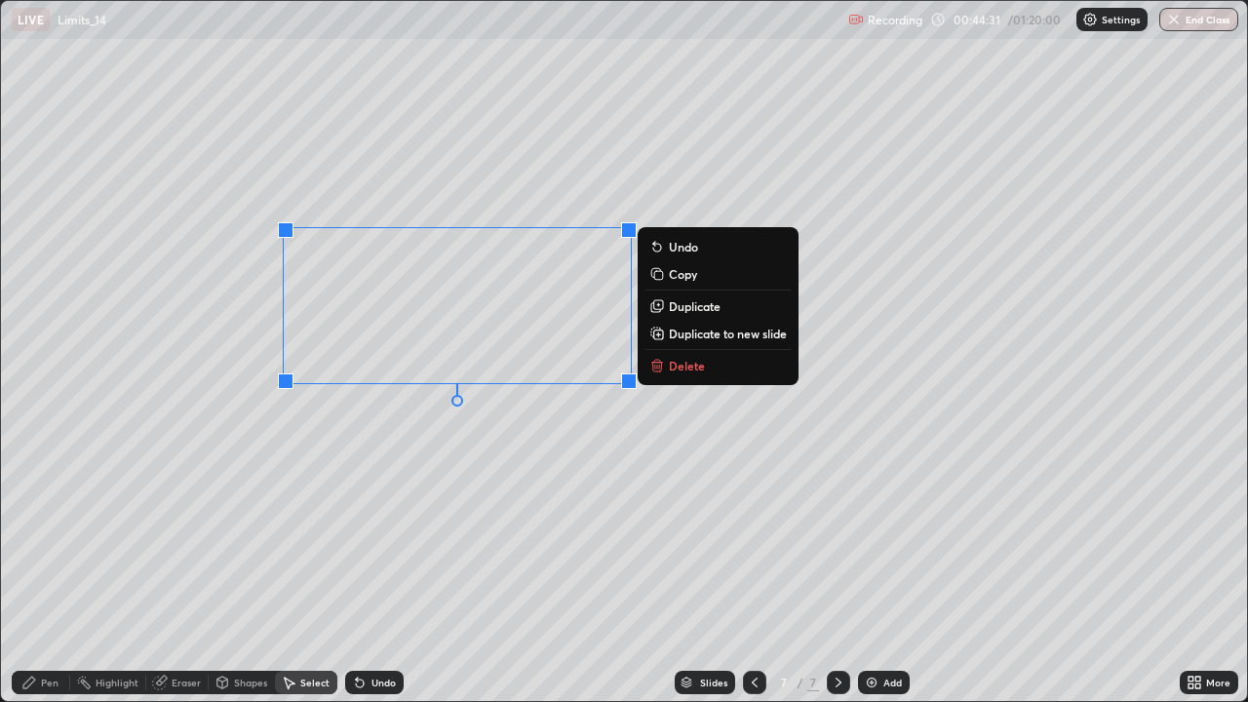
click at [669, 376] on button "Delete" at bounding box center [718, 365] width 145 height 23
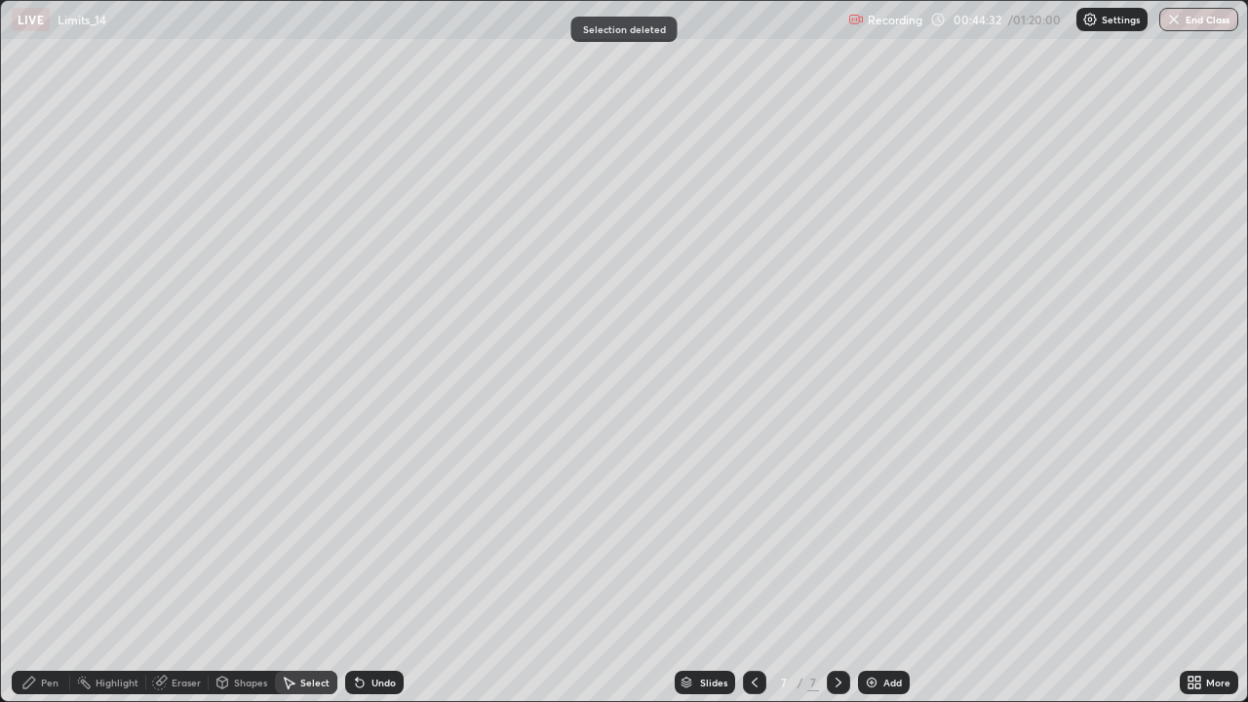
click at [59, 570] on div "Pen" at bounding box center [41, 682] width 59 height 23
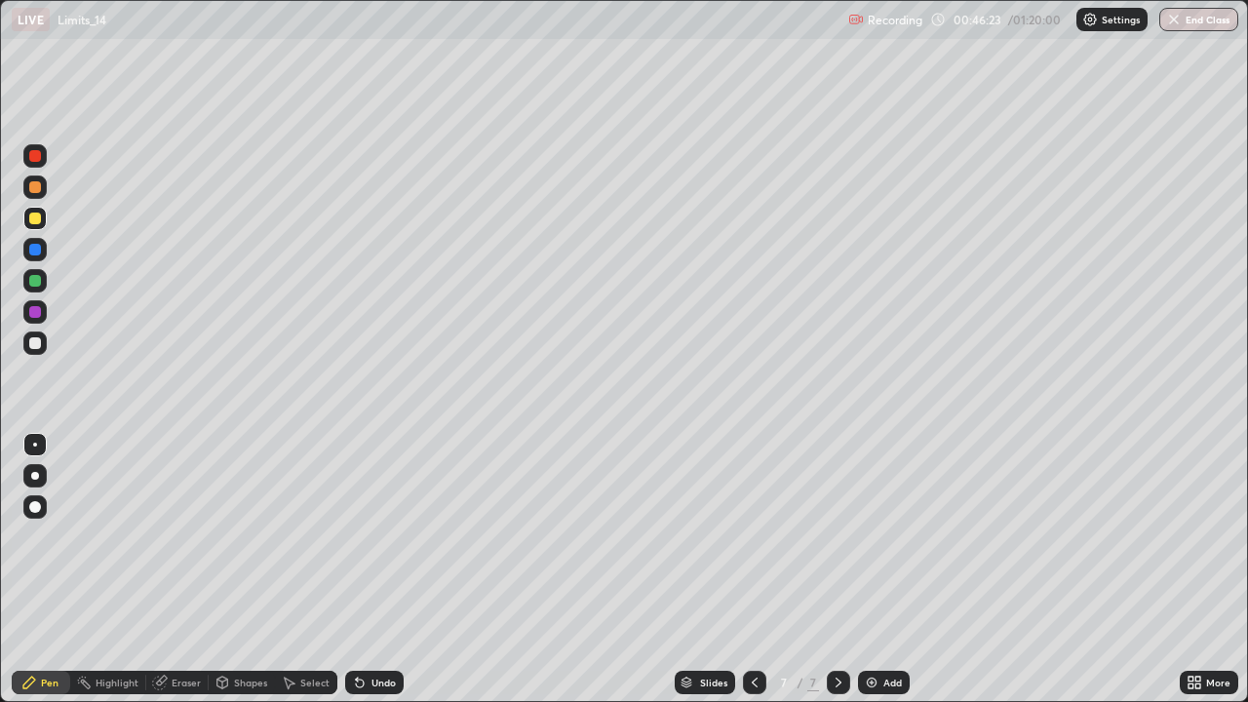
click at [185, 570] on div "Eraser" at bounding box center [186, 683] width 29 height 10
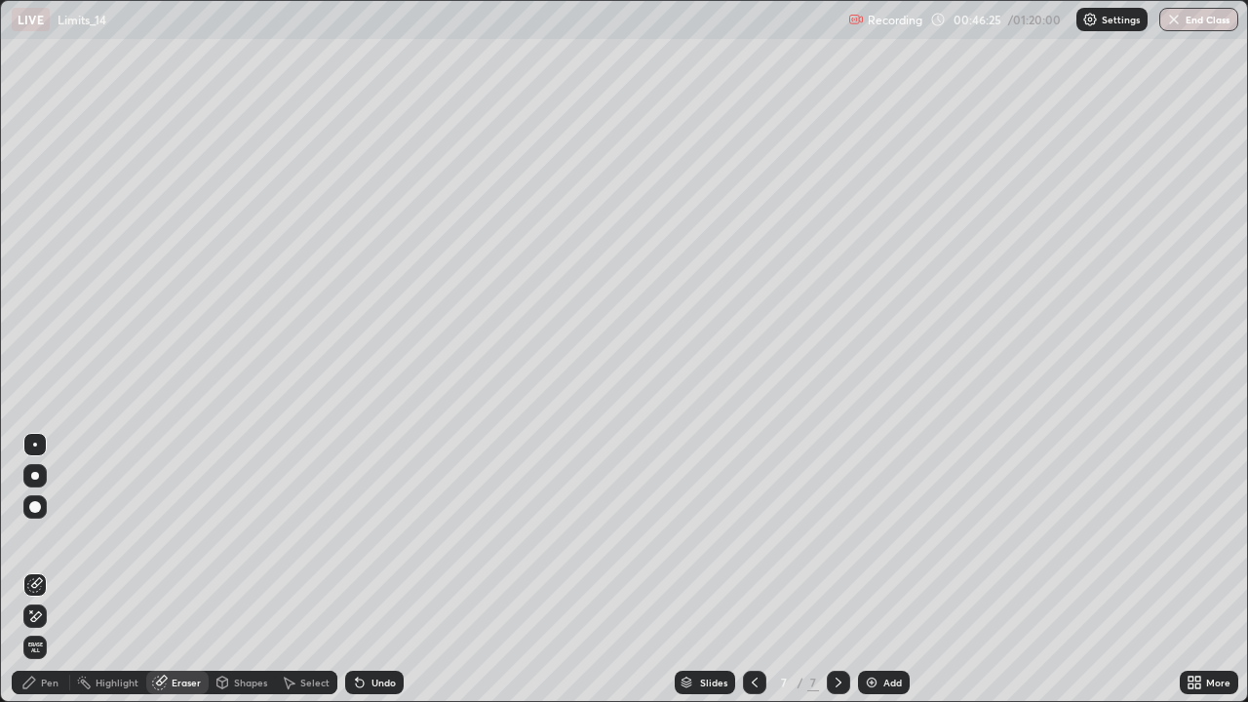
click at [57, 570] on div "Pen" at bounding box center [50, 683] width 18 height 10
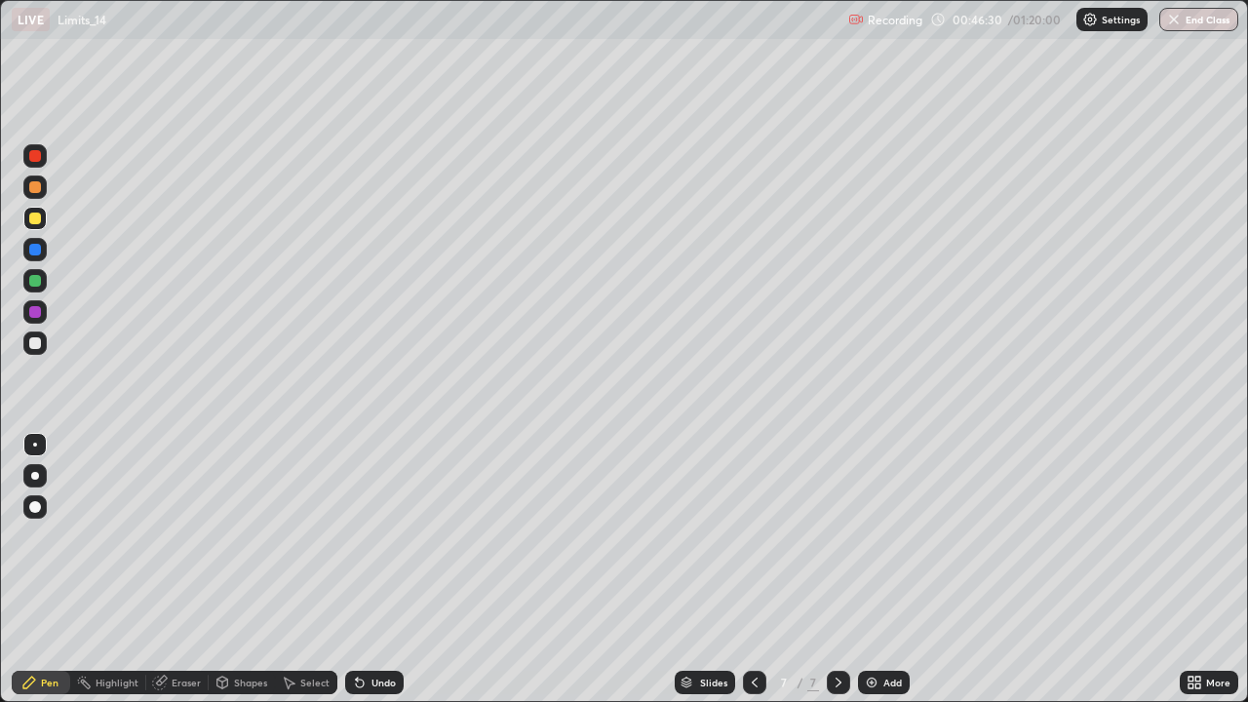
click at [318, 570] on div "Select" at bounding box center [314, 683] width 29 height 10
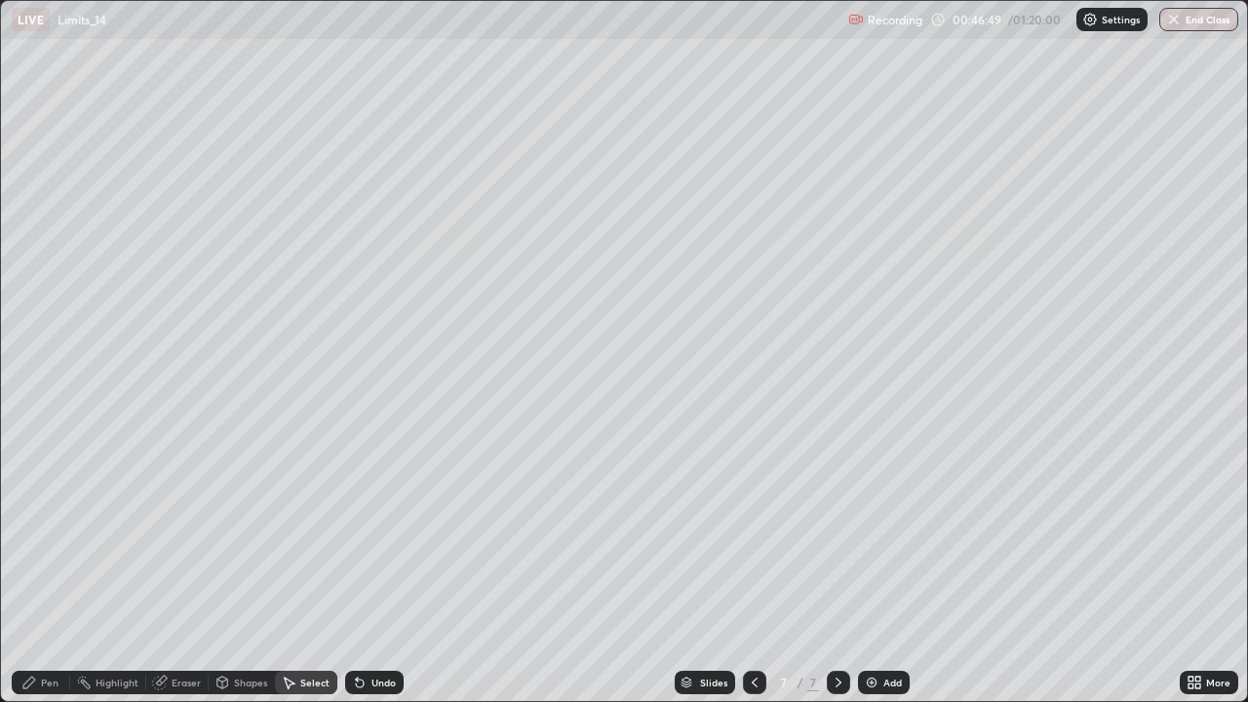
click at [51, 570] on div "Pen" at bounding box center [50, 683] width 18 height 10
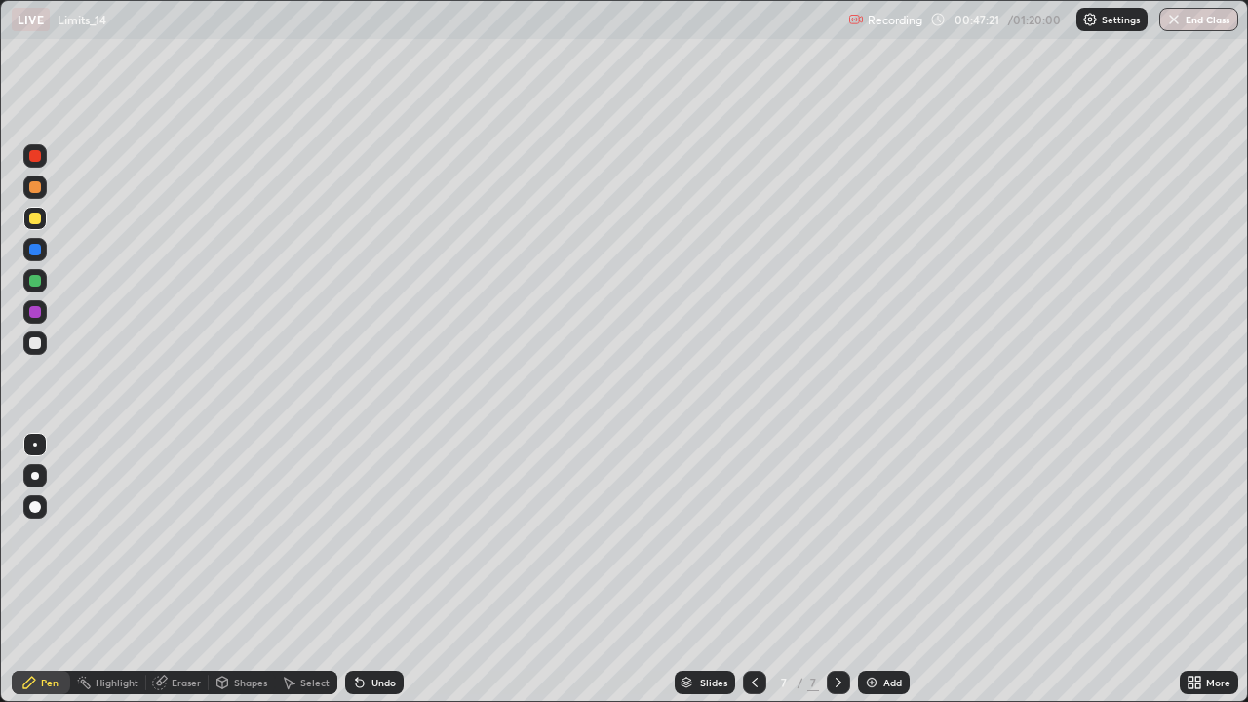
click at [300, 570] on div "Select" at bounding box center [314, 683] width 29 height 10
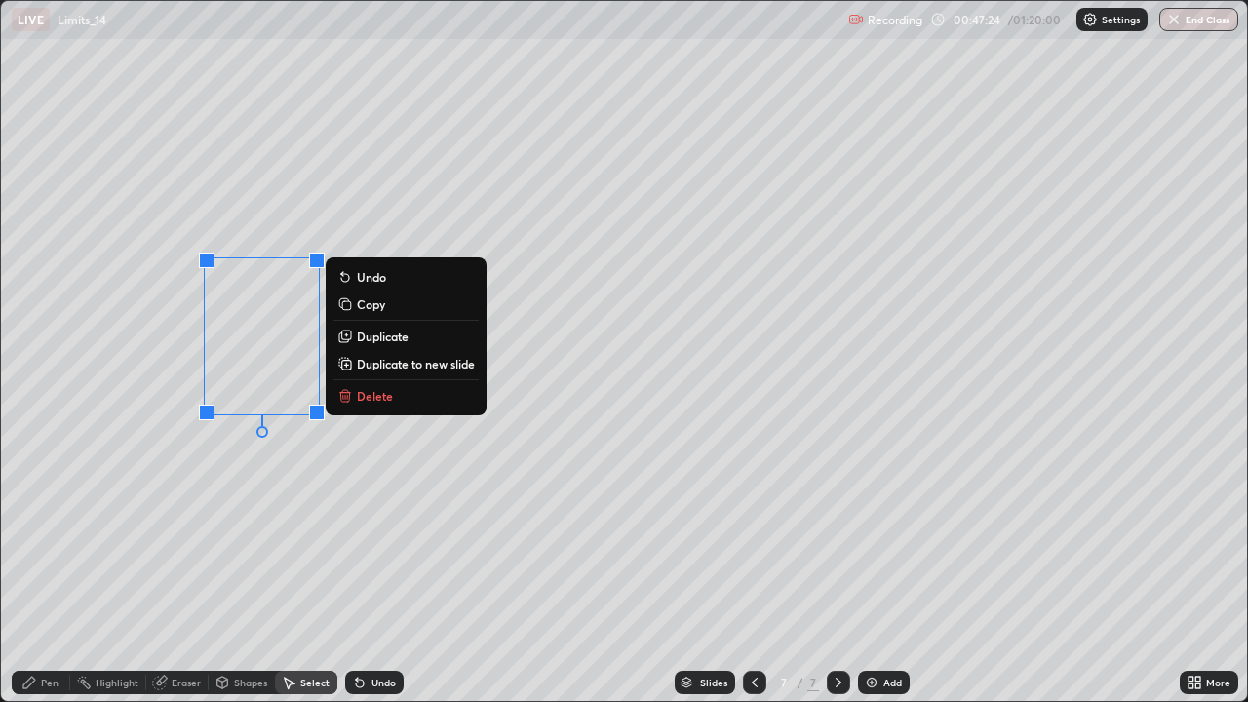
click at [400, 402] on button "Delete" at bounding box center [406, 395] width 145 height 23
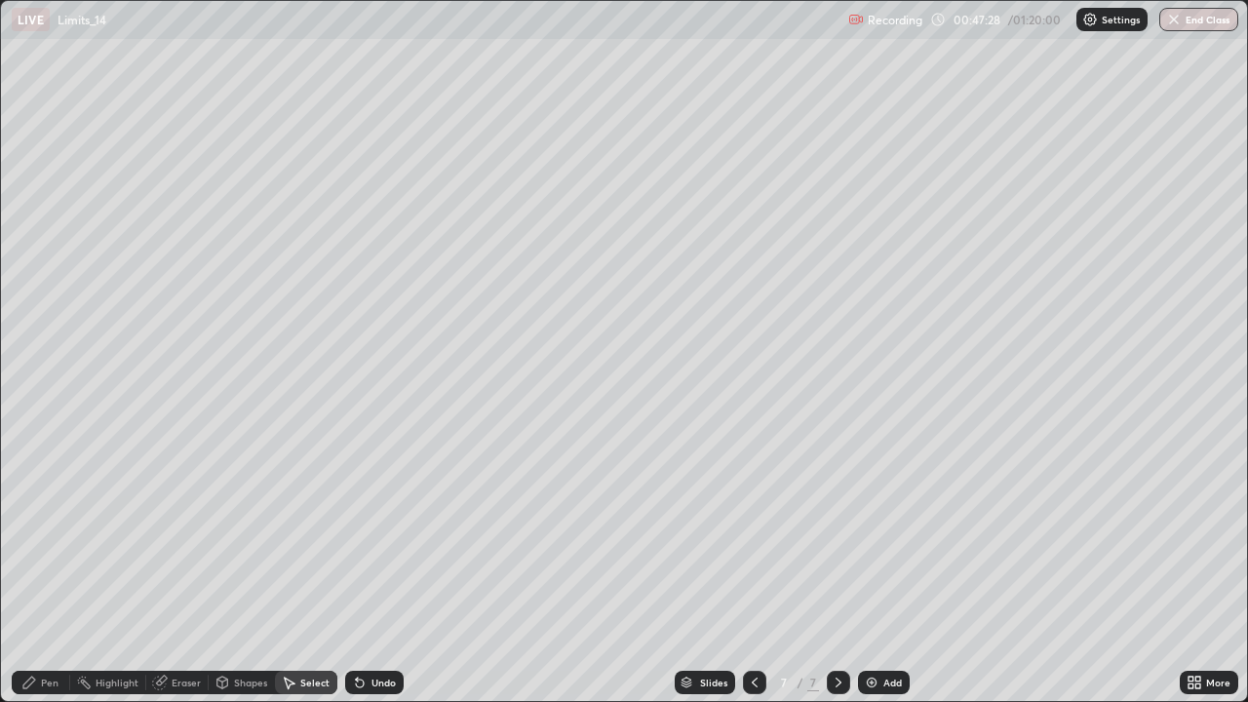
click at [264, 570] on div "Shapes" at bounding box center [250, 683] width 33 height 10
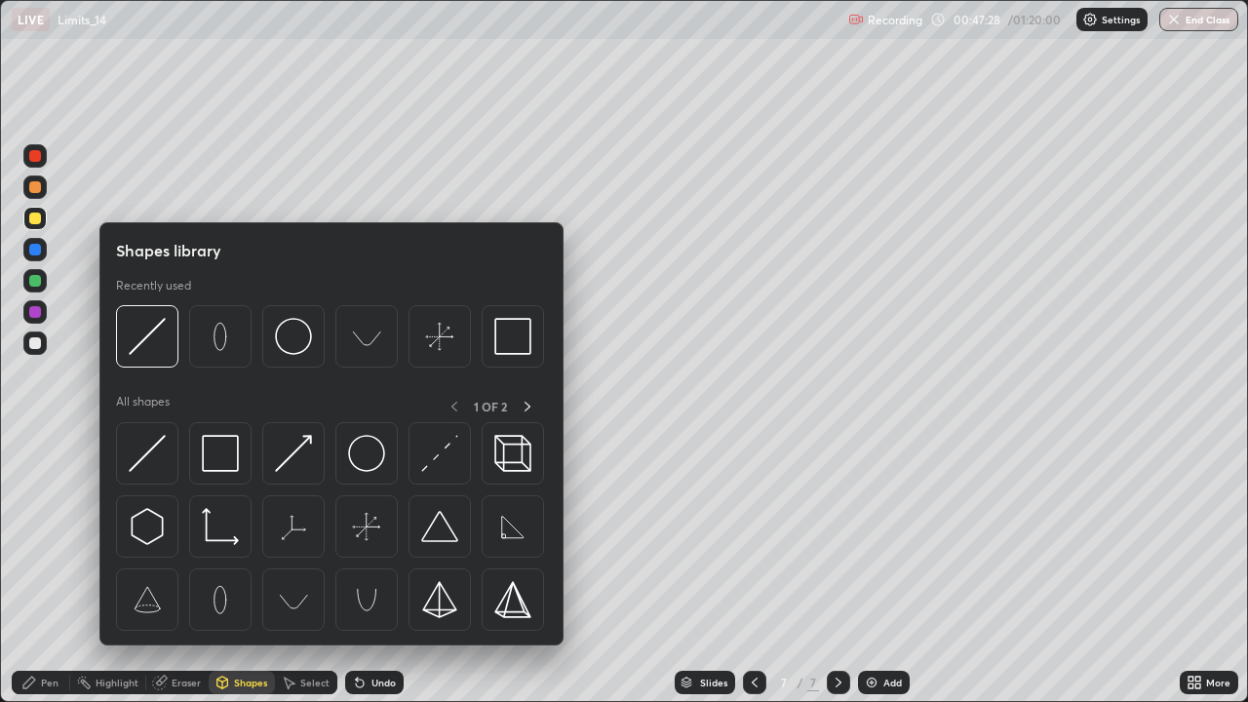
click at [312, 570] on div "Select" at bounding box center [314, 683] width 29 height 10
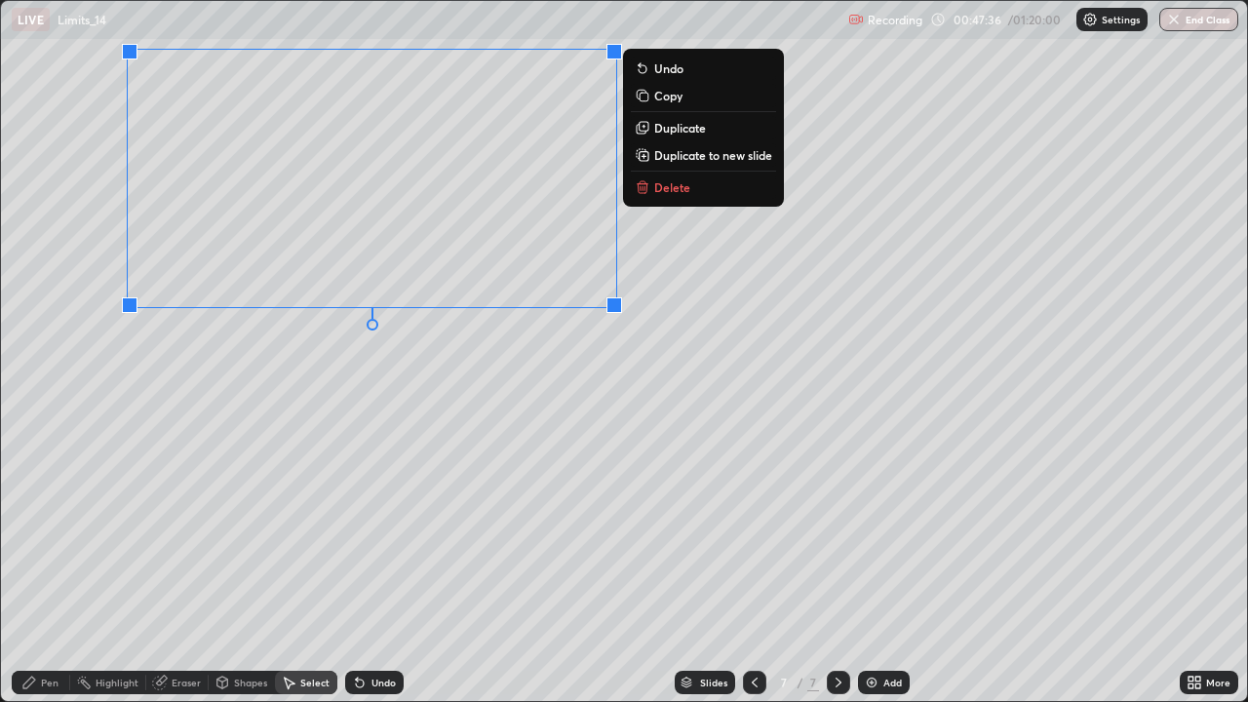
click at [716, 197] on button "Delete" at bounding box center [703, 187] width 145 height 23
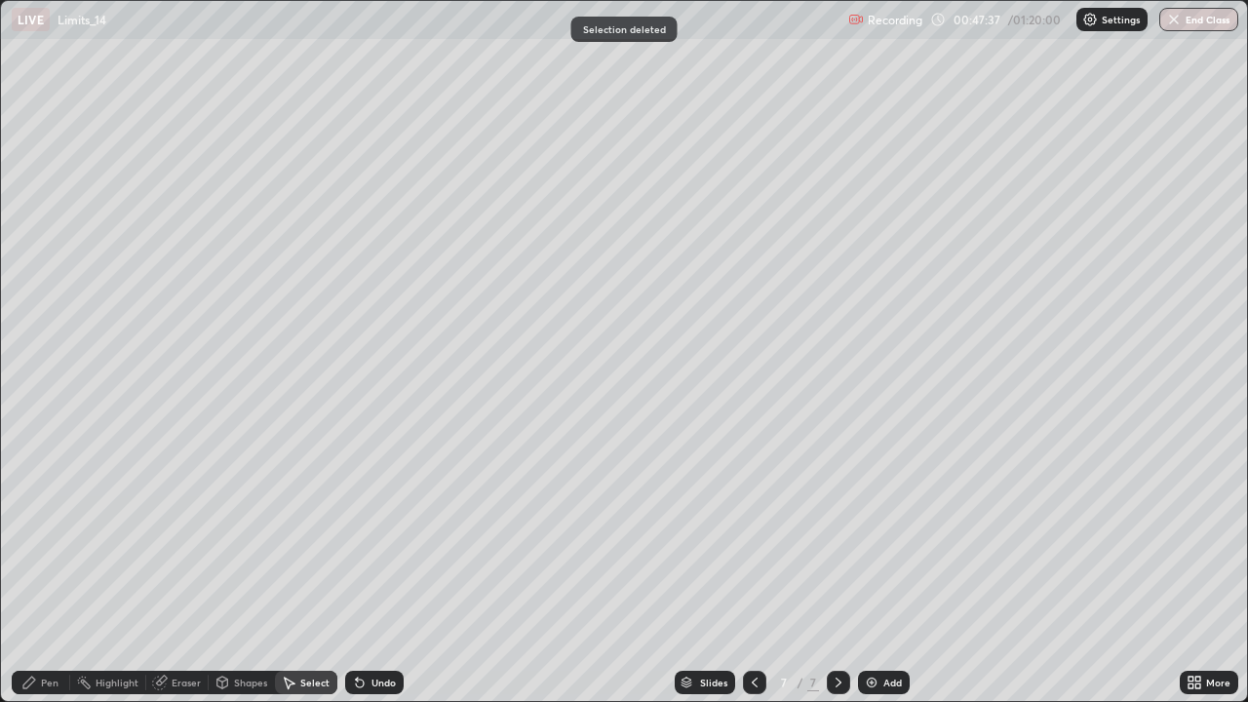
click at [57, 570] on div "Pen" at bounding box center [41, 682] width 59 height 23
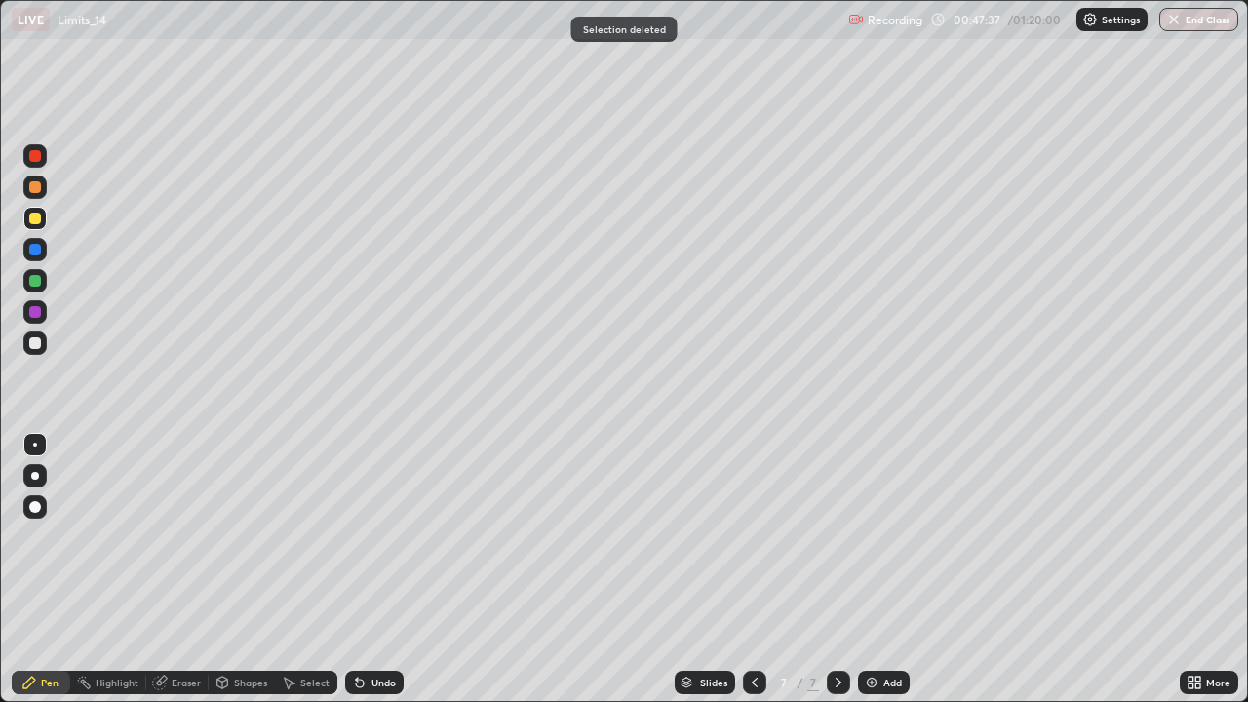
click at [33, 191] on div at bounding box center [35, 187] width 12 height 12
click at [356, 570] on icon at bounding box center [357, 679] width 2 height 2
click at [35, 281] on div at bounding box center [35, 281] width 12 height 12
click at [869, 570] on img at bounding box center [872, 683] width 16 height 16
click at [40, 217] on div at bounding box center [35, 219] width 12 height 12
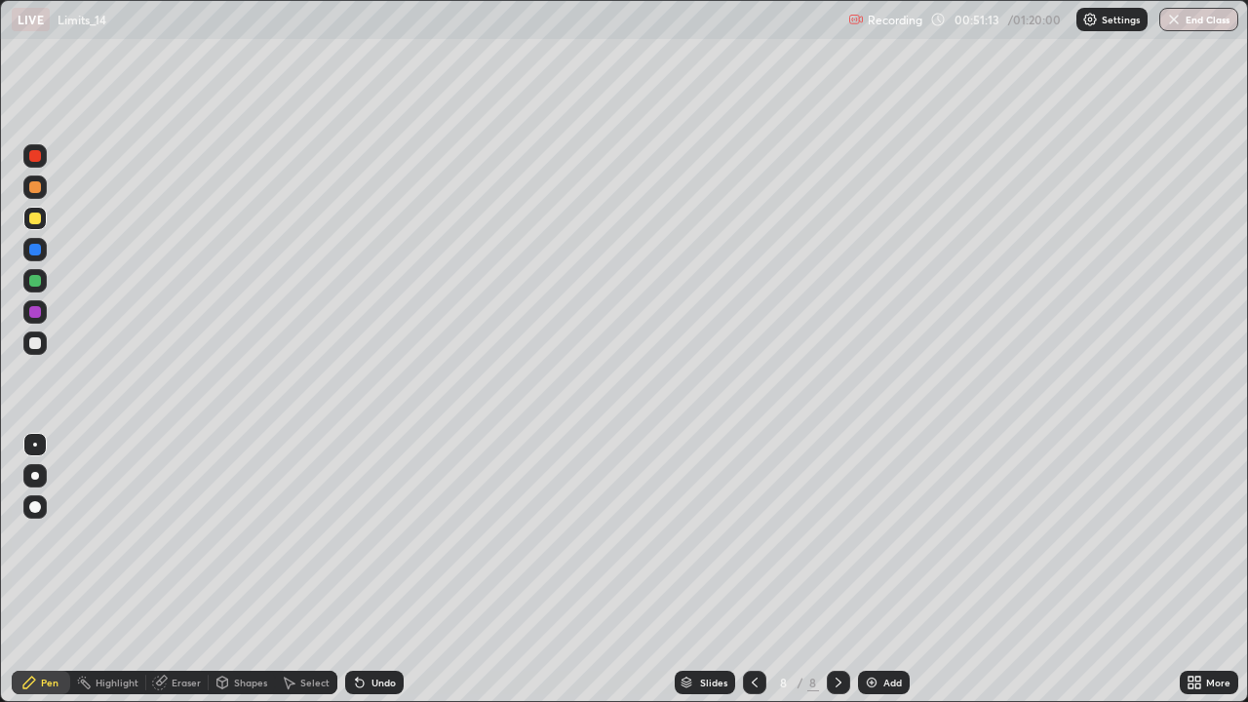
click at [38, 346] on div at bounding box center [35, 343] width 12 height 12
click at [35, 255] on div at bounding box center [35, 250] width 12 height 12
click at [35, 218] on div at bounding box center [35, 219] width 12 height 12
click at [872, 570] on img at bounding box center [872, 683] width 16 height 16
click at [34, 195] on div at bounding box center [34, 187] width 23 height 23
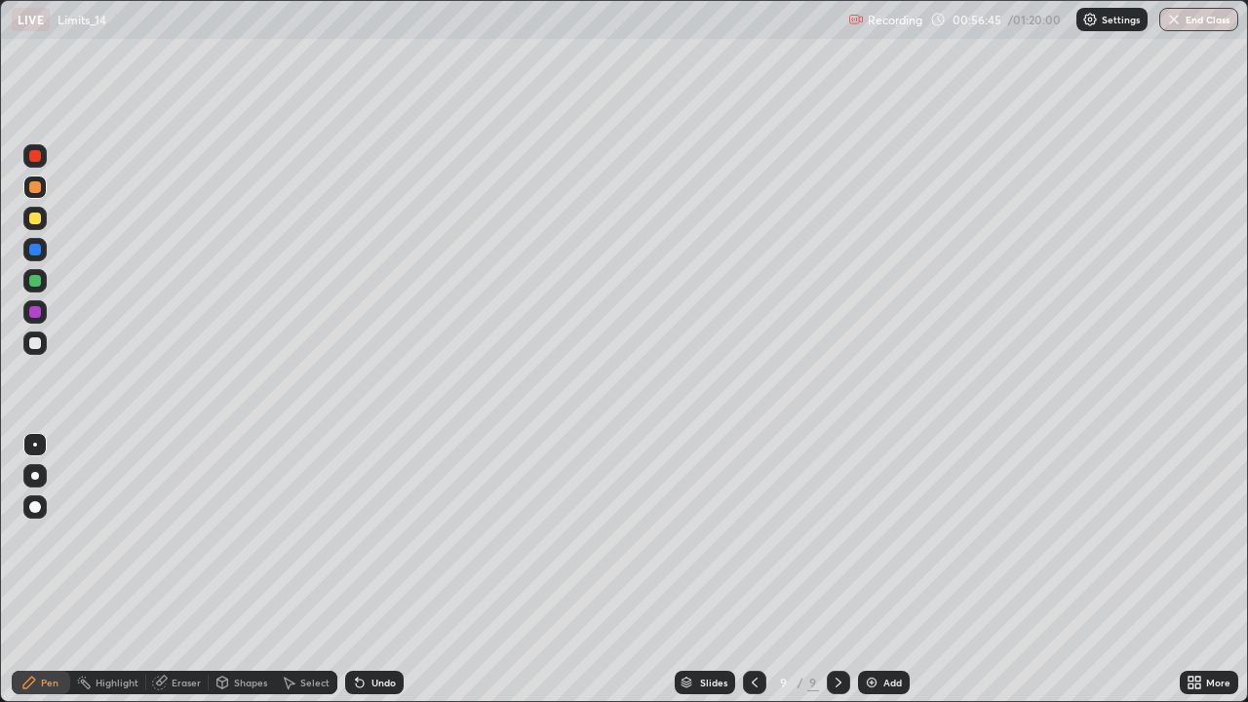
click at [384, 570] on div "Undo" at bounding box center [374, 682] width 59 height 23
click at [399, 570] on div "Undo" at bounding box center [374, 682] width 59 height 23
click at [382, 570] on div "Undo" at bounding box center [384, 683] width 24 height 10
click at [375, 570] on div "Undo" at bounding box center [384, 683] width 24 height 10
click at [383, 570] on div "Undo" at bounding box center [384, 683] width 24 height 10
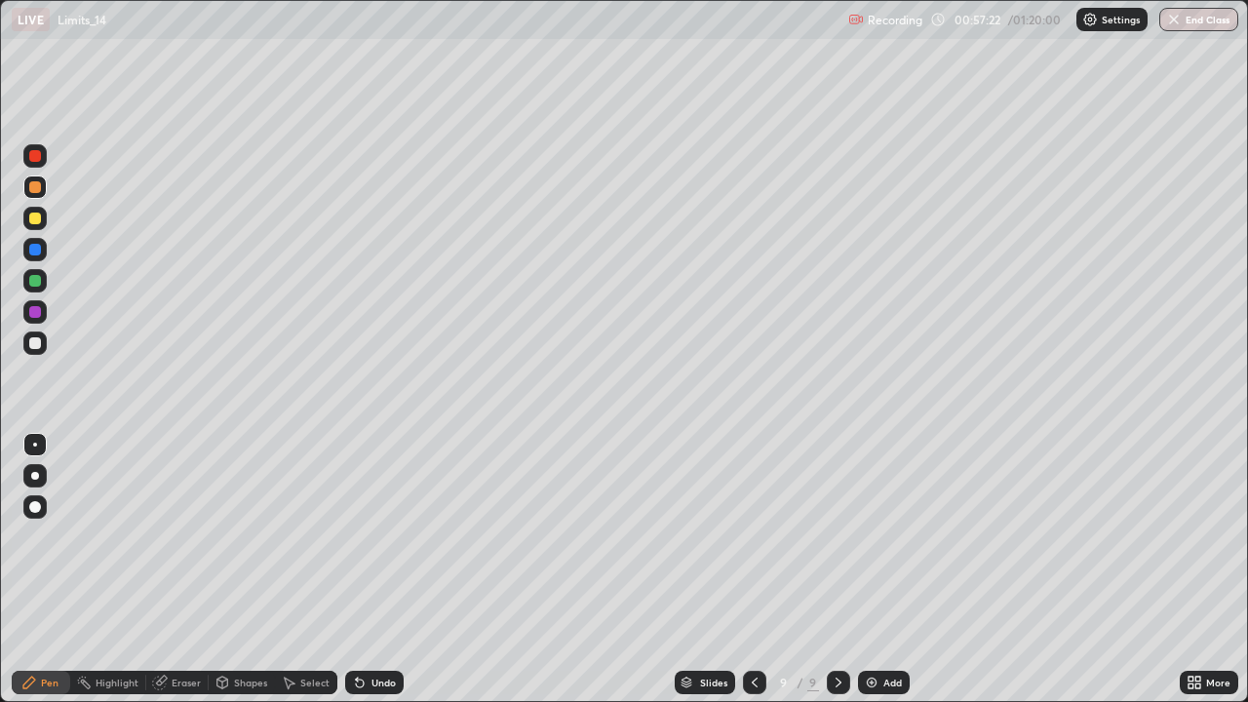
click at [372, 570] on div "Undo" at bounding box center [384, 683] width 24 height 10
click at [35, 341] on div at bounding box center [35, 343] width 12 height 12
click at [35, 189] on div at bounding box center [35, 187] width 12 height 12
click at [873, 570] on img at bounding box center [872, 683] width 16 height 16
click at [34, 250] on div at bounding box center [35, 250] width 12 height 12
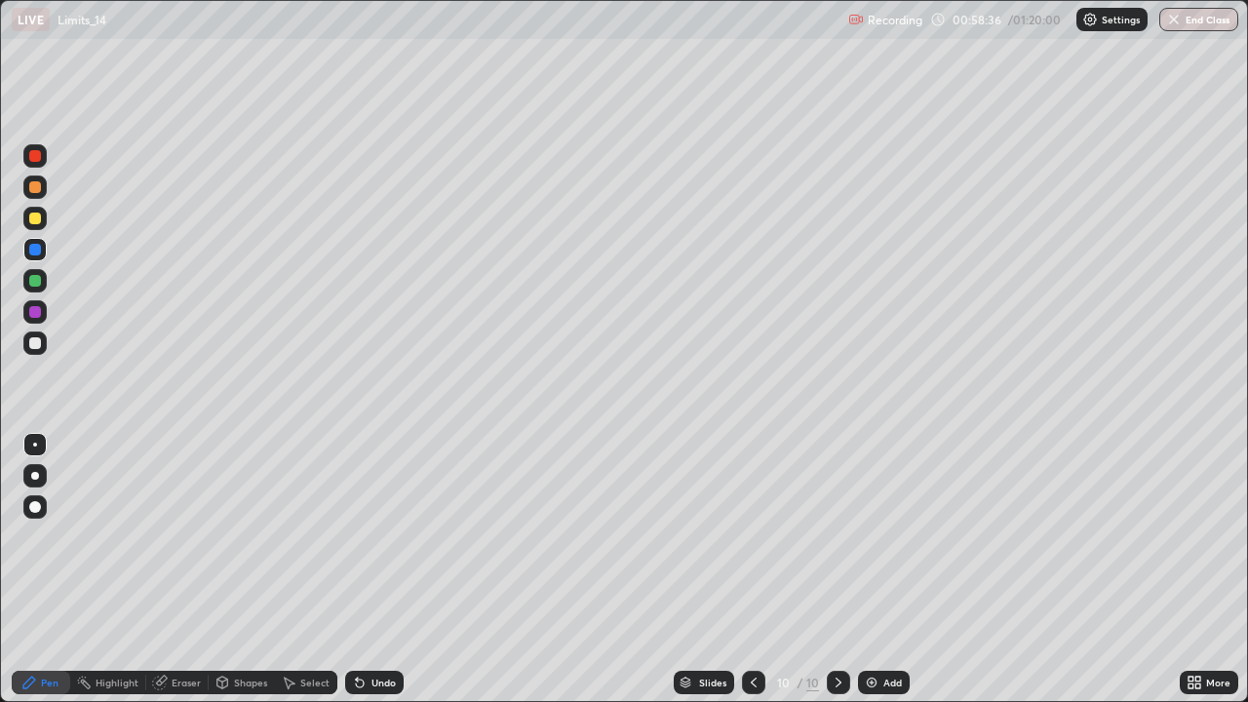
click at [40, 286] on div at bounding box center [34, 280] width 23 height 23
click at [36, 351] on div at bounding box center [34, 343] width 23 height 23
click at [325, 570] on div "Select" at bounding box center [314, 683] width 29 height 10
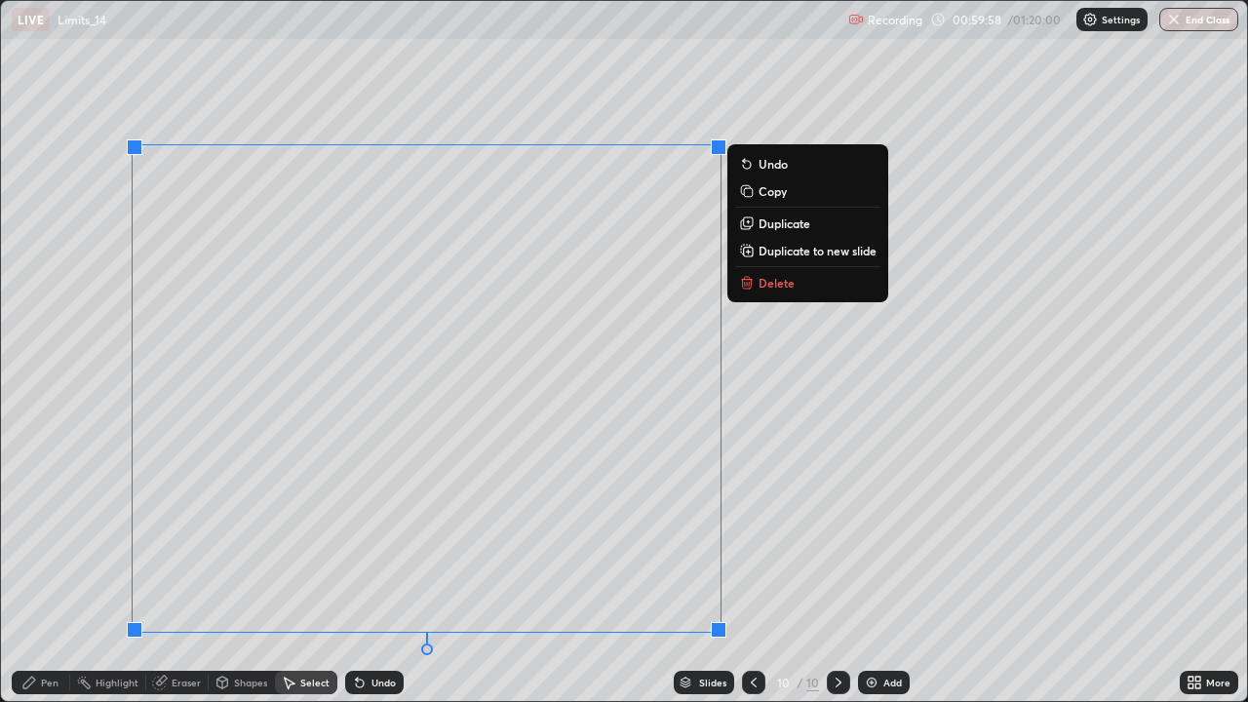
click at [842, 289] on button "Delete" at bounding box center [807, 282] width 145 height 23
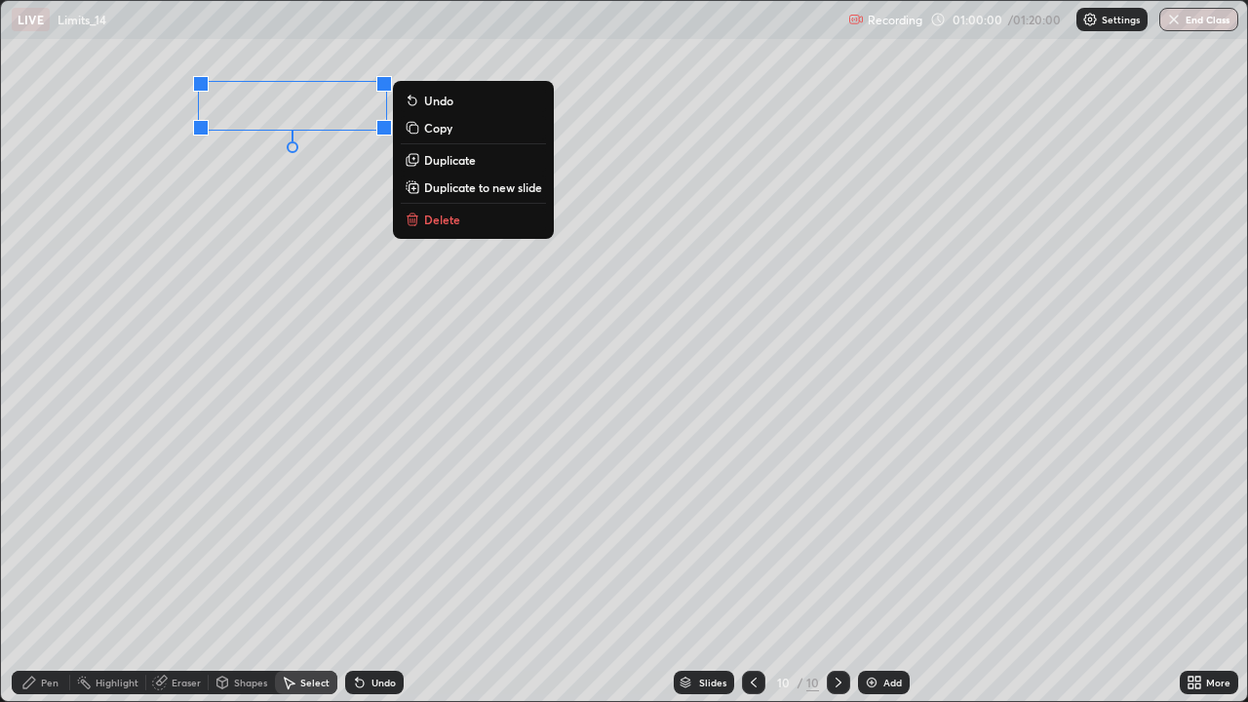
click at [434, 226] on p "Delete" at bounding box center [442, 220] width 36 height 16
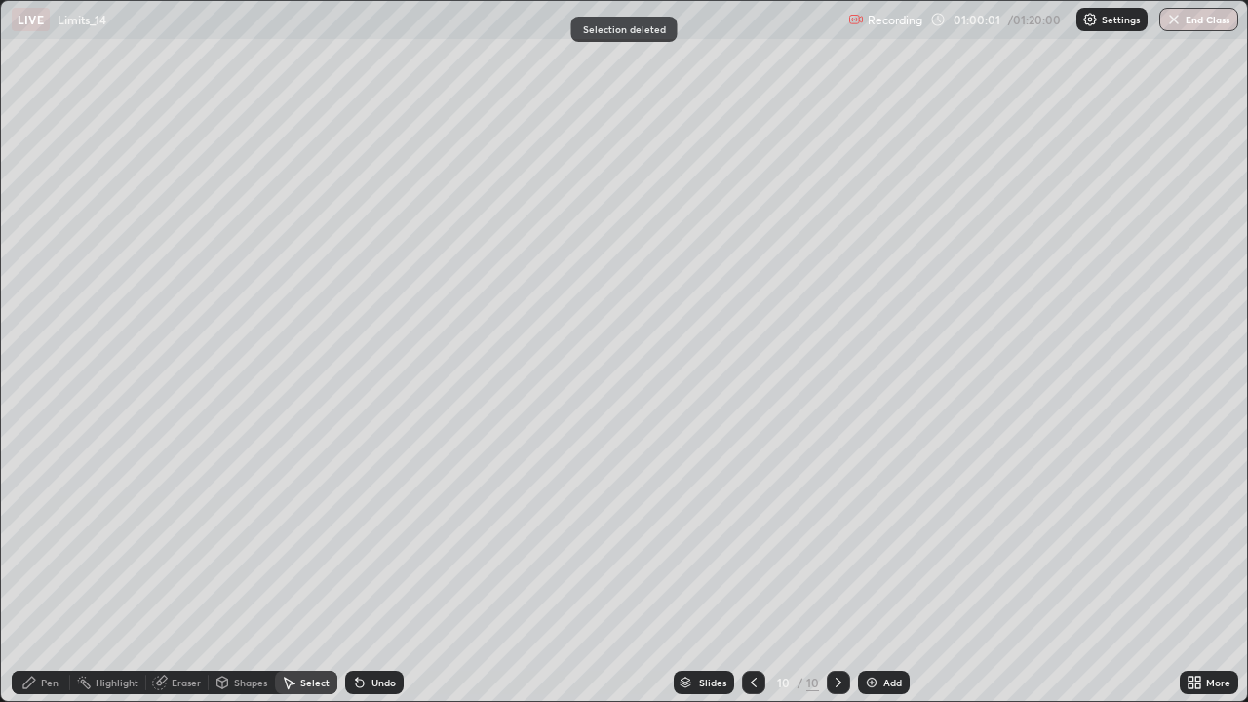
click at [51, 570] on div "Pen" at bounding box center [50, 683] width 18 height 10
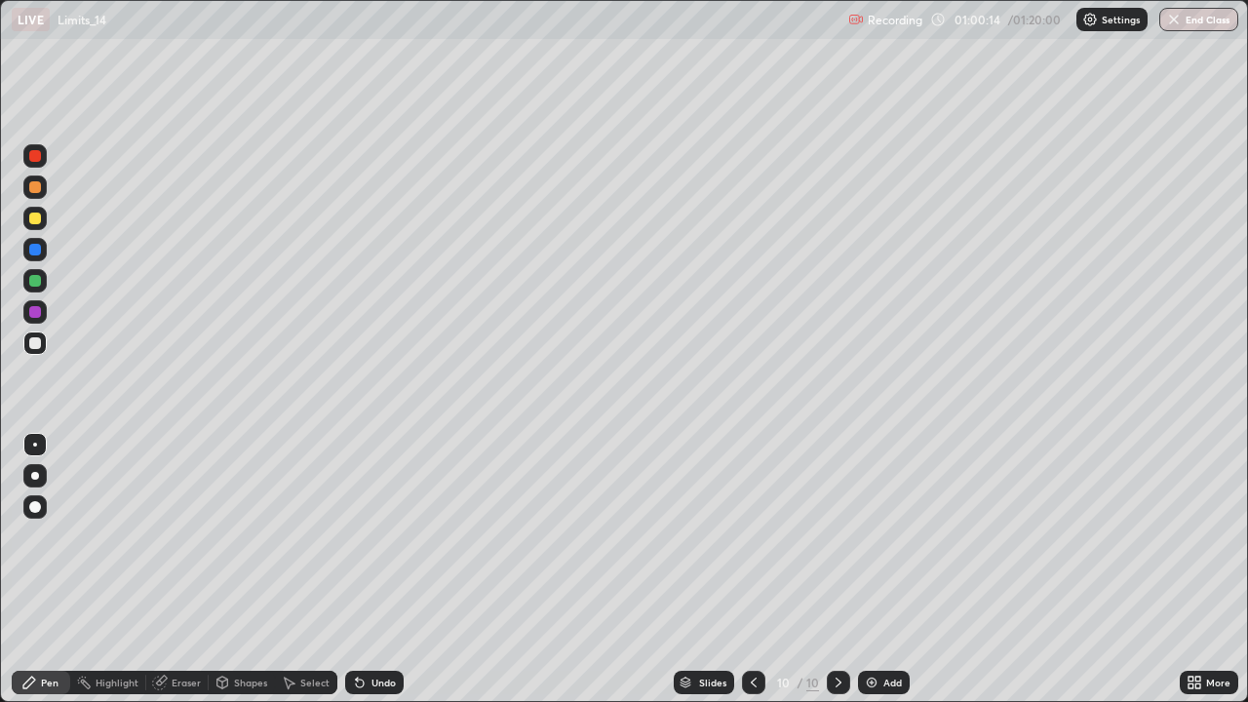
click at [37, 215] on div at bounding box center [35, 219] width 12 height 12
click at [375, 570] on div "Undo" at bounding box center [374, 682] width 59 height 23
click at [376, 570] on div "Undo" at bounding box center [374, 682] width 59 height 23
click at [375, 570] on div "Undo" at bounding box center [384, 683] width 24 height 10
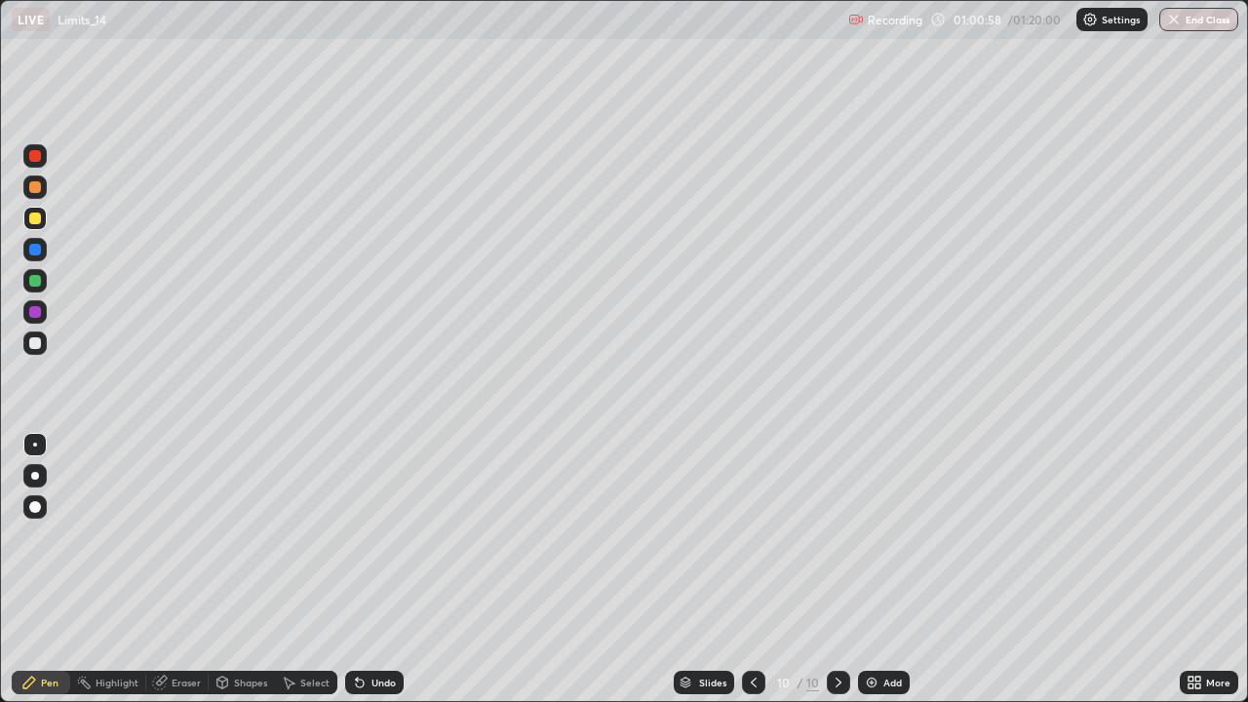
click at [369, 570] on div "Undo" at bounding box center [374, 682] width 59 height 23
click at [371, 570] on div "Undo" at bounding box center [374, 682] width 59 height 23
click at [35, 250] on div at bounding box center [35, 250] width 12 height 12
click at [37, 283] on div at bounding box center [35, 281] width 12 height 12
click at [35, 313] on div at bounding box center [35, 312] width 12 height 12
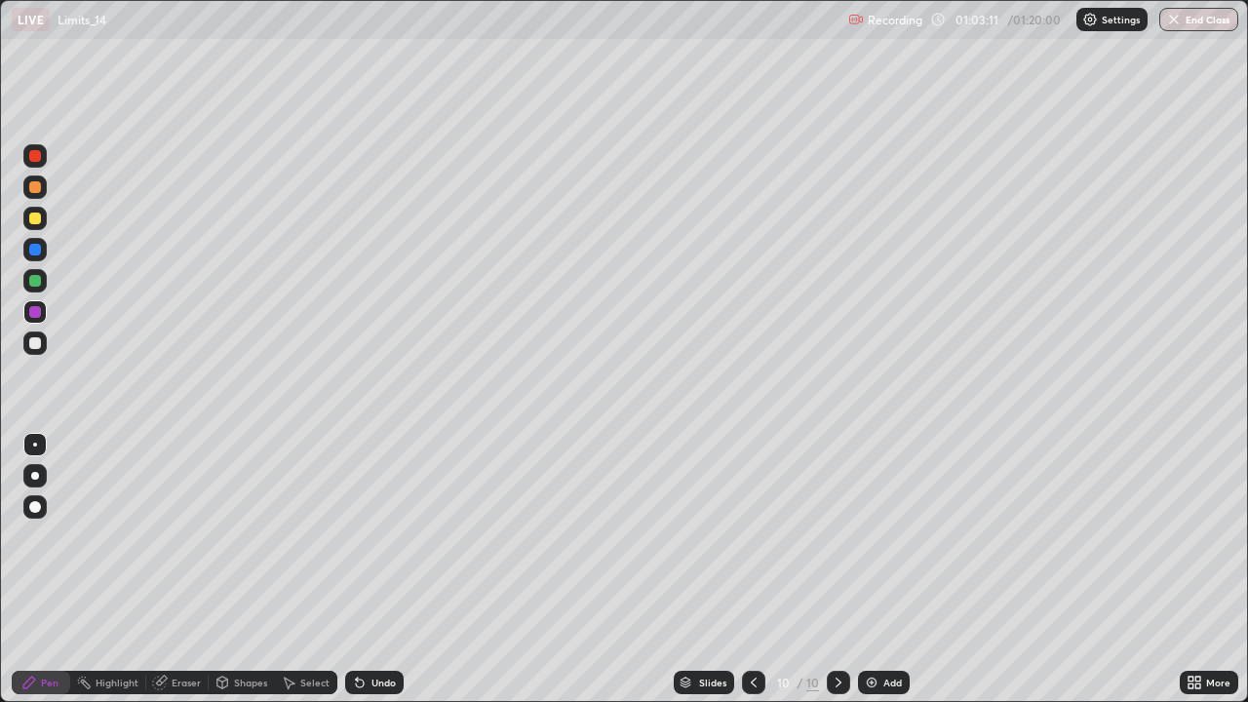
click at [50, 176] on div at bounding box center [35, 187] width 31 height 31
click at [321, 570] on div "Select" at bounding box center [314, 683] width 29 height 10
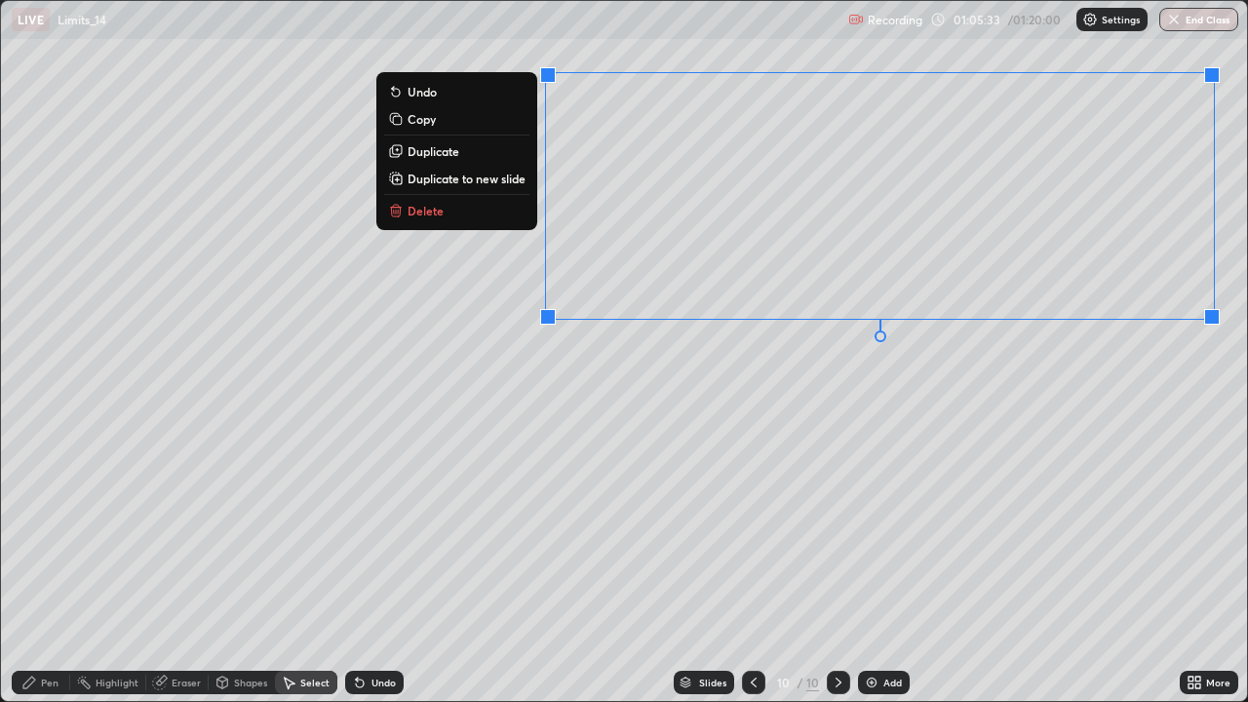
click at [495, 217] on button "Delete" at bounding box center [456, 210] width 145 height 23
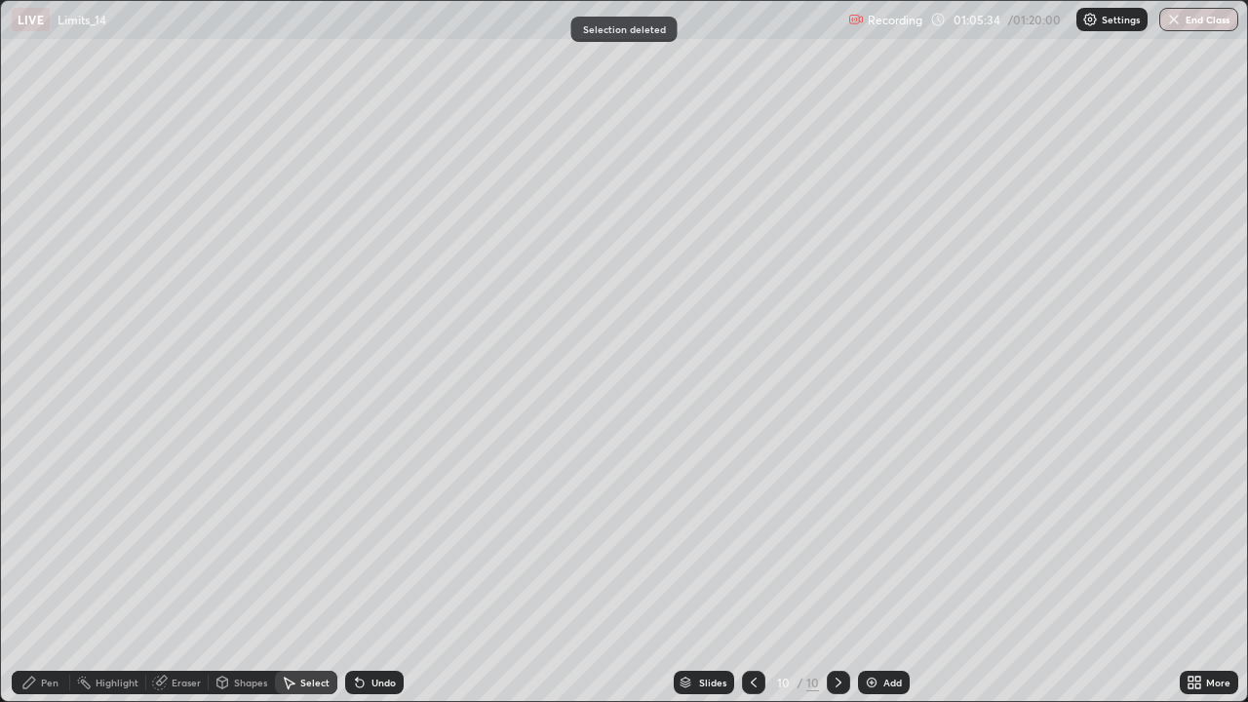
click at [64, 570] on div "Pen" at bounding box center [41, 682] width 59 height 23
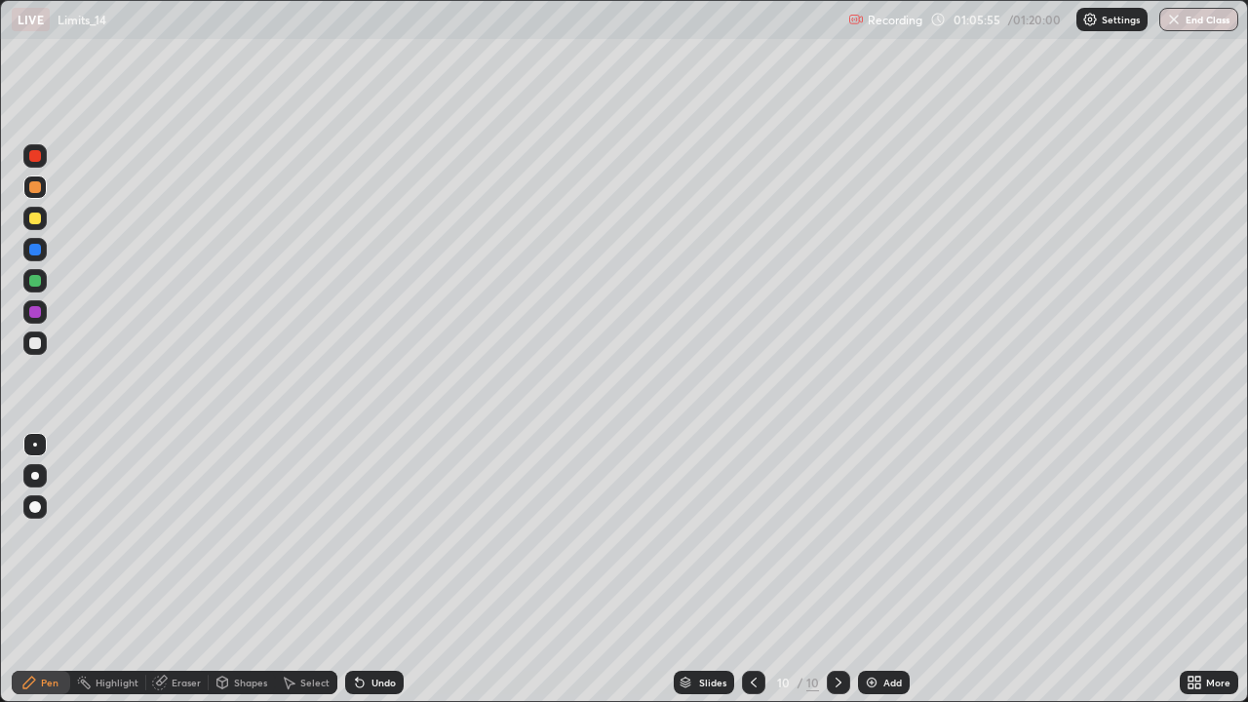
click at [33, 343] on div at bounding box center [35, 343] width 12 height 12
click at [35, 254] on div at bounding box center [35, 250] width 12 height 12
click at [37, 160] on div at bounding box center [35, 156] width 12 height 12
click at [34, 346] on div at bounding box center [35, 343] width 12 height 12
click at [34, 320] on div at bounding box center [34, 311] width 23 height 23
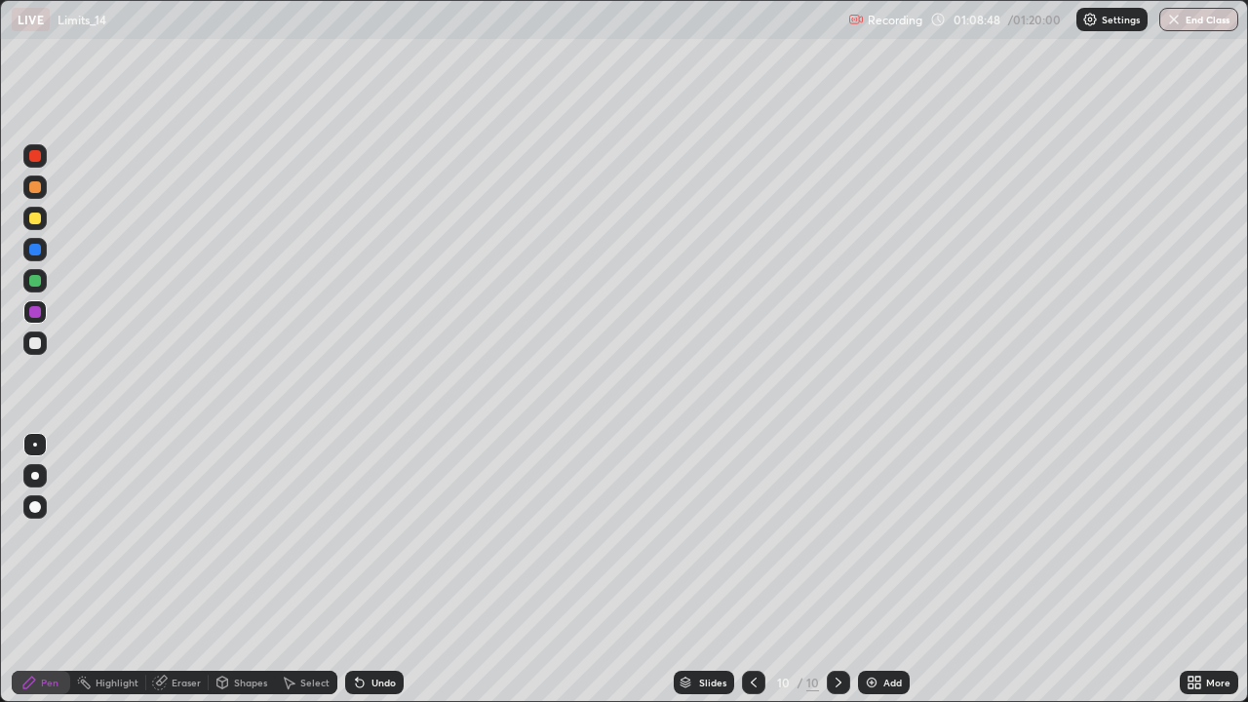
click at [314, 570] on div "Select" at bounding box center [314, 683] width 29 height 10
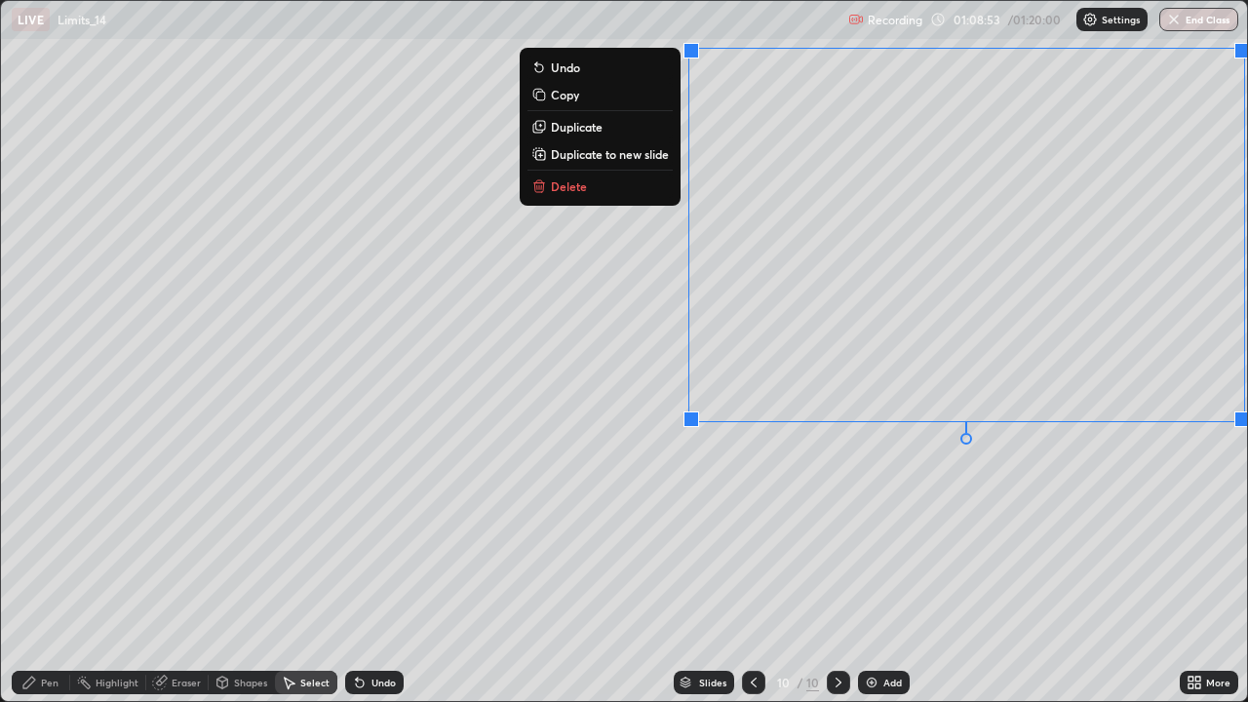
click at [616, 193] on button "Delete" at bounding box center [600, 186] width 145 height 23
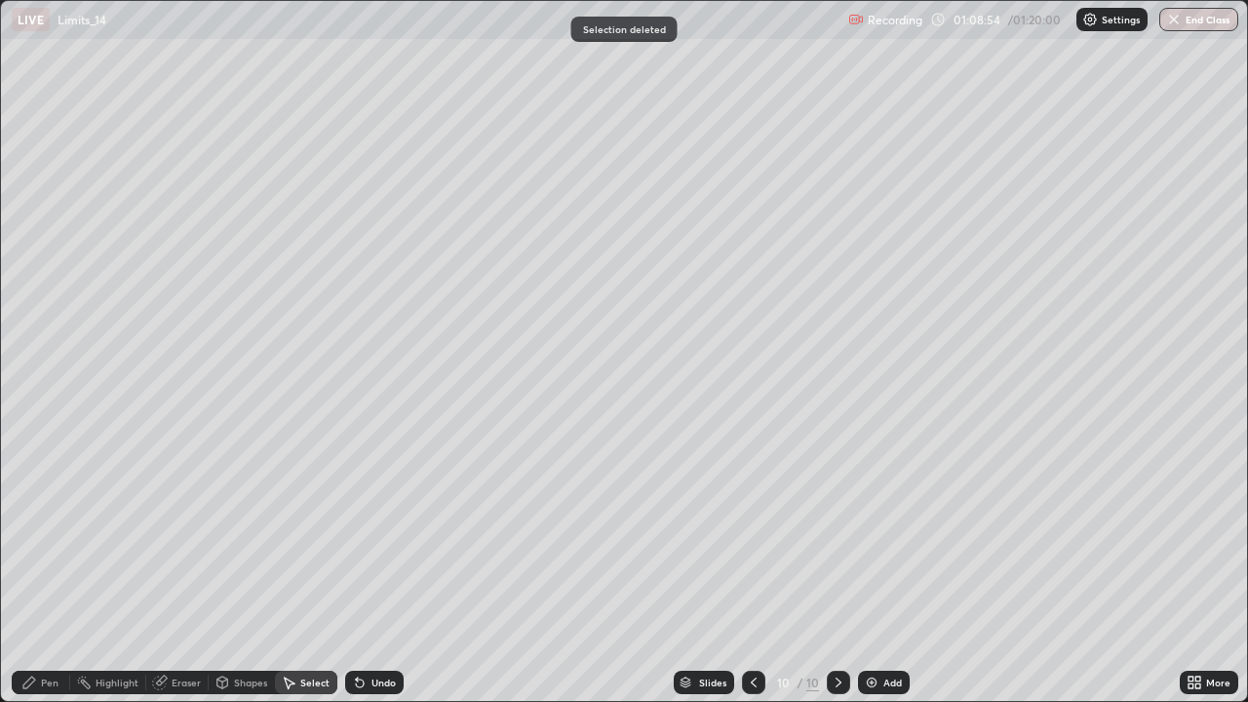
click at [55, 570] on div "Pen" at bounding box center [41, 682] width 59 height 23
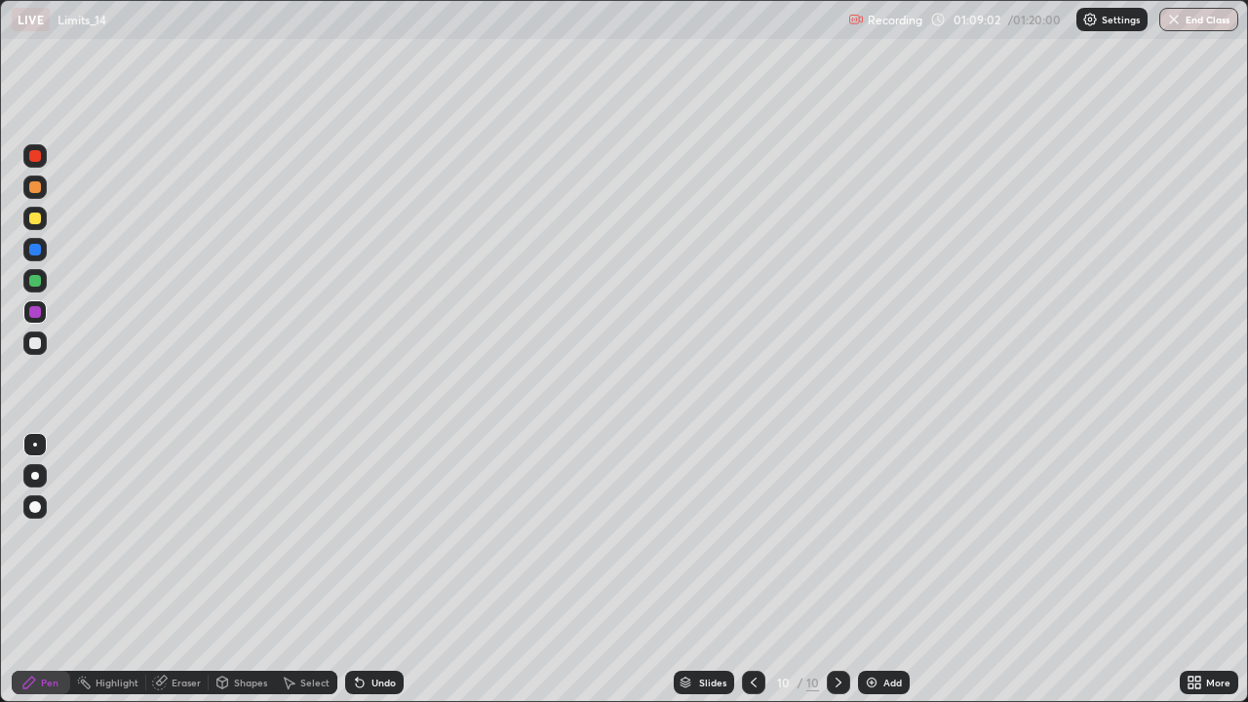
click at [32, 343] on div at bounding box center [35, 343] width 12 height 12
click at [35, 225] on div at bounding box center [34, 218] width 23 height 23
click at [393, 570] on div "Undo" at bounding box center [384, 683] width 24 height 10
click at [386, 570] on div "Undo" at bounding box center [384, 683] width 24 height 10
click at [34, 159] on div at bounding box center [35, 156] width 12 height 12
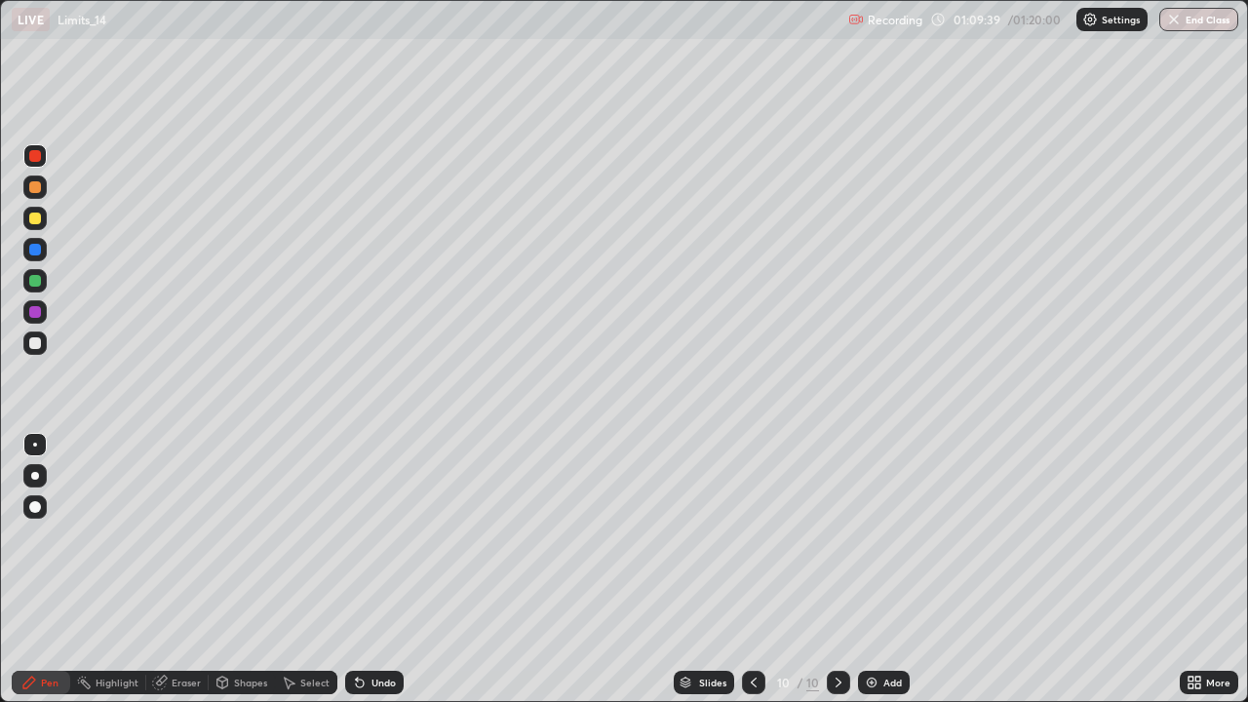
click at [386, 570] on div "Undo" at bounding box center [374, 682] width 59 height 23
click at [384, 570] on div "Undo" at bounding box center [384, 683] width 24 height 10
click at [380, 570] on div "Undo" at bounding box center [384, 683] width 24 height 10
click at [384, 570] on div "Undo" at bounding box center [374, 682] width 59 height 23
click at [381, 570] on div "Undo" at bounding box center [384, 683] width 24 height 10
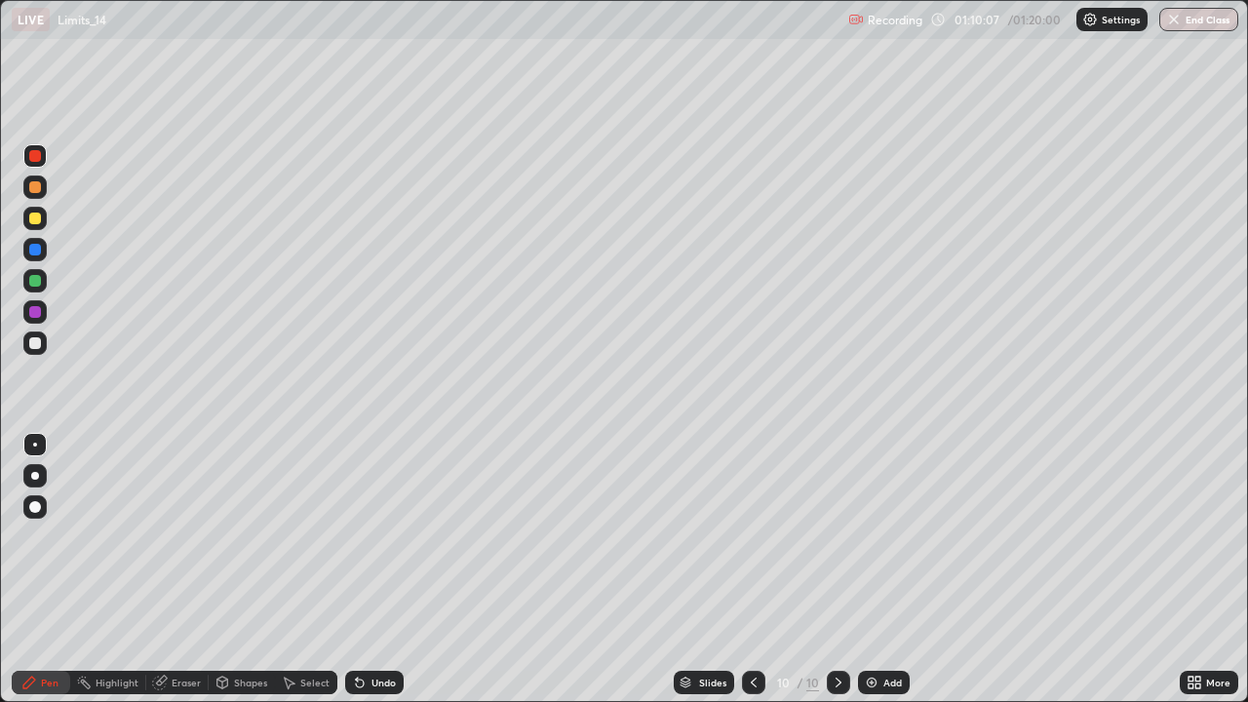
click at [379, 570] on div "Undo" at bounding box center [384, 683] width 24 height 10
click at [382, 570] on div "Undo" at bounding box center [384, 683] width 24 height 10
click at [387, 570] on div "Undo" at bounding box center [384, 683] width 24 height 10
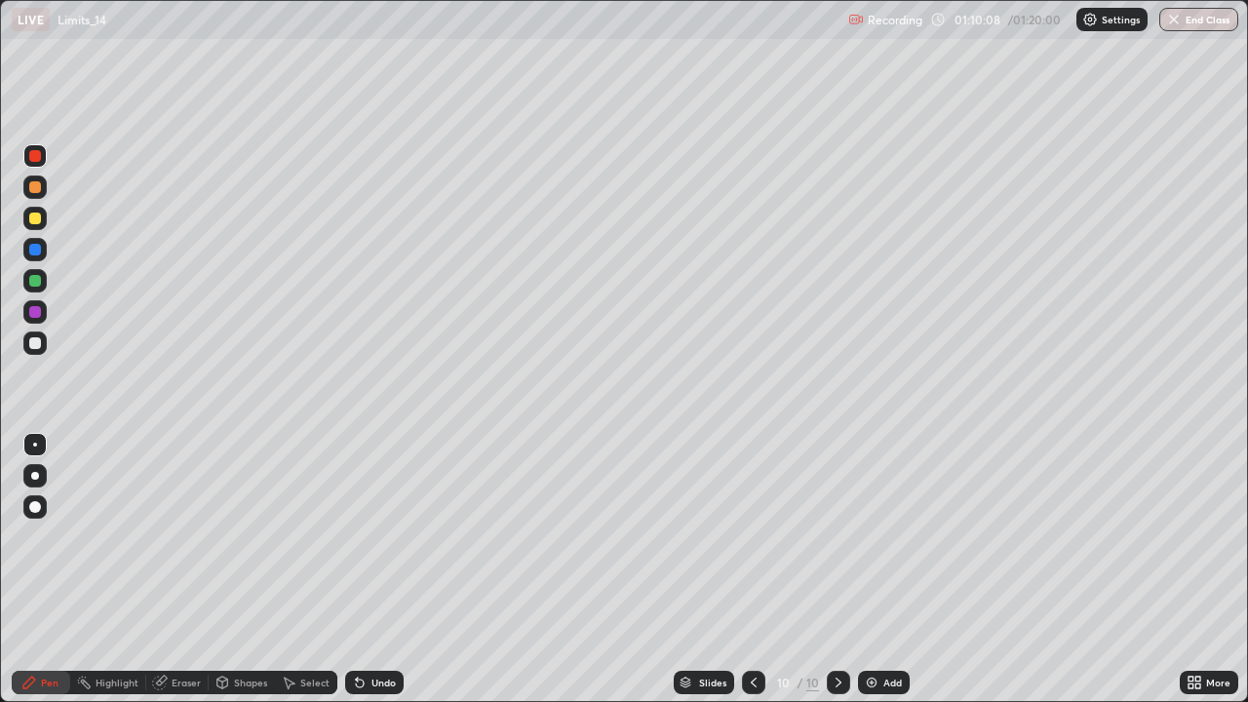
click at [387, 570] on div "Undo" at bounding box center [384, 683] width 24 height 10
click at [392, 570] on div "Undo" at bounding box center [384, 683] width 24 height 10
click at [323, 570] on div "Select" at bounding box center [314, 683] width 29 height 10
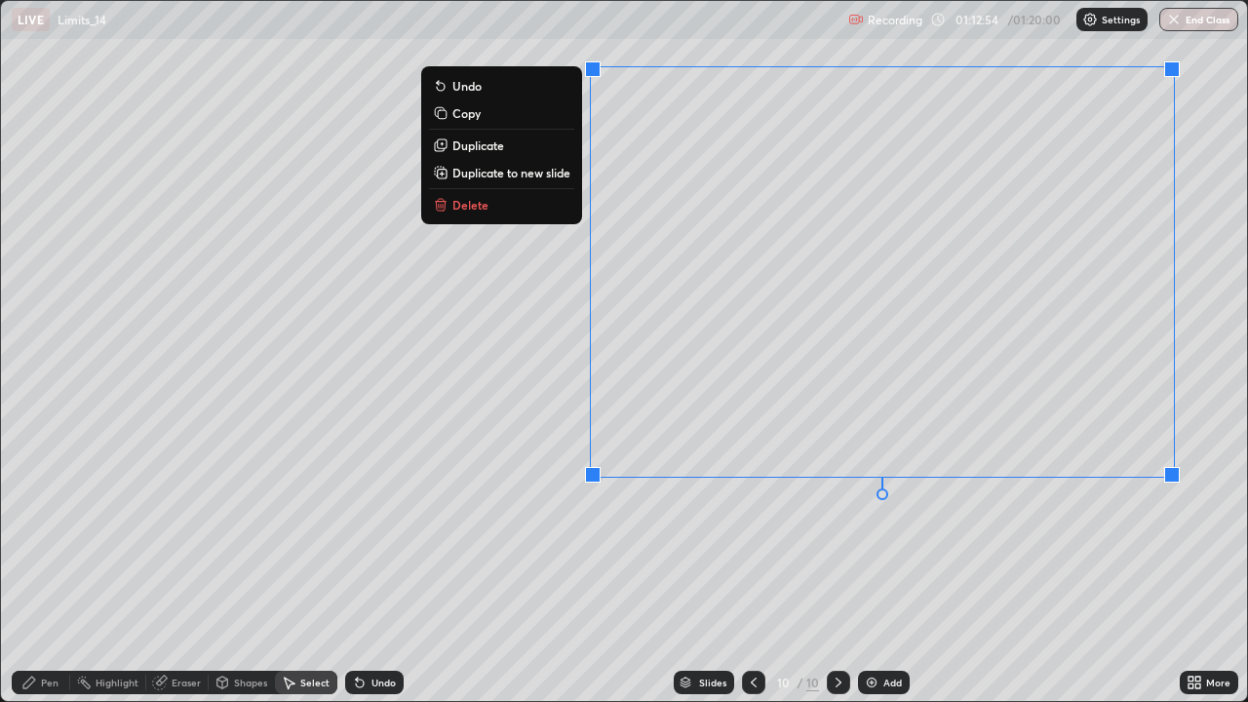
click at [530, 209] on button "Delete" at bounding box center [501, 204] width 145 height 23
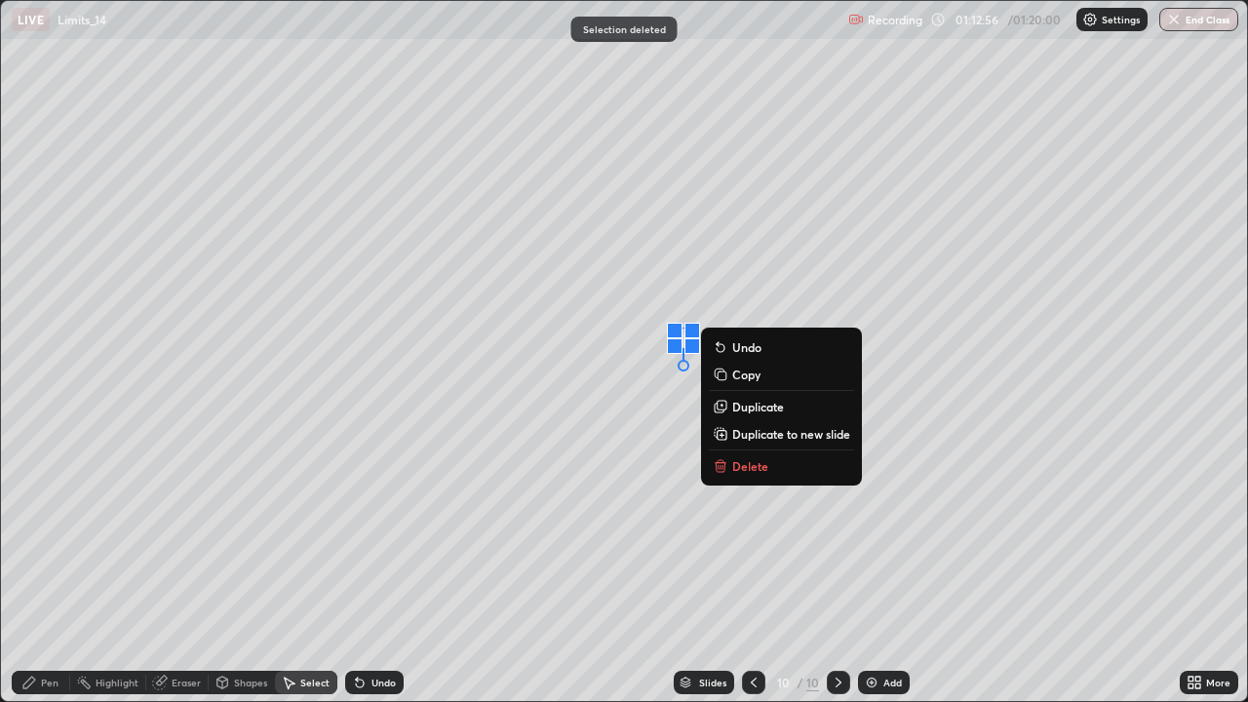
click at [813, 474] on button "Delete" at bounding box center [781, 465] width 145 height 23
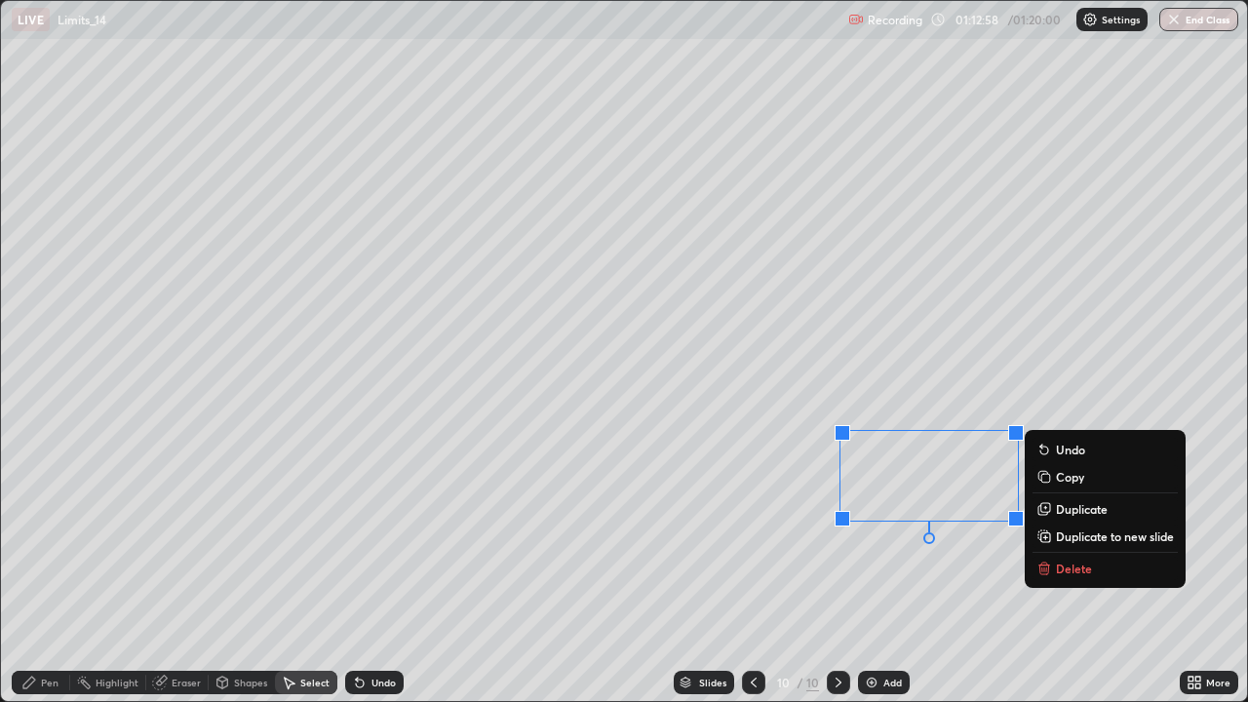
click at [1067, 563] on p "Delete" at bounding box center [1074, 569] width 36 height 16
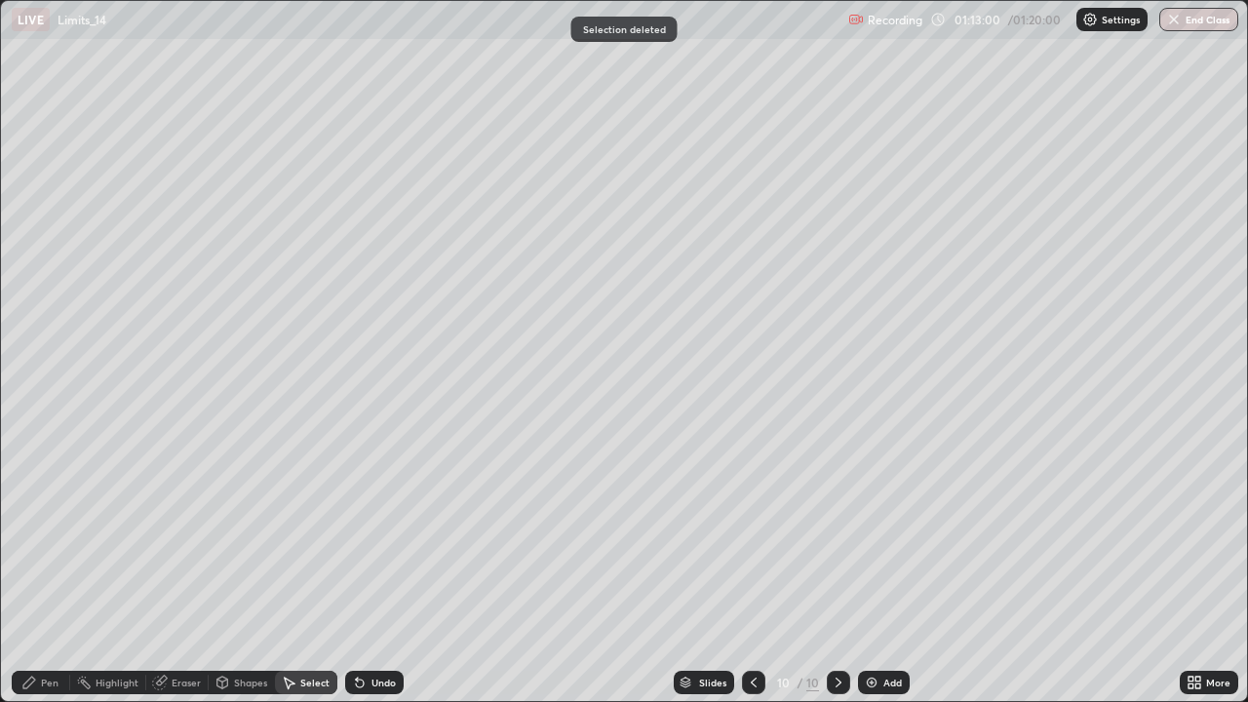
click at [59, 570] on div "Pen" at bounding box center [41, 682] width 59 height 23
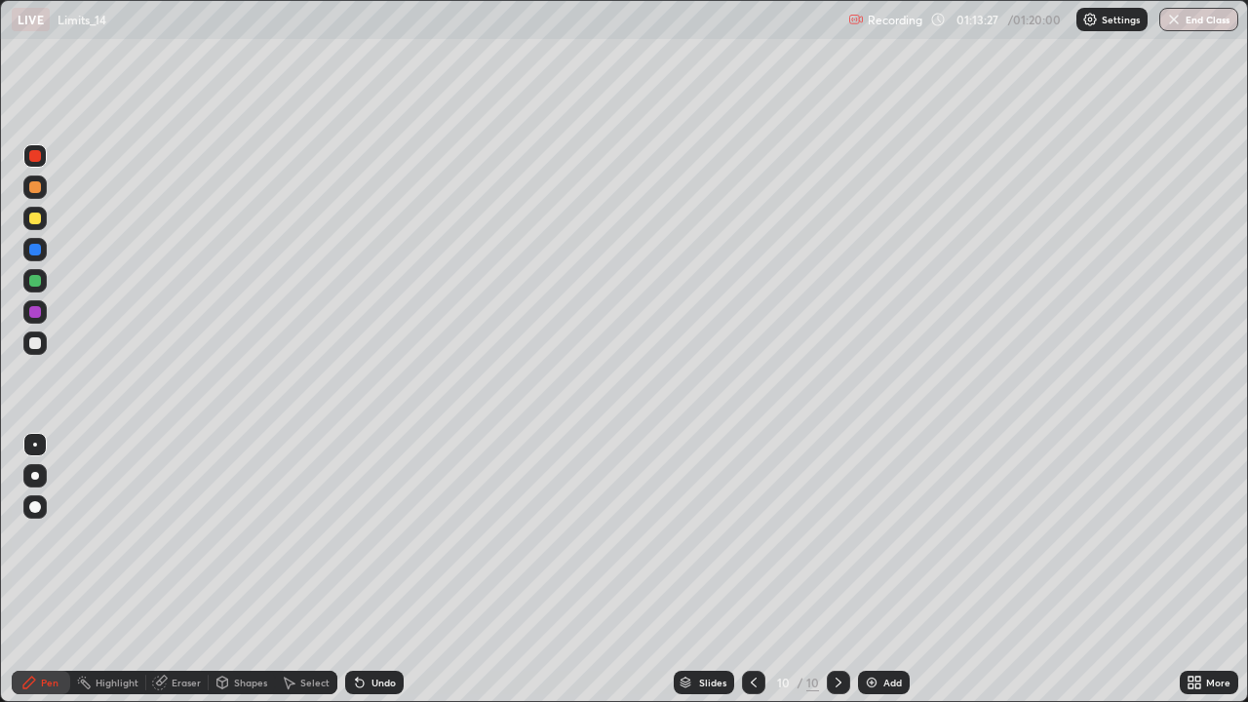
click at [385, 570] on div "Undo" at bounding box center [384, 683] width 24 height 10
click at [375, 570] on div "Undo" at bounding box center [384, 683] width 24 height 10
click at [373, 570] on div "Undo" at bounding box center [384, 683] width 24 height 10
click at [32, 343] on div at bounding box center [35, 343] width 12 height 12
click at [35, 160] on div at bounding box center [35, 156] width 12 height 12
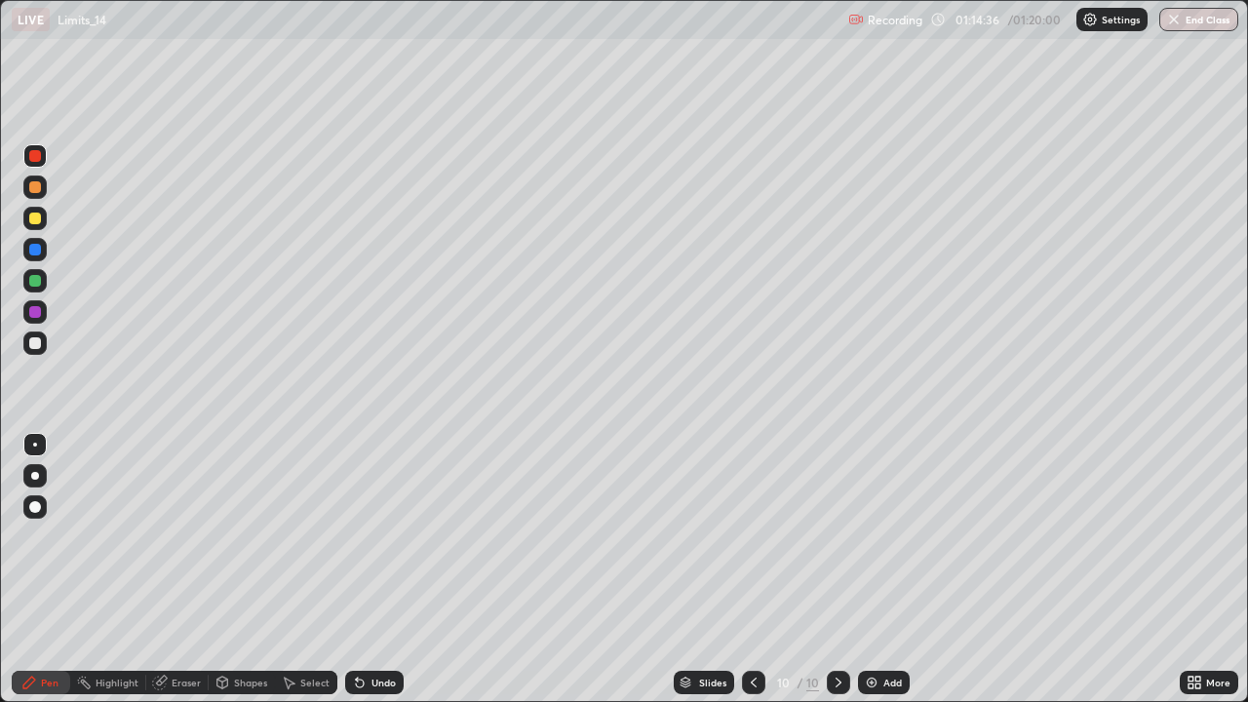
click at [38, 250] on div at bounding box center [35, 250] width 12 height 12
click at [45, 347] on div at bounding box center [34, 343] width 23 height 23
click at [386, 570] on div "Undo" at bounding box center [384, 683] width 24 height 10
click at [382, 570] on div "Undo" at bounding box center [374, 682] width 59 height 23
click at [388, 570] on div "Undo" at bounding box center [384, 683] width 24 height 10
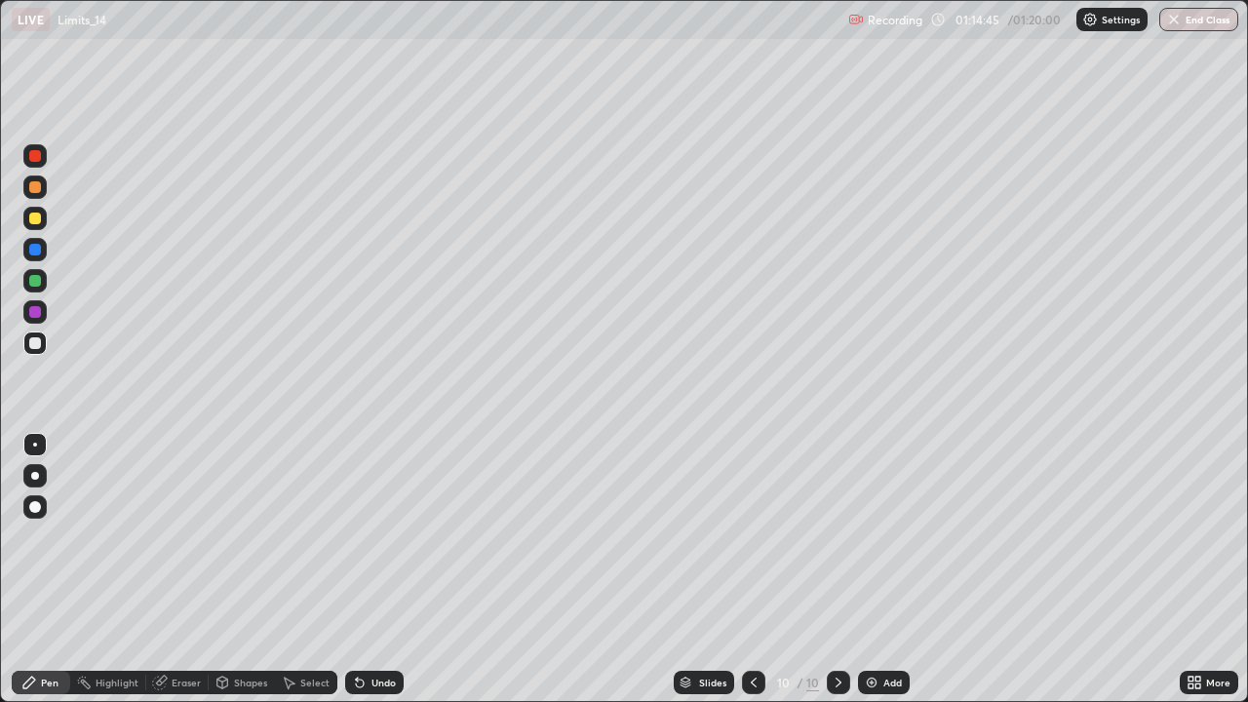
click at [391, 570] on div "Undo" at bounding box center [374, 682] width 59 height 23
click at [35, 315] on div at bounding box center [35, 312] width 12 height 12
click at [1194, 25] on button "End Class" at bounding box center [1200, 19] width 77 height 23
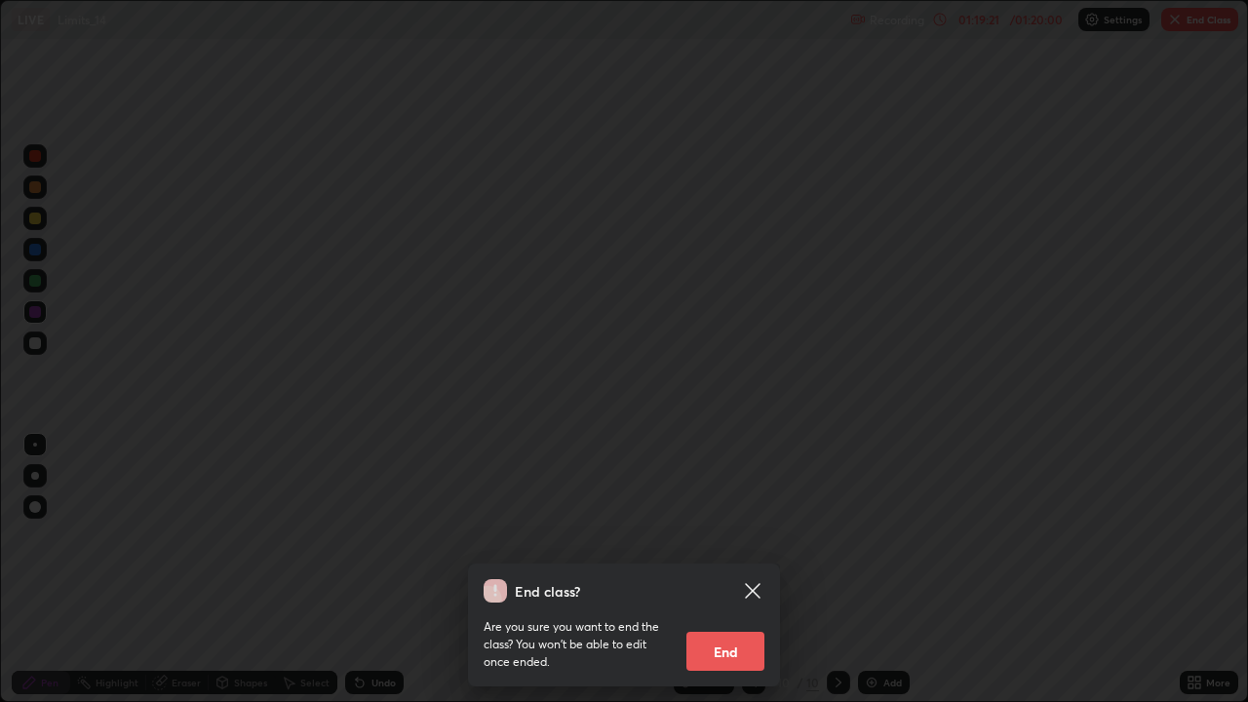
click at [934, 254] on div "End class? Are you sure you want to end the class? You won’t be able to edit on…" at bounding box center [624, 351] width 1248 height 702
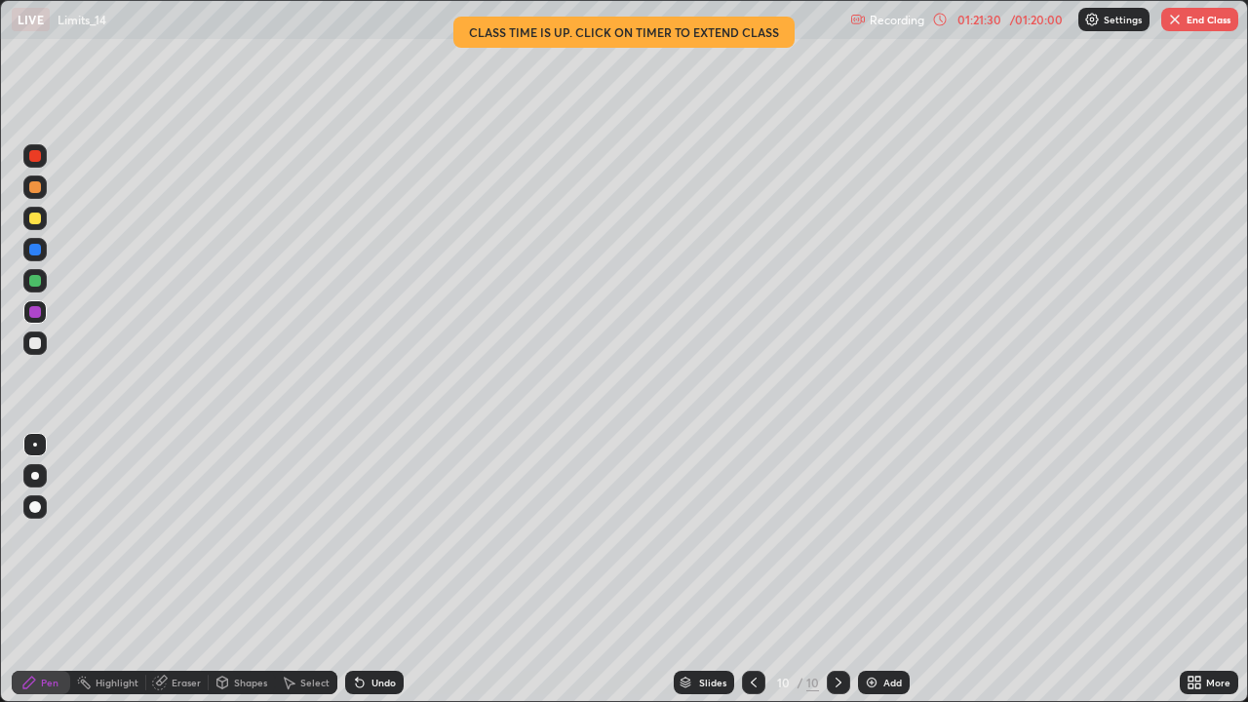
click at [1195, 16] on button "End Class" at bounding box center [1200, 19] width 77 height 23
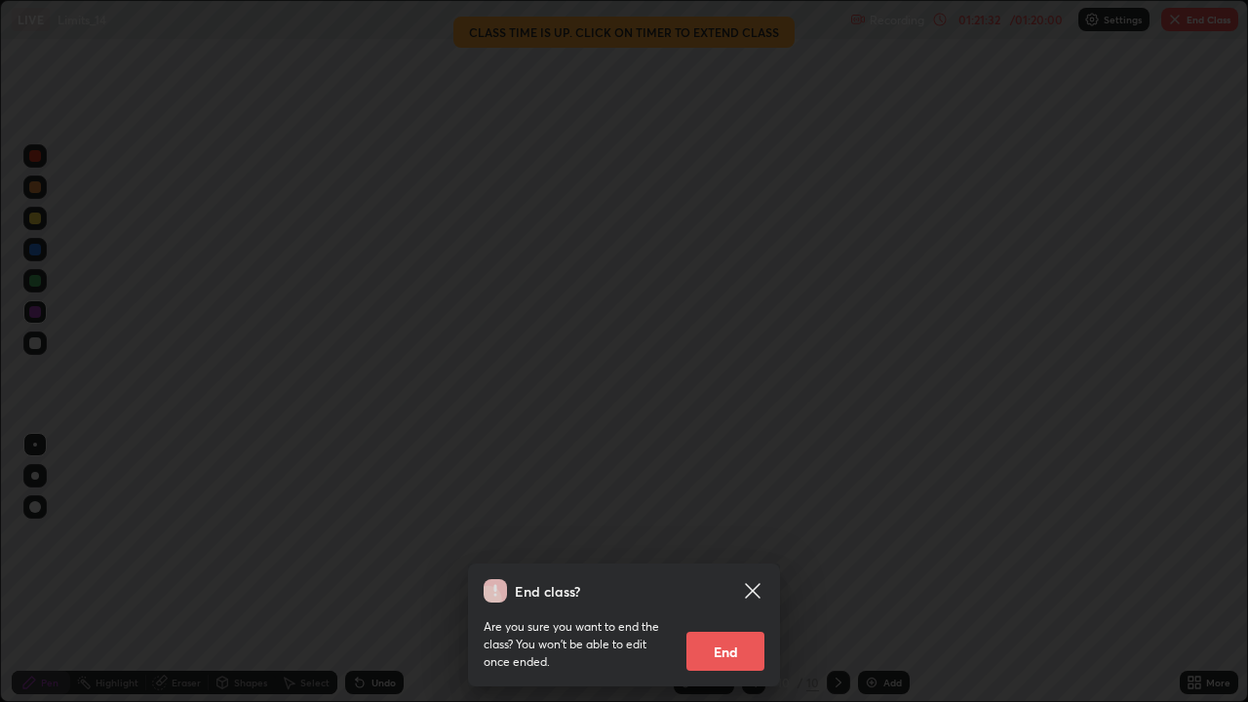
click at [736, 570] on button "End" at bounding box center [726, 651] width 78 height 39
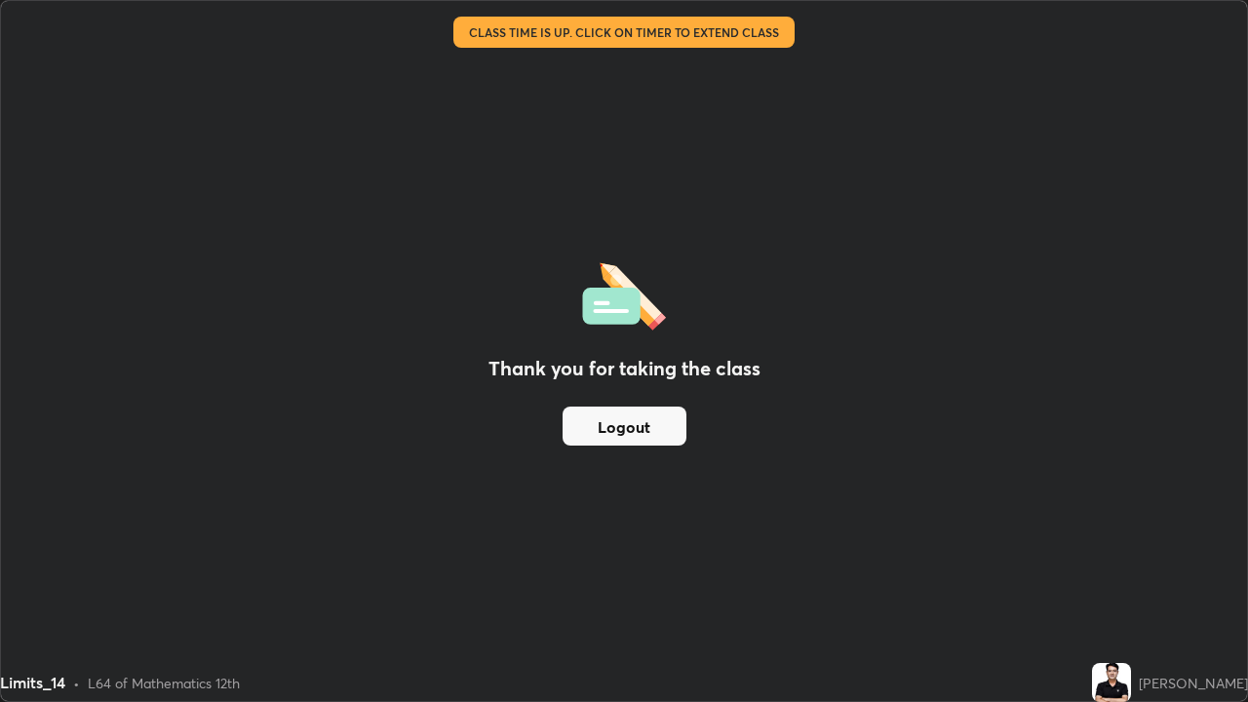
click at [1112, 570] on img at bounding box center [1111, 682] width 39 height 39
click at [1119, 570] on img at bounding box center [1111, 682] width 39 height 39
click at [661, 443] on button "Logout" at bounding box center [625, 426] width 124 height 39
